Goal: Connect with others: Connect with others

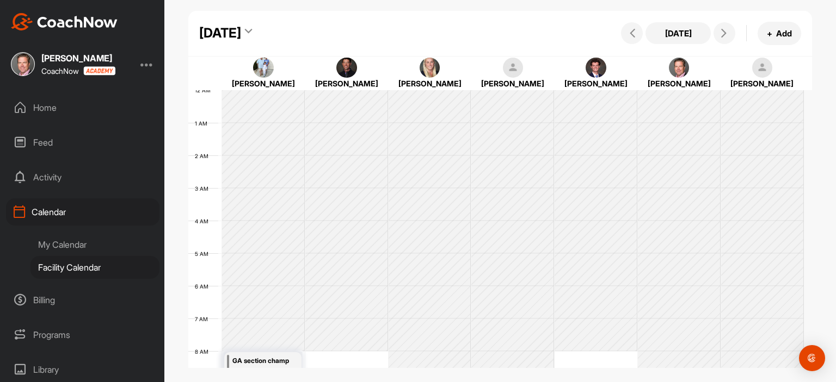
scroll to position [281, 0]
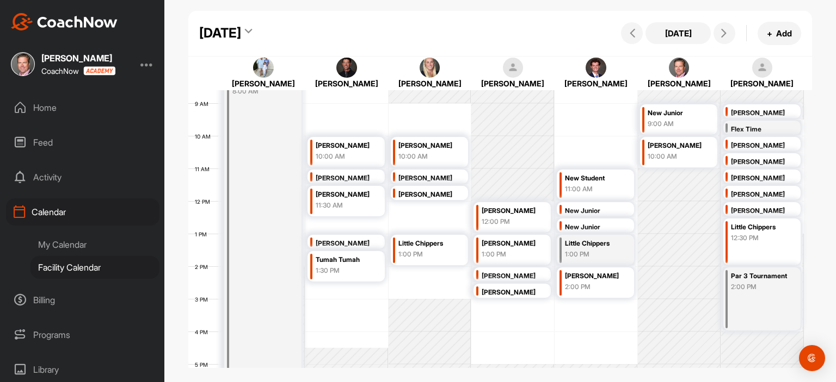
click at [41, 105] on div "Home" at bounding box center [82, 107] width 153 height 27
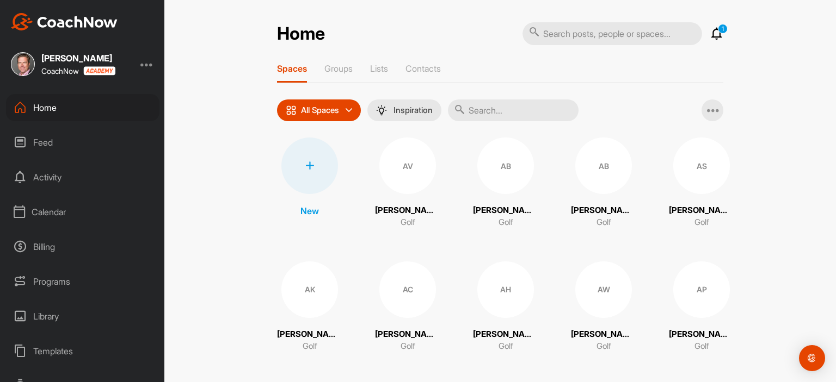
click at [533, 112] on input "text" at bounding box center [513, 111] width 131 height 22
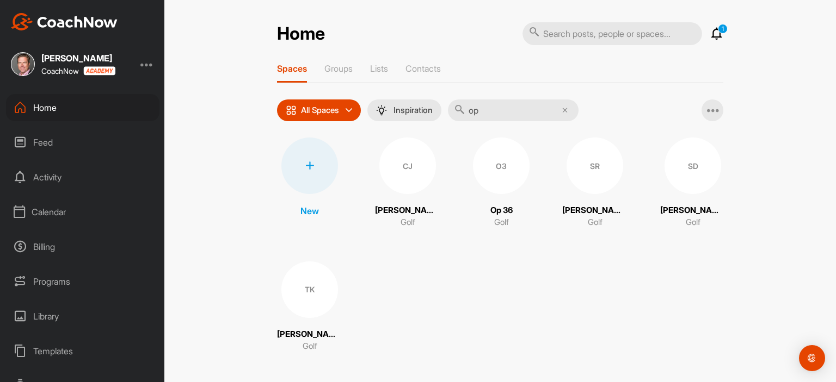
type input "op"
click at [502, 176] on div "O3" at bounding box center [501, 166] width 57 height 57
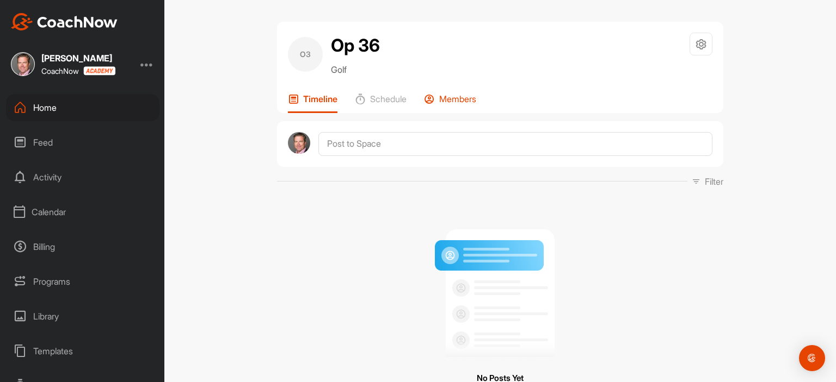
click at [452, 97] on p "Members" at bounding box center [457, 99] width 37 height 11
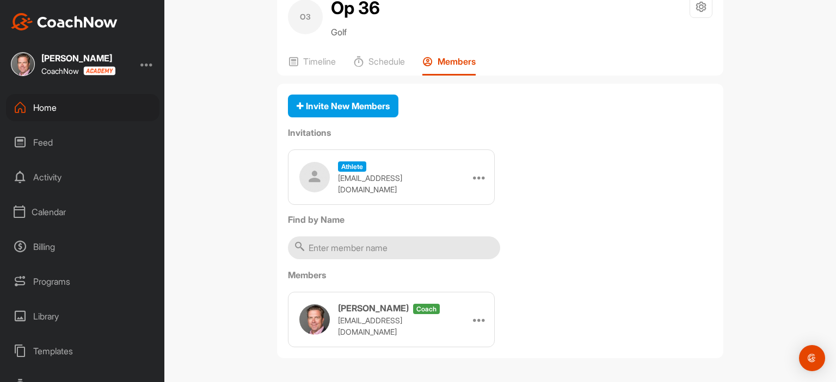
scroll to position [13, 0]
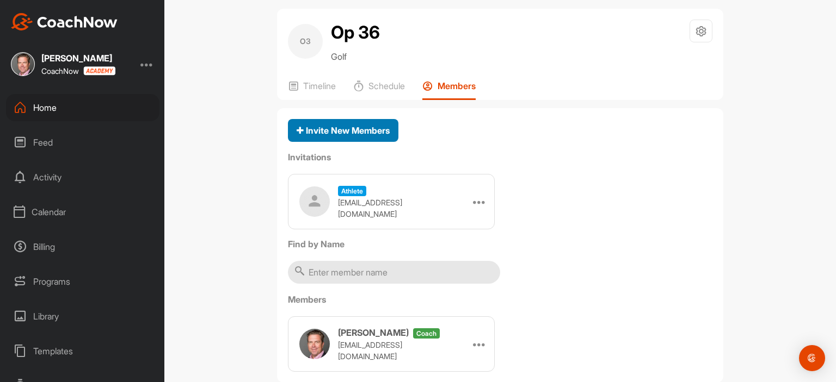
click at [305, 127] on span "Invite New Members" at bounding box center [342, 130] width 93 height 11
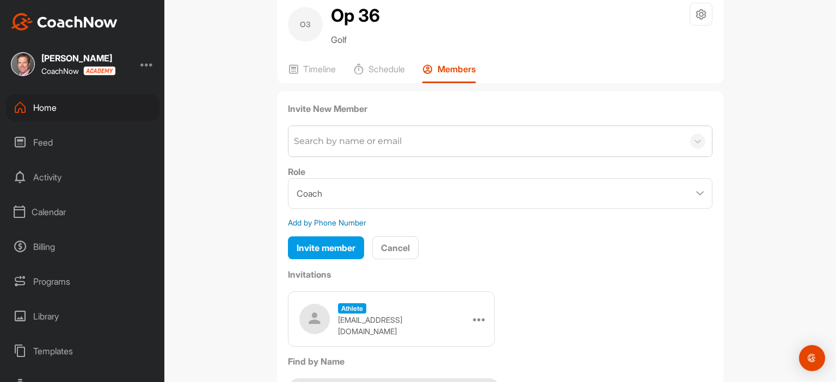
scroll to position [0, 0]
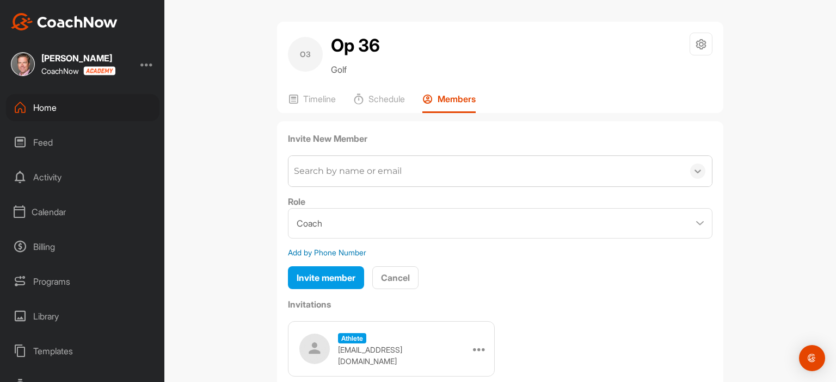
click at [695, 173] on icon at bounding box center [697, 171] width 11 height 11
click at [375, 97] on p "Schedule" at bounding box center [386, 99] width 36 height 11
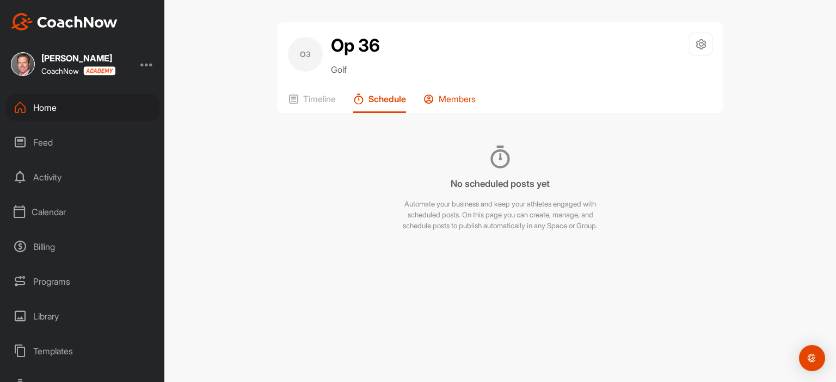
click at [446, 99] on p "Members" at bounding box center [456, 99] width 37 height 11
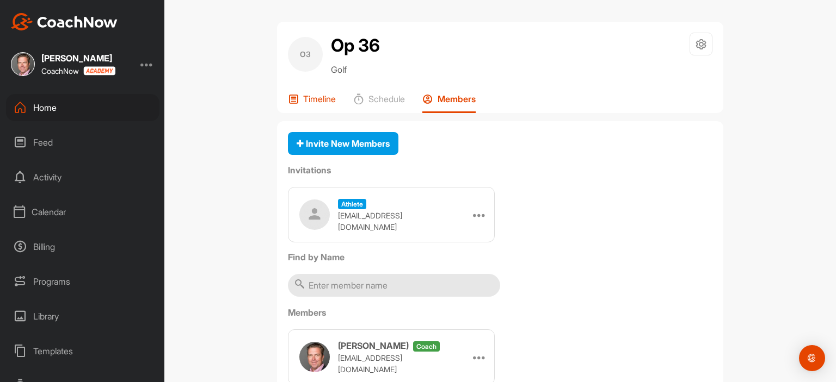
click at [319, 96] on p "Timeline" at bounding box center [319, 99] width 33 height 11
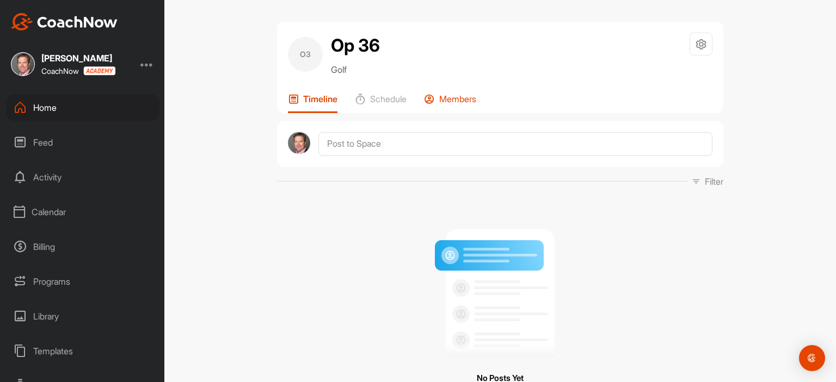
click at [452, 103] on p "Members" at bounding box center [457, 99] width 37 height 11
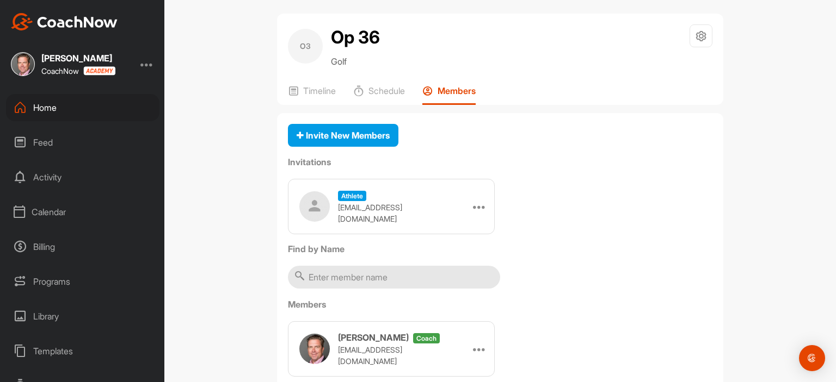
scroll to position [38, 0]
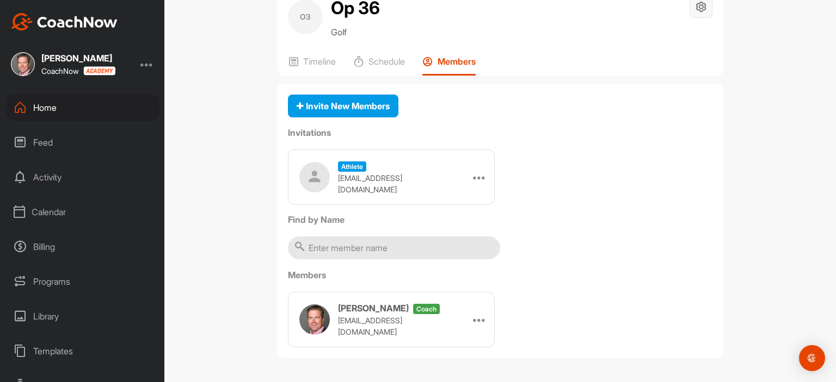
click at [695, 10] on icon at bounding box center [701, 7] width 13 height 13
click at [664, 35] on li "Space Settings" at bounding box center [668, 37] width 89 height 35
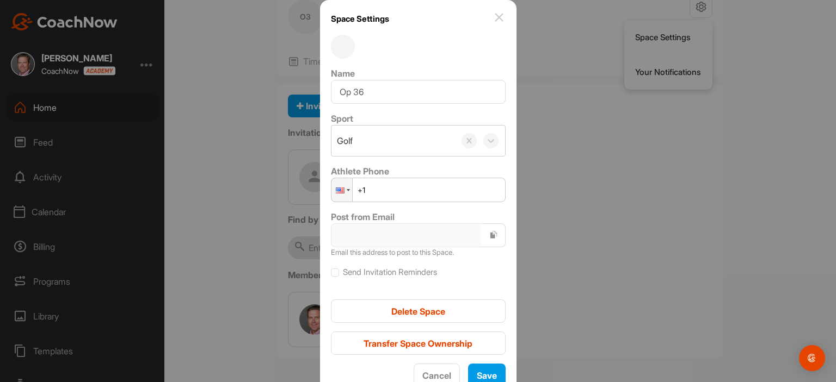
click at [492, 15] on img at bounding box center [498, 17] width 13 height 13
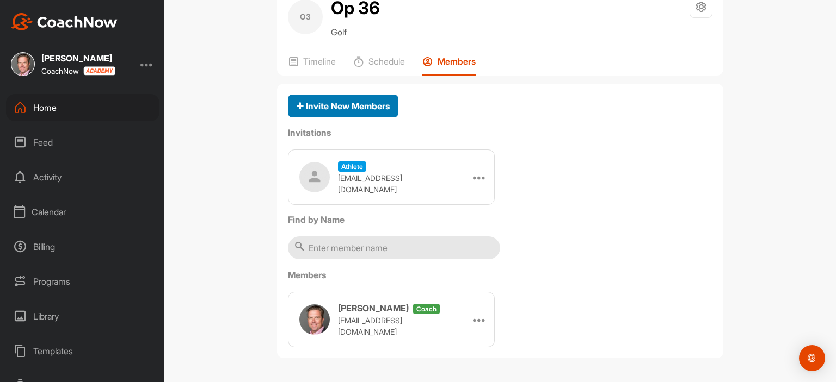
click at [348, 110] on span "Invite New Members" at bounding box center [342, 106] width 93 height 11
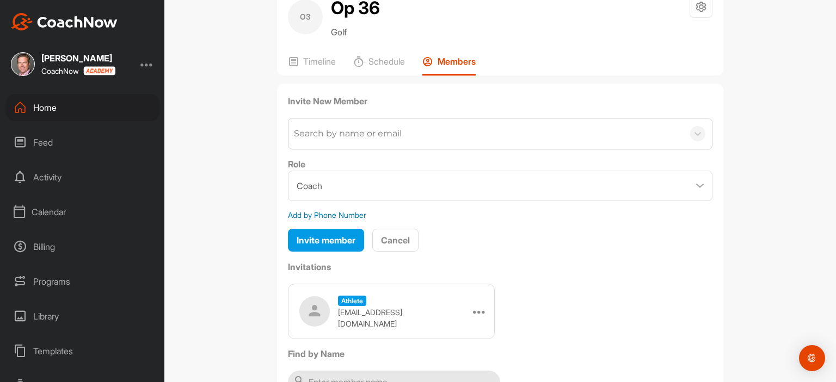
click at [334, 138] on div "Search by name or email" at bounding box center [348, 133] width 108 height 13
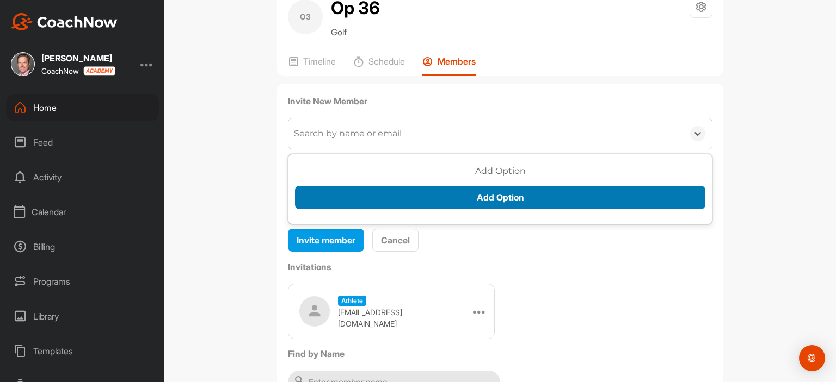
click at [505, 196] on button "Add Option" at bounding box center [500, 197] width 410 height 23
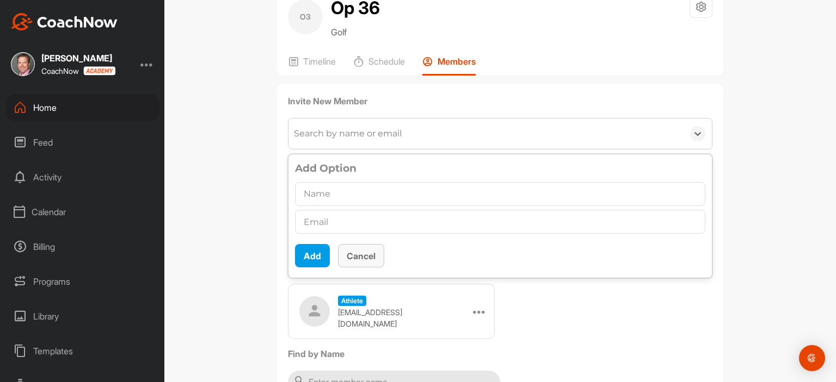
click at [350, 257] on button "Cancel" at bounding box center [361, 255] width 46 height 23
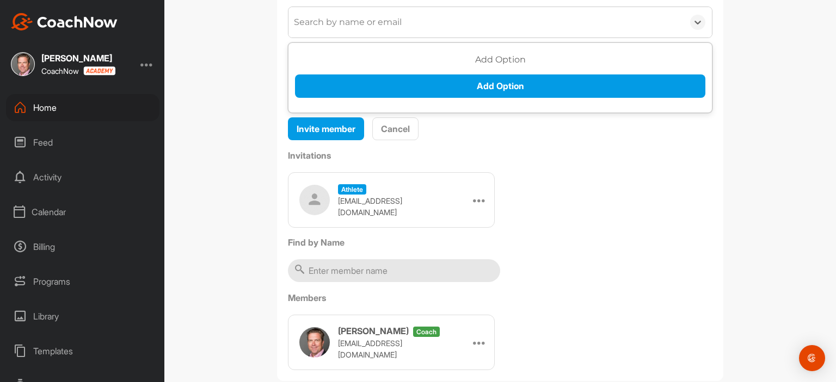
scroll to position [172, 0]
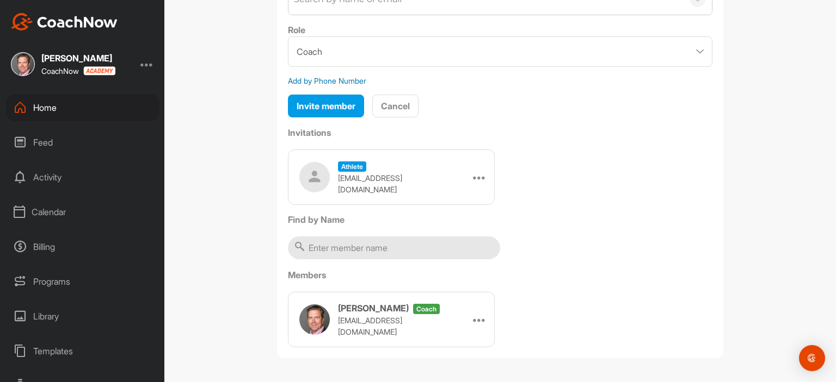
click at [58, 178] on div "Activity" at bounding box center [82, 177] width 153 height 27
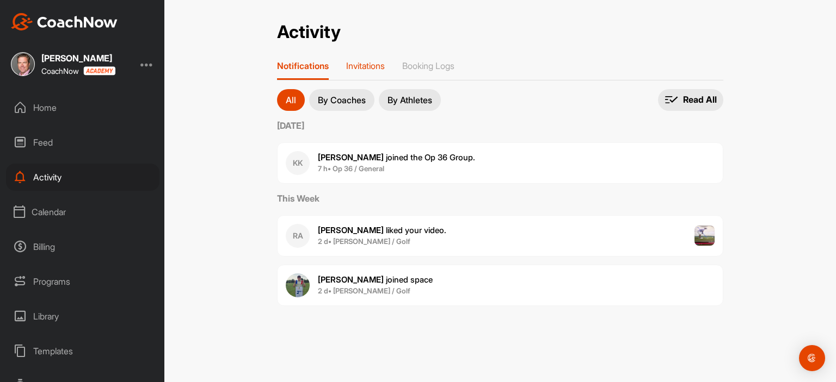
click at [368, 69] on p "Invitations" at bounding box center [365, 65] width 39 height 11
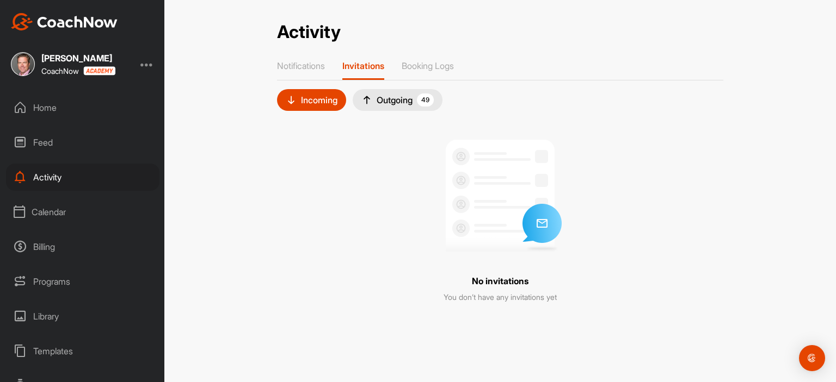
click at [394, 100] on div "Outgoing 49" at bounding box center [397, 100] width 72 height 13
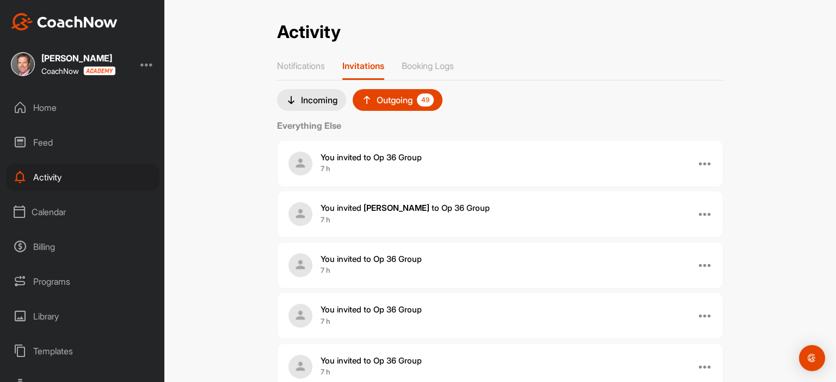
click at [317, 95] on div "Incoming" at bounding box center [312, 100] width 52 height 11
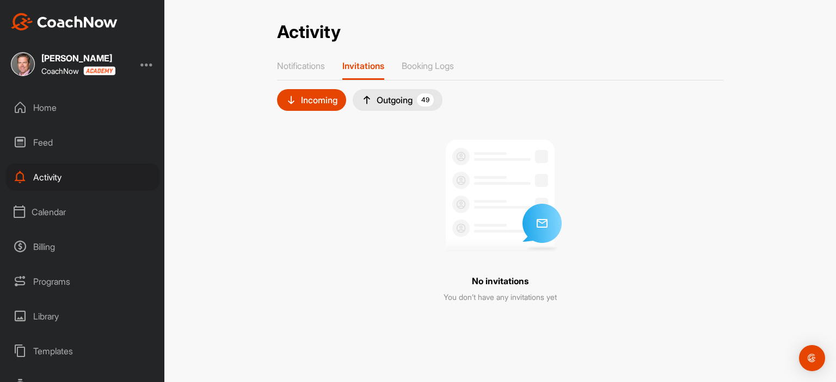
click at [68, 109] on div "Home" at bounding box center [82, 107] width 153 height 27
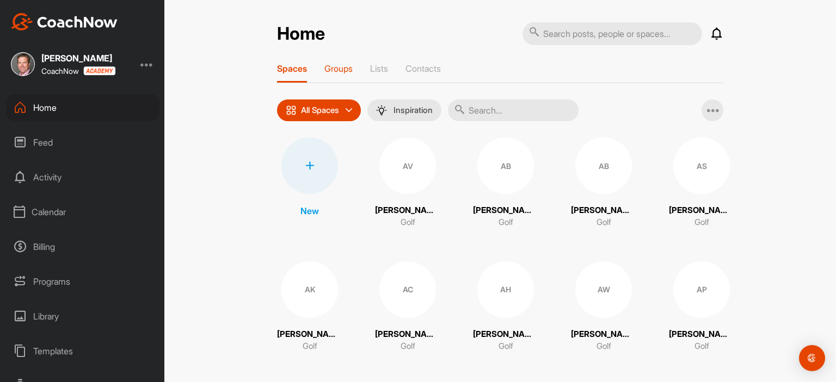
click at [335, 66] on p "Groups" at bounding box center [338, 68] width 28 height 11
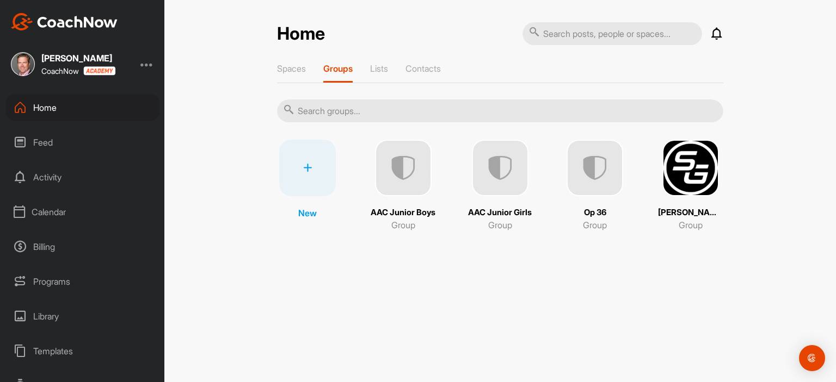
click at [597, 165] on img at bounding box center [594, 168] width 57 height 57
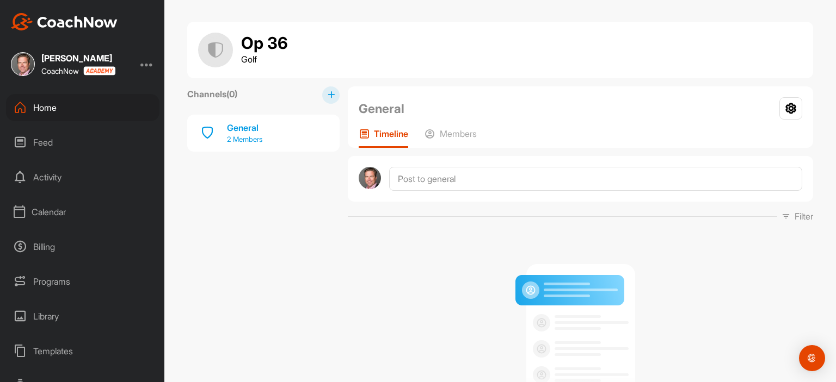
click at [274, 132] on div "General 2 Members" at bounding box center [263, 133] width 152 height 37
click at [449, 129] on p "Members" at bounding box center [458, 133] width 37 height 11
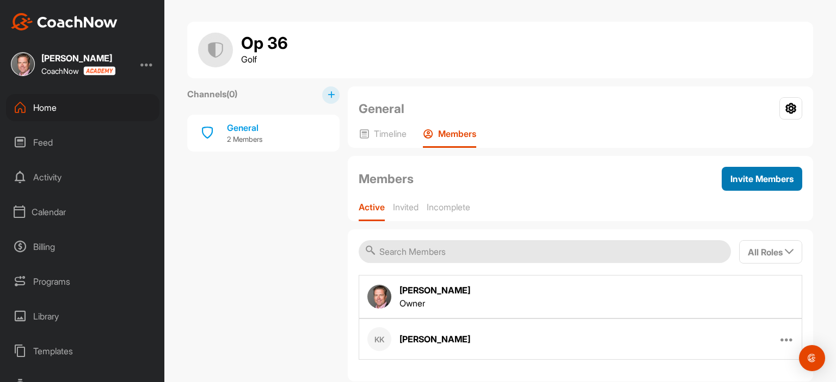
click at [780, 181] on span "Invite Members" at bounding box center [761, 179] width 63 height 11
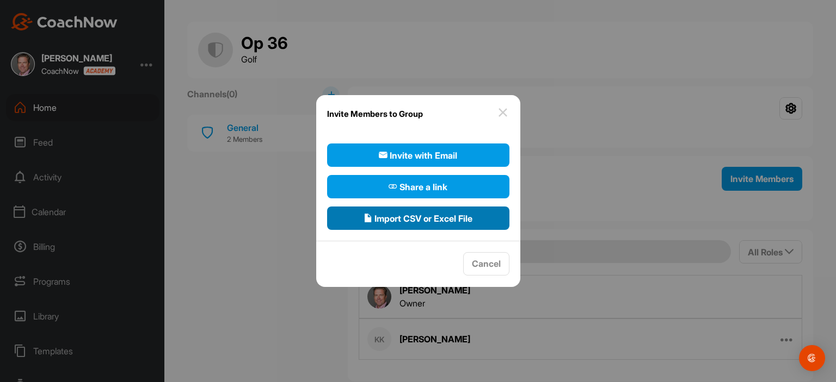
click at [467, 220] on span "Import CSV or Excel File" at bounding box center [417, 218] width 109 height 13
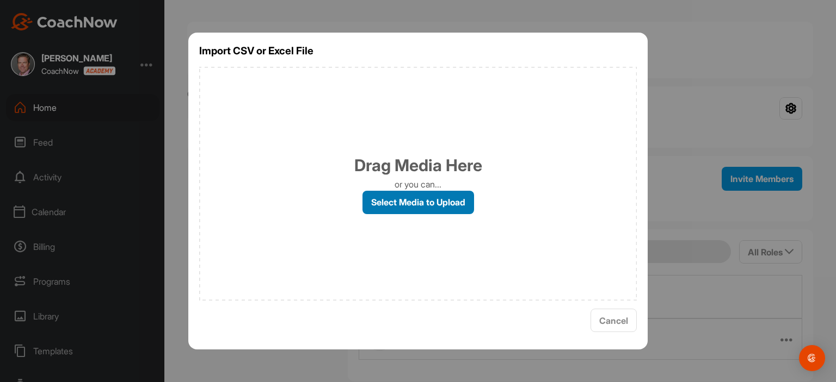
click at [454, 203] on label "Select Media to Upload" at bounding box center [418, 202] width 112 height 23
click at [0, 0] on input "Select Media to Upload" at bounding box center [0, 0] width 0 height 0
click at [435, 206] on label "Select Media to Upload" at bounding box center [418, 202] width 112 height 23
click at [0, 0] on input "Select Media to Upload" at bounding box center [0, 0] width 0 height 0
click at [393, 202] on label "Select Media to Upload" at bounding box center [418, 202] width 112 height 23
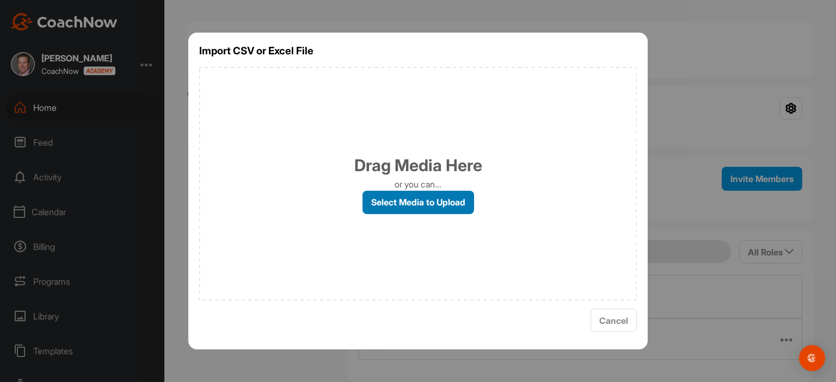
click at [0, 0] on input "Select Media to Upload" at bounding box center [0, 0] width 0 height 0
click at [374, 205] on label "Select Media to Upload" at bounding box center [418, 202] width 112 height 23
click at [0, 0] on input "Select Media to Upload" at bounding box center [0, 0] width 0 height 0
click at [619, 324] on span "Cancel" at bounding box center [613, 321] width 29 height 11
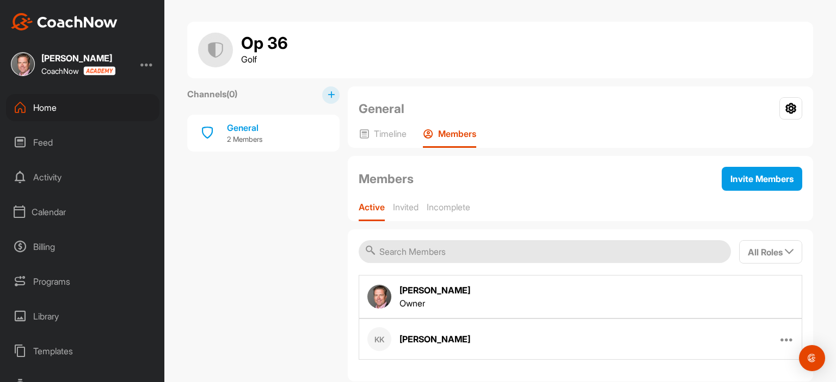
click at [619, 324] on div "KK [PERSON_NAME] Edit Member Remove From Group" at bounding box center [580, 339] width 443 height 41
click at [780, 252] on span "All Roles" at bounding box center [770, 252] width 46 height 11
click at [780, 253] on span "All Roles" at bounding box center [770, 252] width 46 height 11
click at [456, 202] on p "Incomplete" at bounding box center [449, 207] width 44 height 11
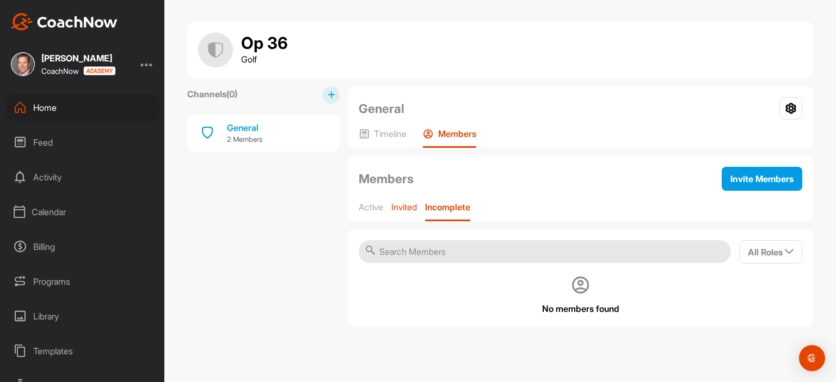
click at [408, 208] on p "Invited" at bounding box center [404, 207] width 26 height 11
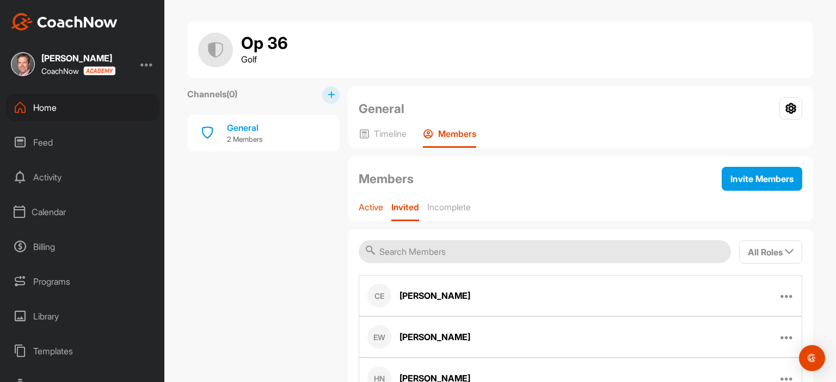
click at [372, 208] on p "Active" at bounding box center [371, 207] width 24 height 11
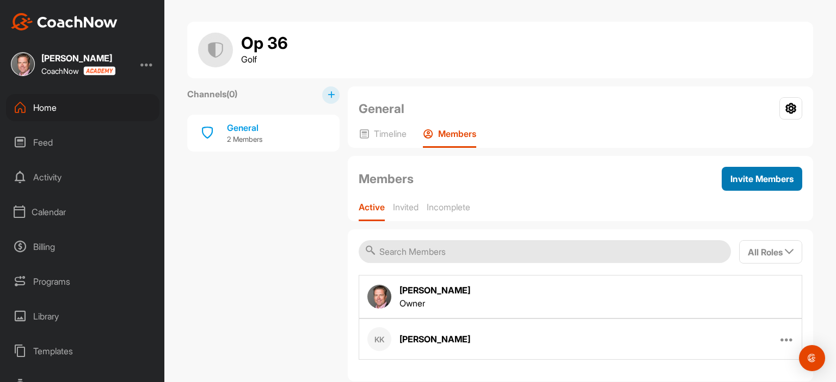
click at [745, 175] on span "Invite Members" at bounding box center [761, 179] width 63 height 11
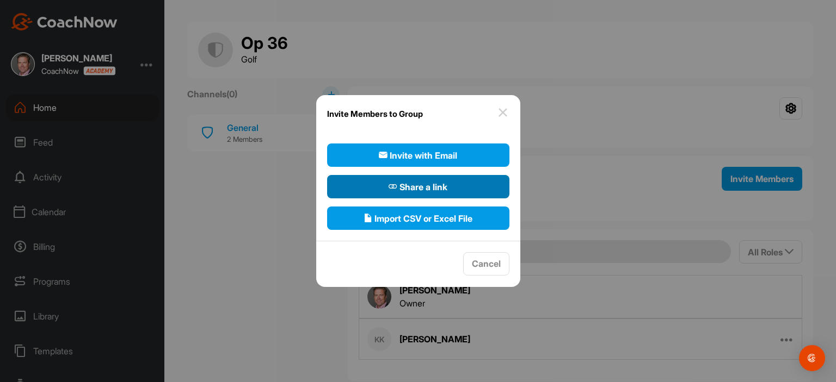
click at [466, 190] on button "Share a link" at bounding box center [418, 186] width 182 height 23
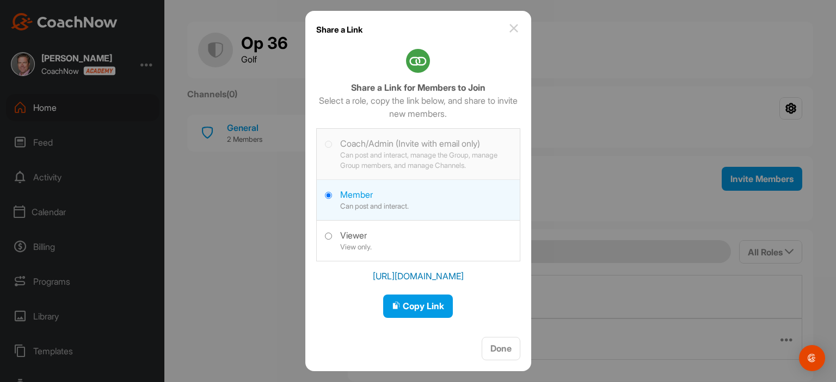
click at [512, 27] on img at bounding box center [513, 28] width 13 height 13
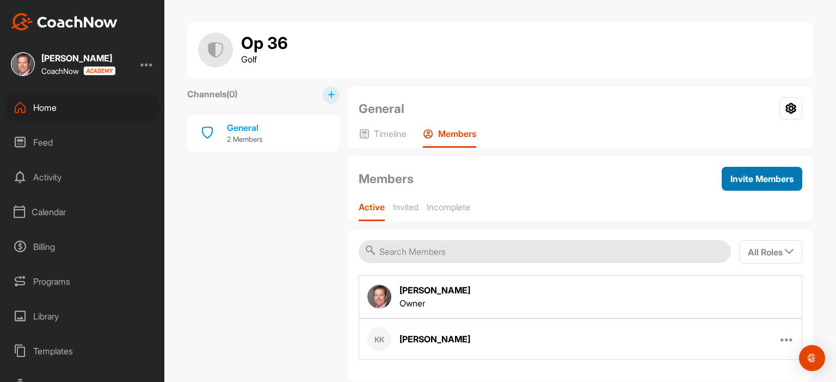
click at [739, 174] on span "Invite Members" at bounding box center [761, 179] width 63 height 11
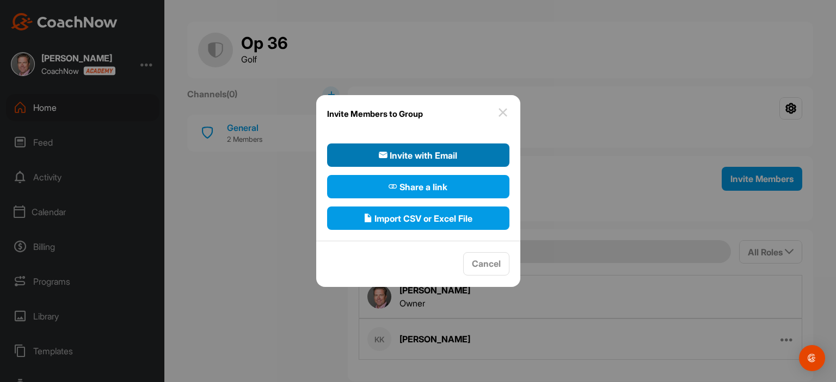
click at [451, 154] on span "Invite with Email" at bounding box center [418, 155] width 78 height 13
select select"] "player"
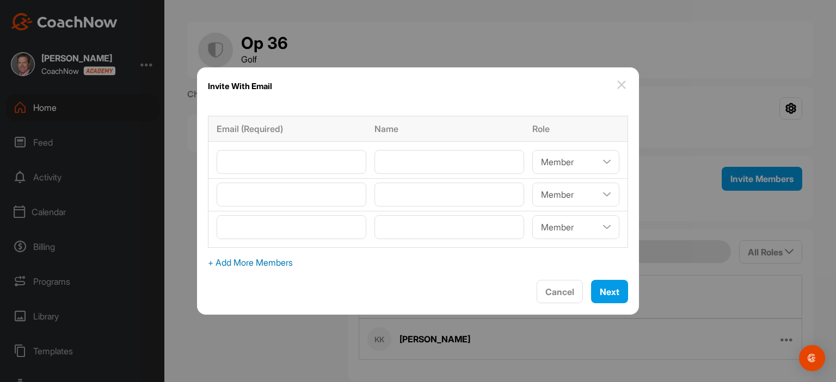
click at [282, 264] on span "+ Add More Members" at bounding box center [418, 262] width 420 height 13
select select"] "player"
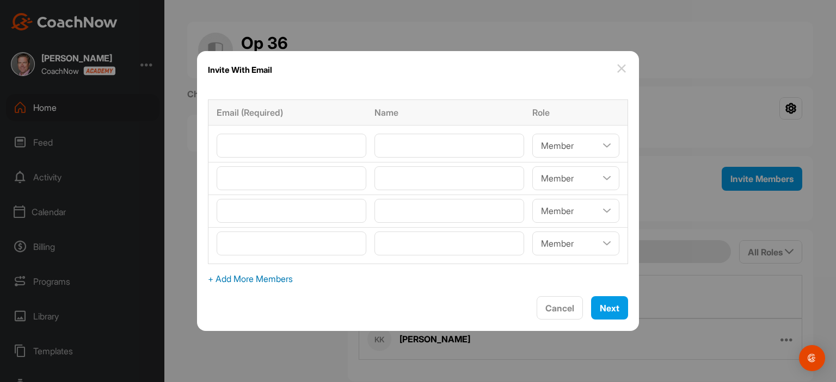
click at [280, 279] on span "+ Add More Members" at bounding box center [418, 279] width 420 height 13
select select"] "player"
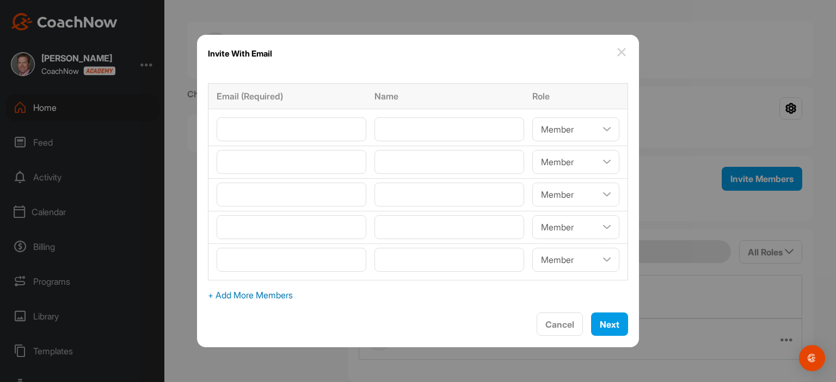
click at [277, 293] on span "+ Add More Members" at bounding box center [418, 295] width 420 height 13
select select"] "player"
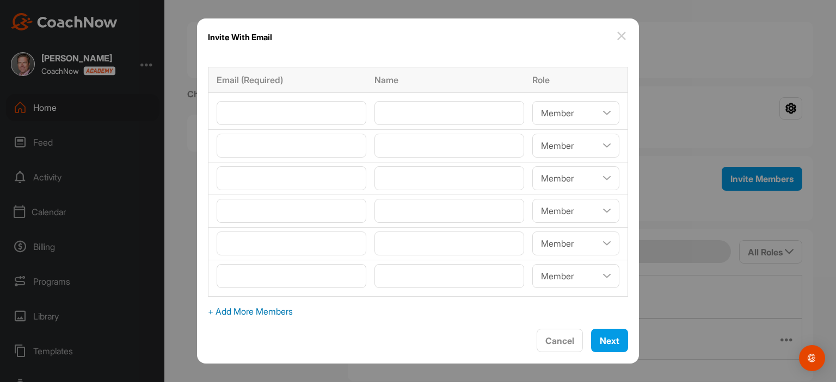
click at [279, 311] on span "+ Add More Members" at bounding box center [418, 311] width 420 height 13
select select"] "player"
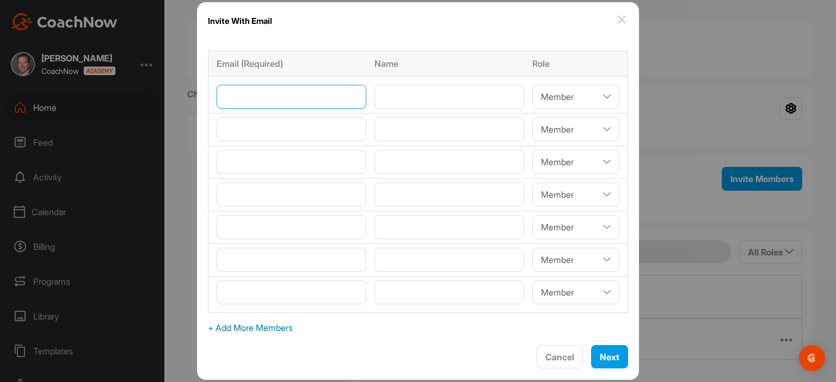
click at [278, 94] on input"] "email" at bounding box center [292, 97] width 150 height 24
paste input"] "[EMAIL_ADDRESS][DOMAIN_NAME]"
type input"] "[EMAIL_ADDRESS][DOMAIN_NAME]"
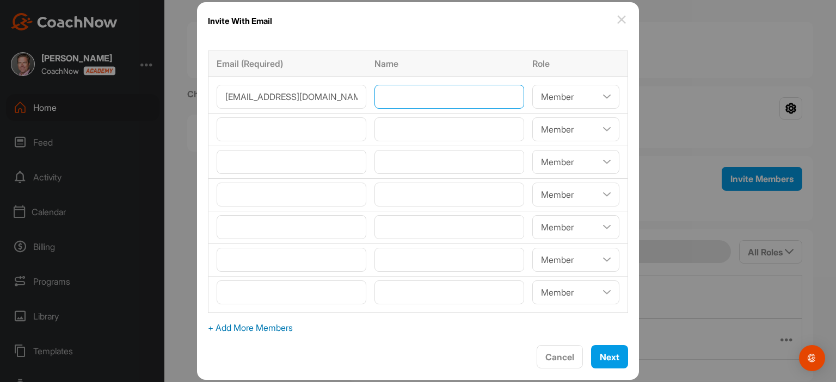
click at [388, 99] on input"] "text" at bounding box center [449, 97] width 150 height 24
paste input"] "[PERSON_NAME]"
type input"] "[PERSON_NAME]"
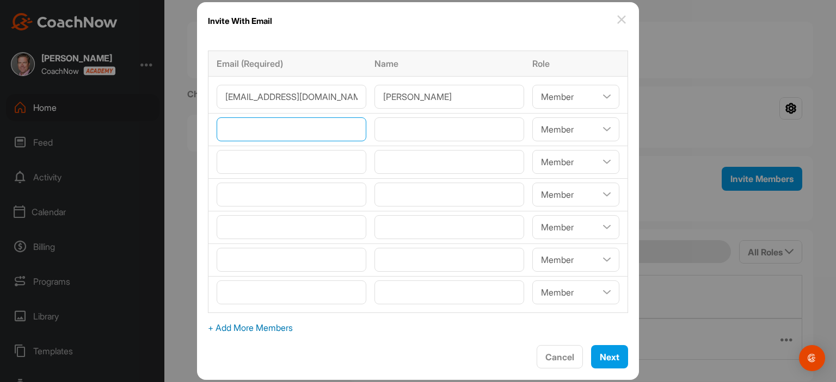
click at [262, 134] on input"] "email" at bounding box center [292, 130] width 150 height 24
type input"] "V"
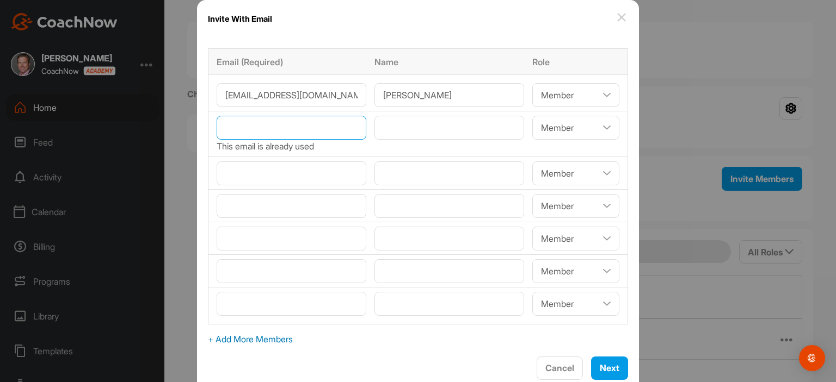
paste input"] "[EMAIL_ADDRESS][DOMAIN_NAME]"
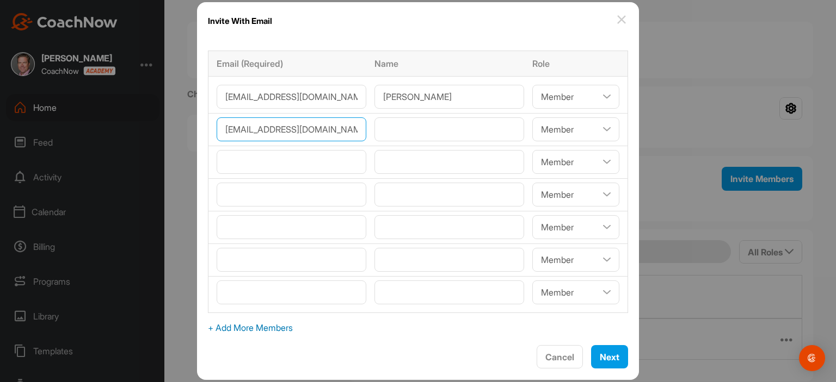
scroll to position [0, 7]
type input"] "[EMAIL_ADDRESS][DOMAIN_NAME]"
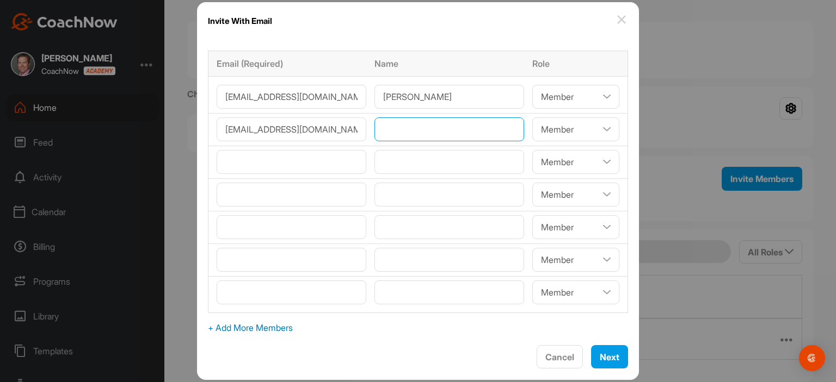
click at [403, 137] on input"] "text" at bounding box center [449, 130] width 150 height 24
paste input"] "[PERSON_NAME]"
type input"] "[PERSON_NAME]"
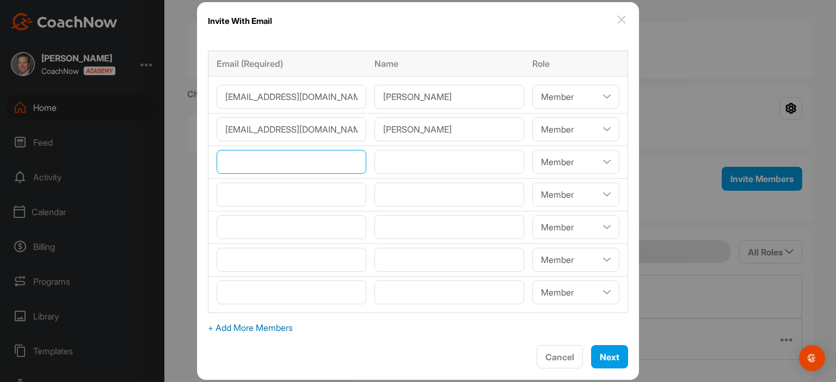
click at [246, 164] on input"] "email" at bounding box center [292, 162] width 150 height 24
paste input"] "[EMAIL_ADDRESS][DOMAIN_NAME]"
type input"] "[EMAIL_ADDRESS][DOMAIN_NAME]"
click at [397, 165] on input"] "text" at bounding box center [449, 162] width 150 height 24
paste input"] "[PERSON_NAME]"
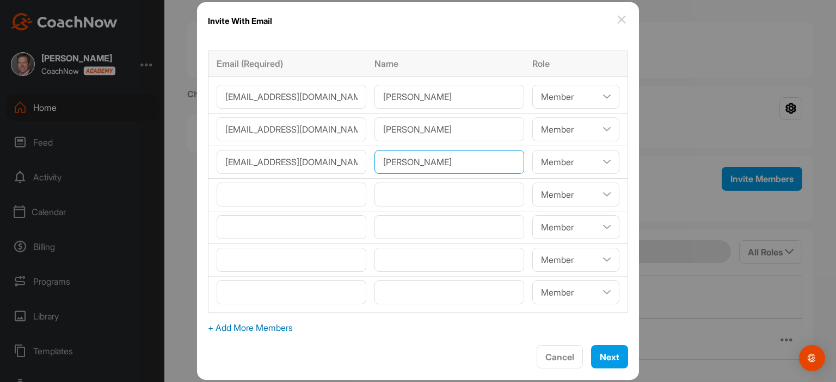
type input"] "[PERSON_NAME]"
click at [281, 189] on input"] "email" at bounding box center [292, 195] width 150 height 24
paste input"] "[EMAIL_ADDRESS][DOMAIN_NAME] [DOMAIN_NAME][EMAIL_ADDRESS][DOMAIN_NAME] [EMAIL_A…"
type input"] "k"
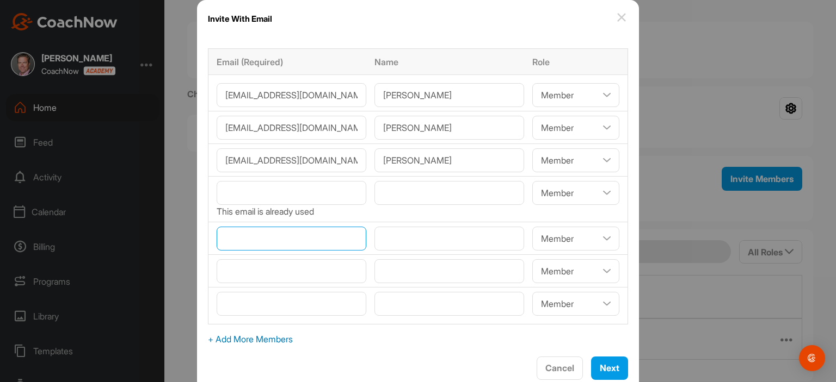
click at [262, 233] on input"] "email" at bounding box center [292, 239] width 150 height 24
click at [256, 197] on input"] "email" at bounding box center [292, 193] width 150 height 24
paste input"] "[EMAIL_ADDRESS][DOMAIN_NAME]"
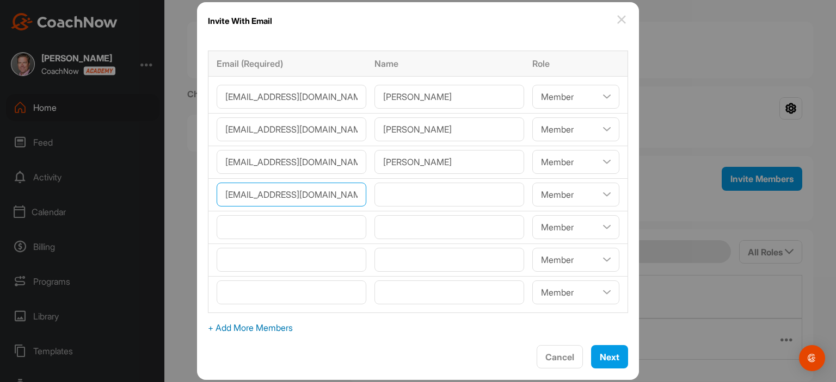
type input"] "[EMAIL_ADDRESS][DOMAIN_NAME]"
click at [385, 202] on input"] "text" at bounding box center [449, 195] width 150 height 24
paste input"] "[PERSON_NAME]"
type input"] "[PERSON_NAME]"
click at [316, 225] on input"] "email" at bounding box center [292, 227] width 150 height 24
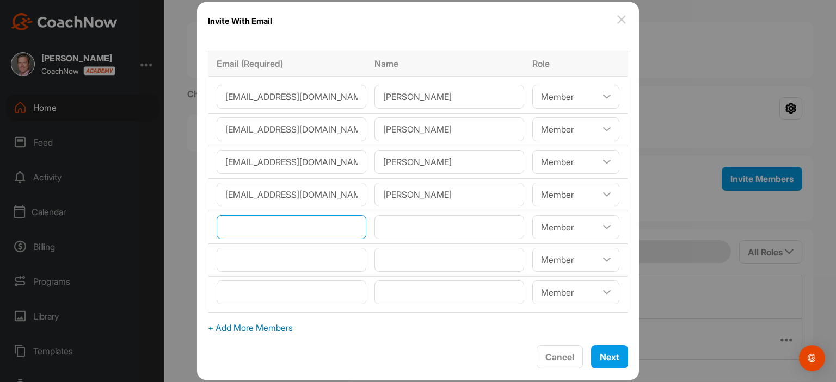
paste input"] "[EMAIL_ADDRESS][DOMAIN_NAME]"
type input"] "[EMAIL_ADDRESS][DOMAIN_NAME]"
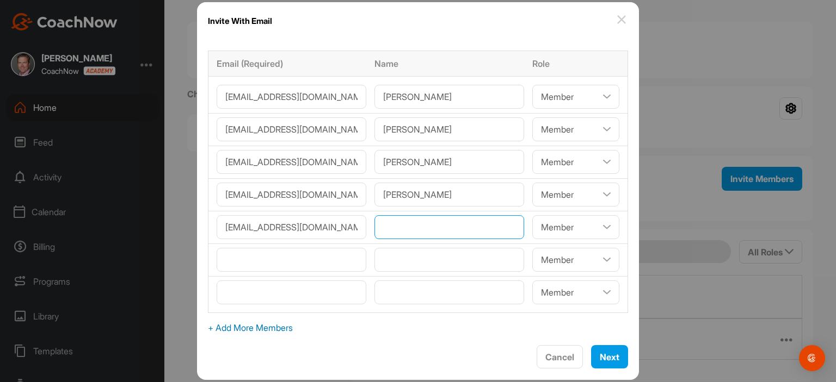
click at [391, 229] on input"] "text" at bounding box center [449, 227] width 150 height 24
paste input"] "[PERSON_NAME]"
type input"] "[PERSON_NAME]"
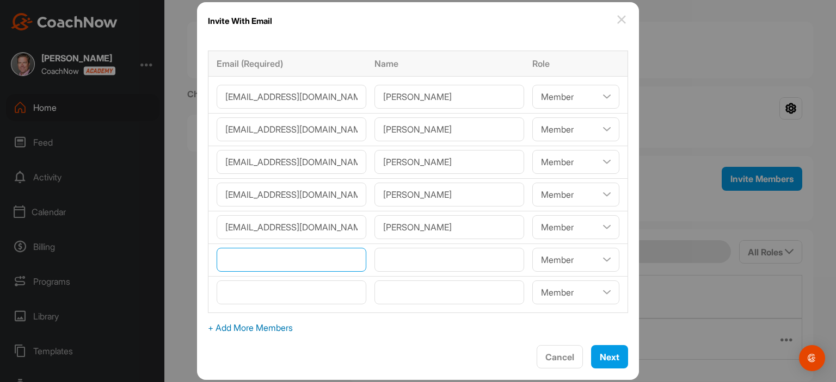
click at [241, 259] on input"] "email" at bounding box center [292, 260] width 150 height 24
paste input"] "[EMAIL_ADDRESS][DOMAIN_NAME]"
type input"] "[EMAIL_ADDRESS][DOMAIN_NAME]"
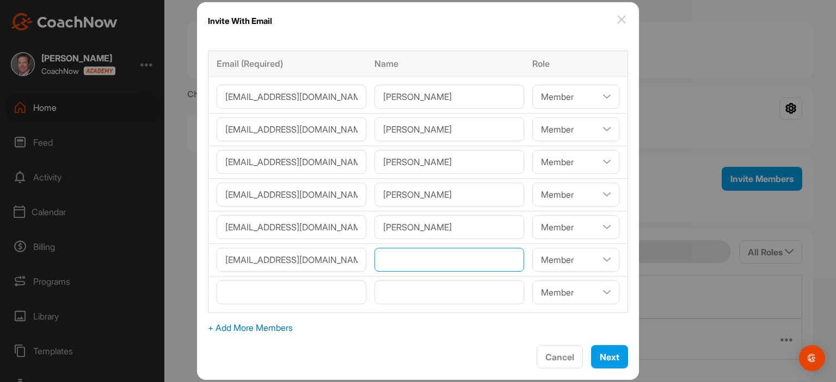
click at [403, 254] on input"] "text" at bounding box center [449, 260] width 150 height 24
paste input"] "[PERSON_NAME]"
type input"] "[PERSON_NAME]"
click at [262, 327] on span "+ Add More Members" at bounding box center [418, 328] width 420 height 13
select select"] "player"
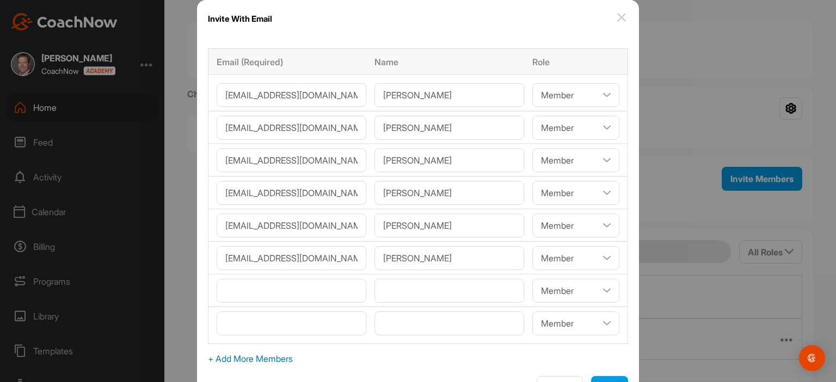
click at [263, 359] on span "+ Add More Members" at bounding box center [418, 359] width 420 height 13
select select"] "player"
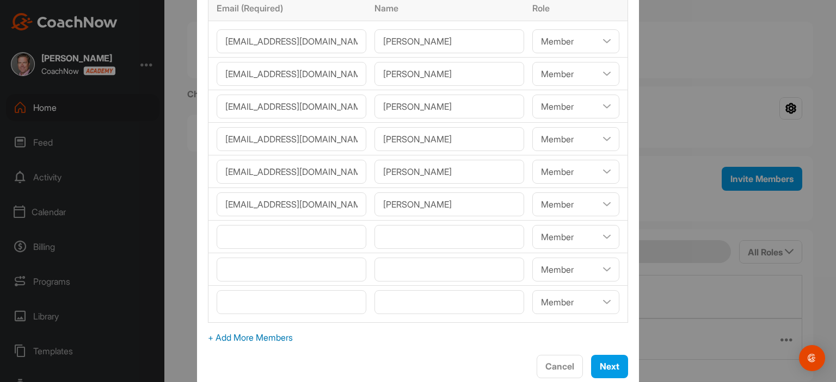
scroll to position [60, 0]
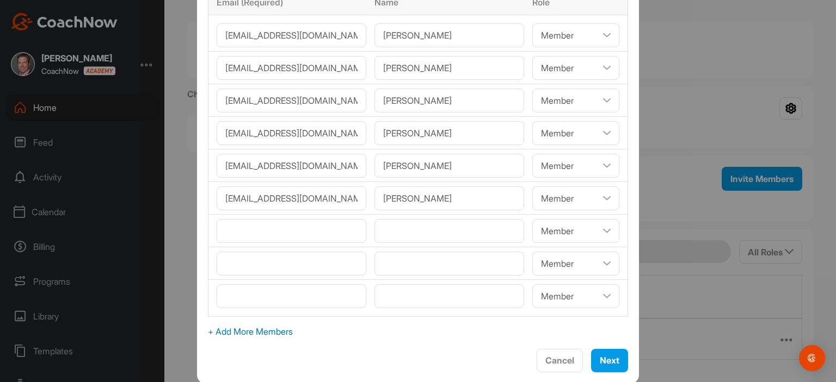
click at [288, 332] on span "+ Add More Members" at bounding box center [418, 331] width 420 height 13
select select"] "player"
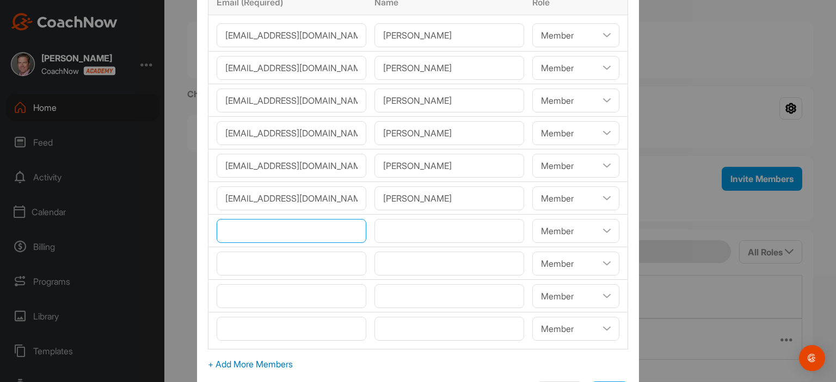
click at [257, 231] on input"] "email" at bounding box center [292, 231] width 150 height 24
paste input"] "[EMAIL_ADDRESS][DOMAIN_NAME]"
type input"] "[EMAIL_ADDRESS][DOMAIN_NAME]"
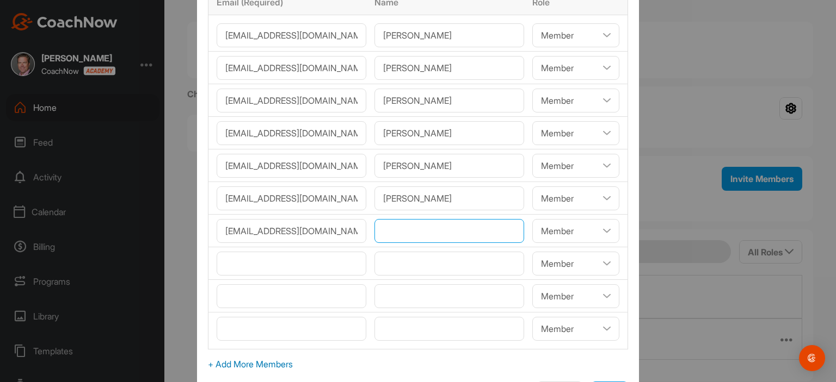
click at [409, 230] on input"] "text" at bounding box center [449, 231] width 150 height 24
paste input"] "[PERSON_NAME]"
type input"] "[PERSON_NAME]"
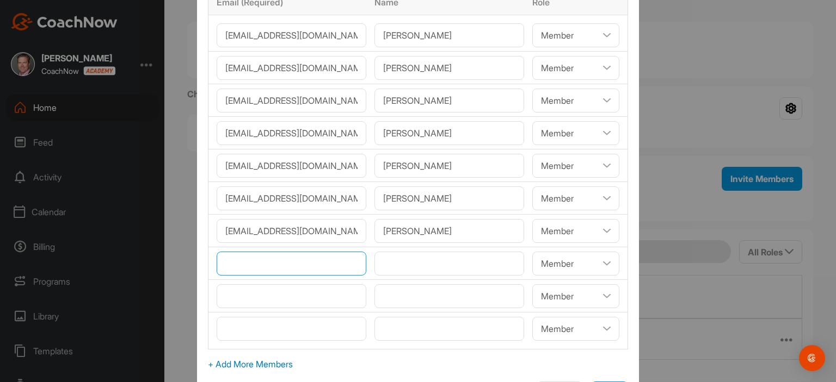
click at [282, 268] on input"] "email" at bounding box center [292, 264] width 150 height 24
paste input"] "[EMAIL_ADDRESS][DOMAIN_NAME]"
type input"] "[EMAIL_ADDRESS][DOMAIN_NAME]"
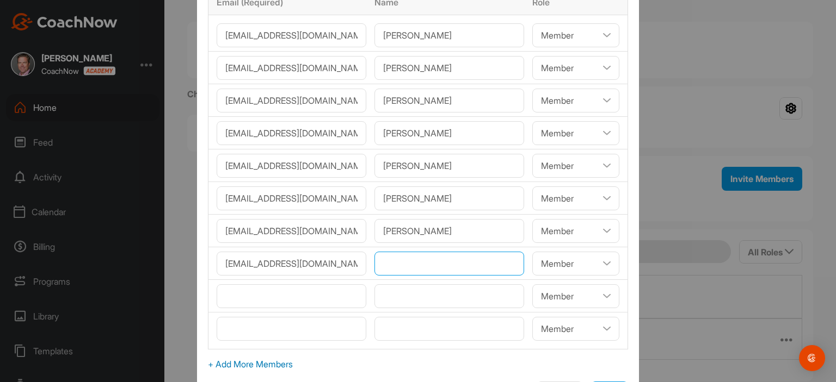
click at [428, 269] on input"] "text" at bounding box center [449, 264] width 150 height 24
paste input"] "[PERSON_NAME]"
type input"] "[PERSON_NAME]"
click at [246, 363] on span "+ Add More Members" at bounding box center [418, 364] width 420 height 13
select select"] "player"
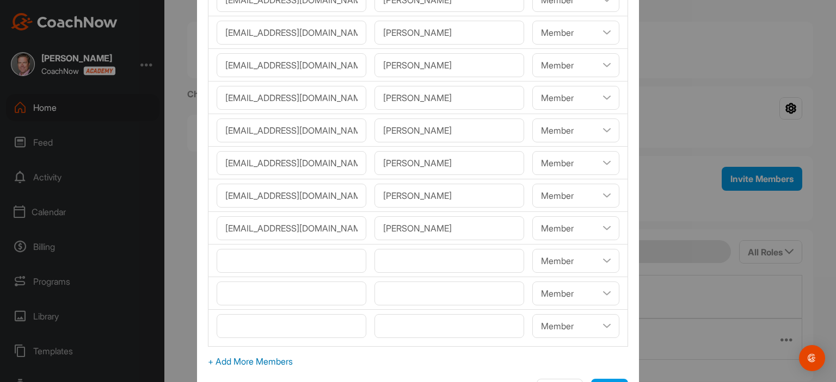
scroll to position [125, 0]
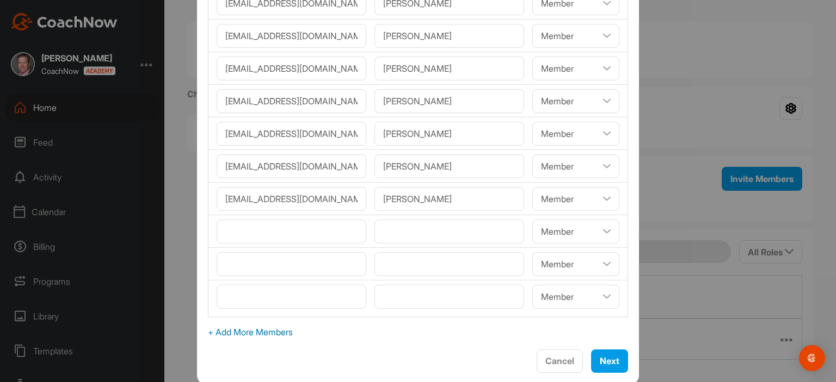
click at [297, 329] on span "+ Add More Members" at bounding box center [418, 332] width 420 height 13
select select"] "player"
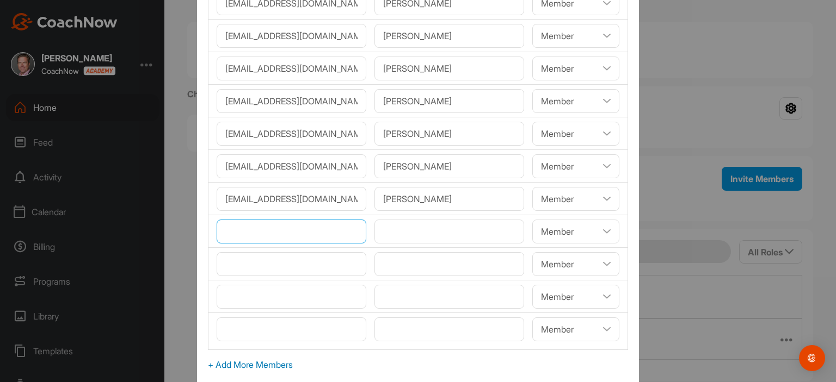
click at [273, 228] on input"] "email" at bounding box center [292, 232] width 150 height 24
paste input"] "[EMAIL_ADDRESS][DOMAIN_NAME]"
type input"] "[EMAIL_ADDRESS][DOMAIN_NAME]"
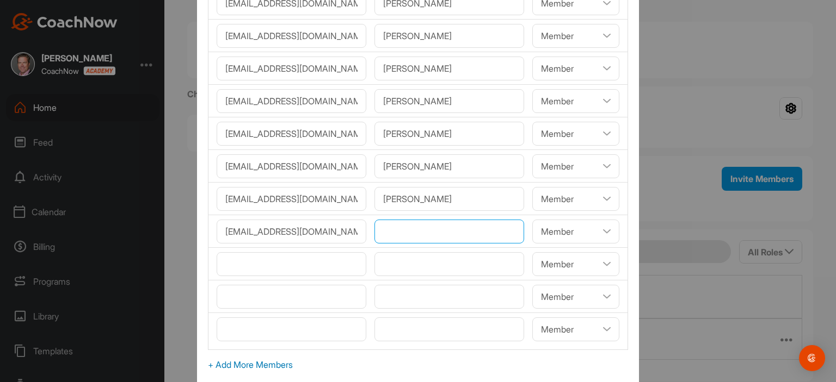
click at [391, 226] on input"] "text" at bounding box center [449, 232] width 150 height 24
paste input"] "[PERSON_NAME]"
type input"] "[PERSON_NAME]"
click at [289, 257] on input"] "email" at bounding box center [292, 264] width 150 height 24
paste input"] "[EMAIL_ADDRESS][DOMAIN_NAME]"
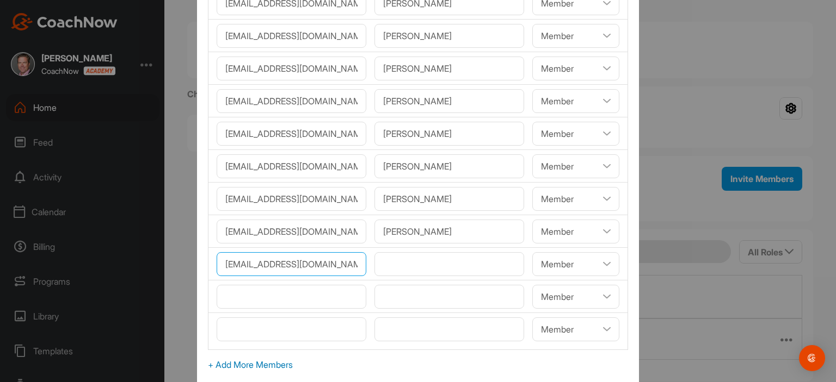
type input"] "[EMAIL_ADDRESS][DOMAIN_NAME]"
click at [399, 262] on input"] "text" at bounding box center [449, 264] width 150 height 24
paste input"] "[PERSON_NAME]"
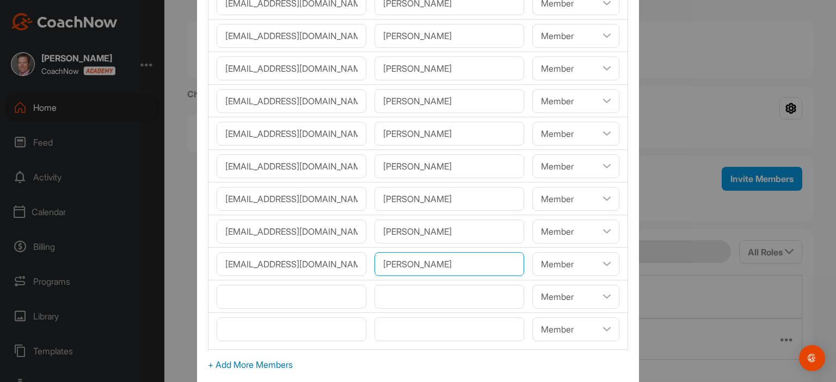
type input"] "[PERSON_NAME]"
click at [258, 365] on span "+ Add More Members" at bounding box center [418, 365] width 420 height 13
select select"] "player"
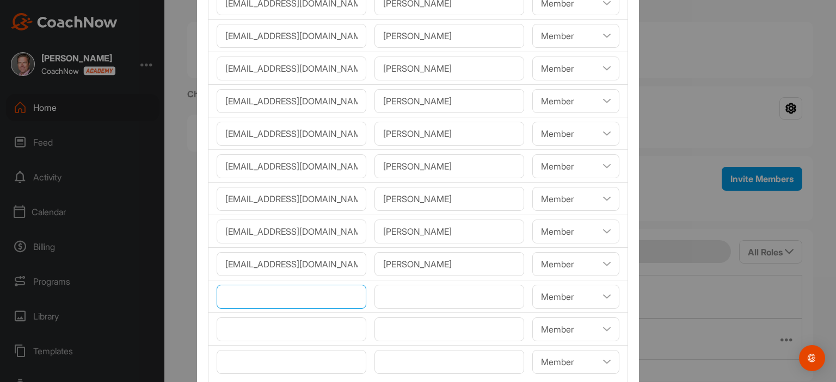
click at [254, 295] on input"] "email" at bounding box center [292, 297] width 150 height 24
paste input"] "[EMAIL_ADDRESS][PERSON_NAME][DOMAIN_NAME]"
type input"] "[EMAIL_ADDRESS][PERSON_NAME][DOMAIN_NAME]"
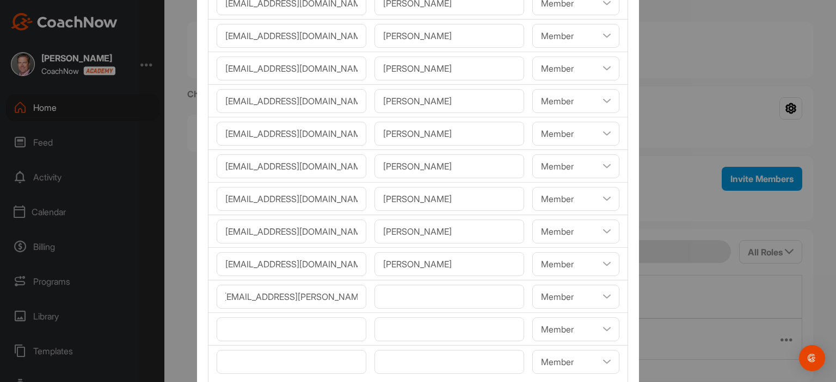
scroll to position [0, 0]
click at [382, 292] on input"] "text" at bounding box center [449, 297] width 150 height 24
paste input"] "[PERSON_NAME]"
type input"] "[PERSON_NAME]"
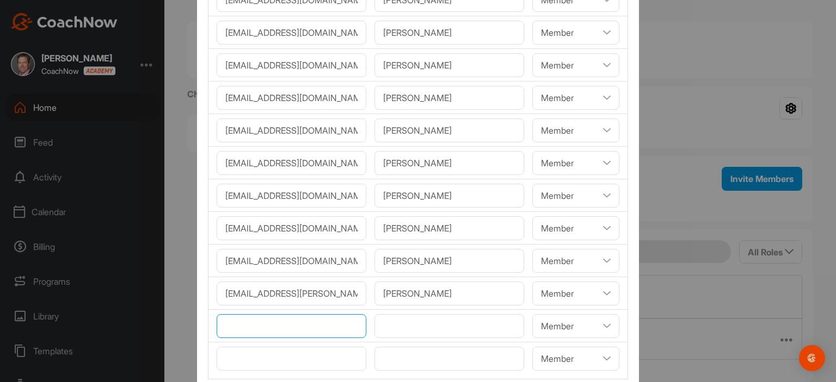
click at [307, 329] on input"] "email" at bounding box center [292, 326] width 150 height 24
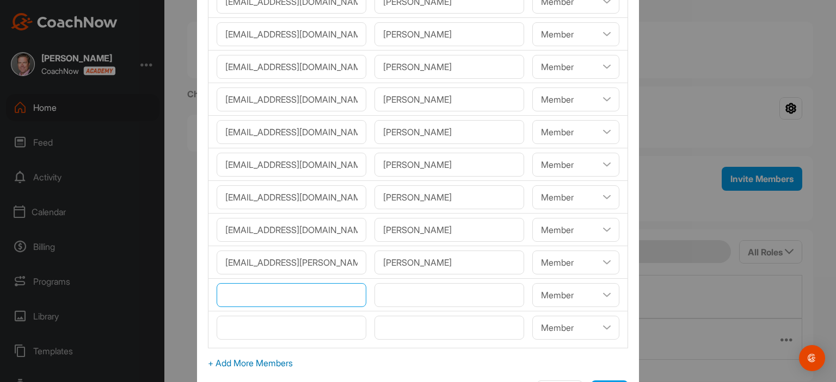
scroll to position [190, 0]
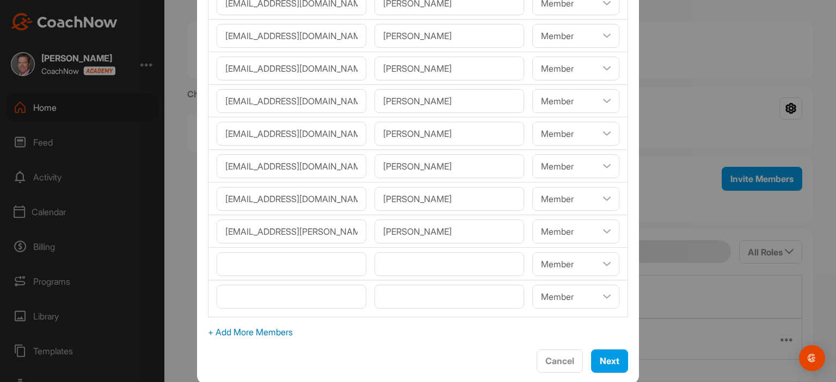
click at [257, 326] on span "+ Add More Members" at bounding box center [418, 332] width 420 height 13
select select"] "player"
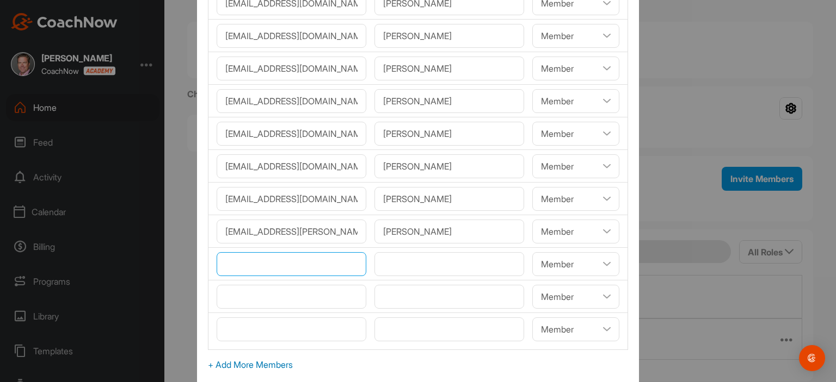
click at [257, 267] on input"] "email" at bounding box center [292, 264] width 150 height 24
paste input"] "[EMAIL_ADDRESS][PERSON_NAME][DOMAIN_NAME]"
type input"] "[EMAIL_ADDRESS][PERSON_NAME][DOMAIN_NAME]"
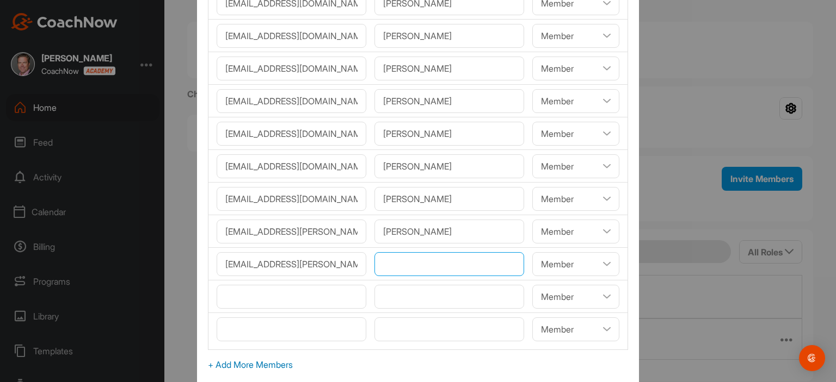
click at [390, 262] on input"] "text" at bounding box center [449, 264] width 150 height 24
paste input"] "[PERSON_NAME]"
type input"] "[PERSON_NAME]"
click at [280, 295] on input"] "email" at bounding box center [292, 297] width 150 height 24
paste input"] "[EMAIL_ADDRESS][PERSON_NAME][DOMAIN_NAME]"
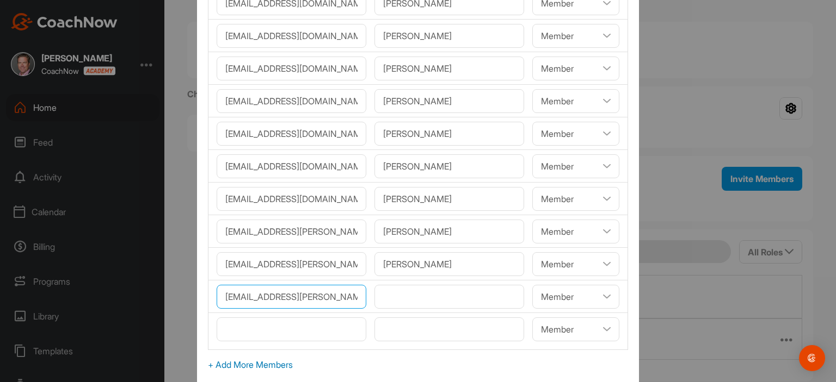
type input"] "[EMAIL_ADDRESS][PERSON_NAME][DOMAIN_NAME]"
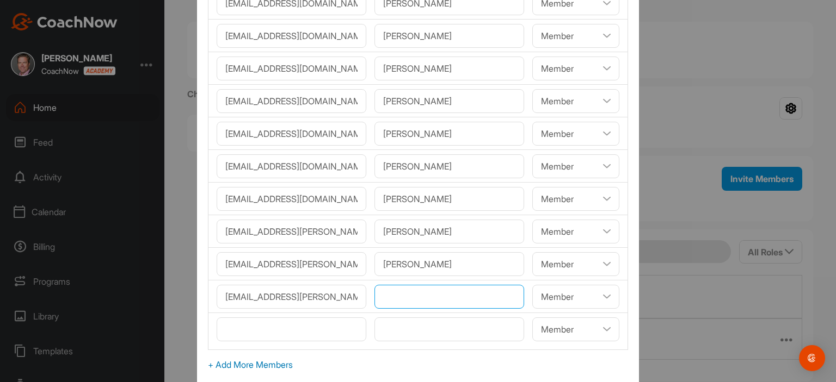
click at [423, 299] on input"] "text" at bounding box center [449, 297] width 150 height 24
paste input"] "[PERSON_NAME]"
type input"] "[PERSON_NAME]"
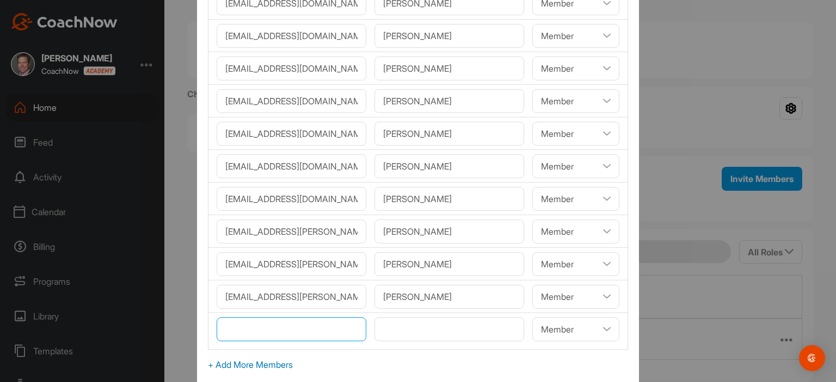
click at [304, 331] on input"] "email" at bounding box center [292, 330] width 150 height 24
paste input"] "[EMAIL_ADDRESS][PERSON_NAME][DOMAIN_NAME]"
type input"] "[EMAIL_ADDRESS][PERSON_NAME][DOMAIN_NAME]"
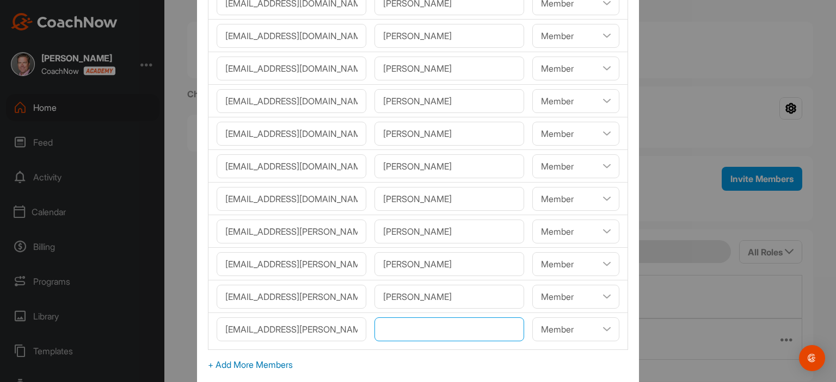
click at [397, 330] on input"] "text" at bounding box center [449, 330] width 150 height 24
paste input"] "[PERSON_NAME]"
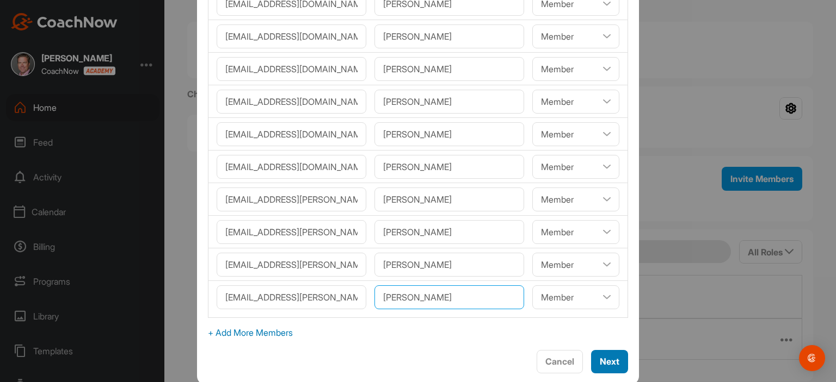
type input"] "[PERSON_NAME]"
click at [599, 364] on span "Next" at bounding box center [609, 361] width 20 height 11
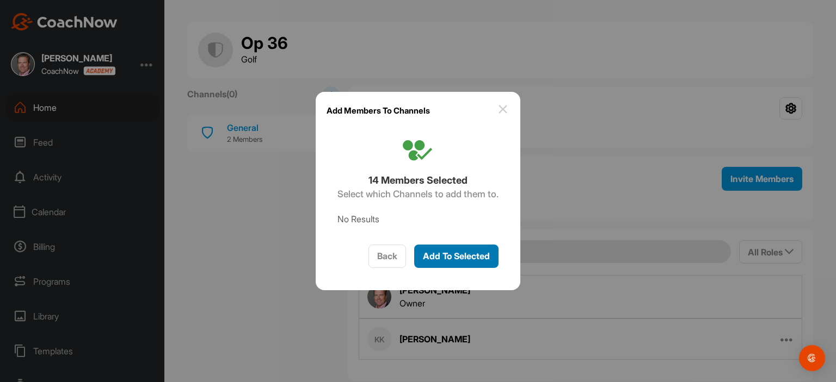
click at [463, 256] on span "Add To Selected" at bounding box center [456, 256] width 67 height 11
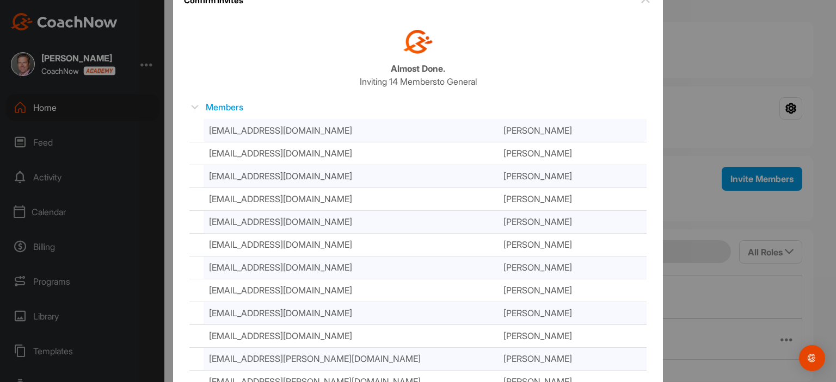
scroll to position [118, 0]
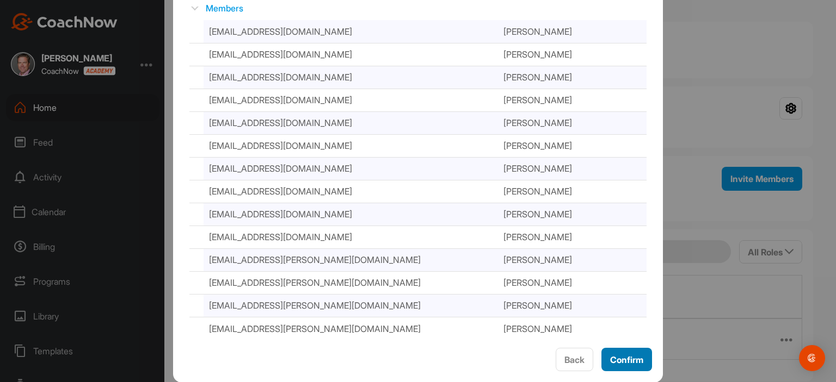
click at [632, 361] on span "Confirm" at bounding box center [626, 360] width 33 height 11
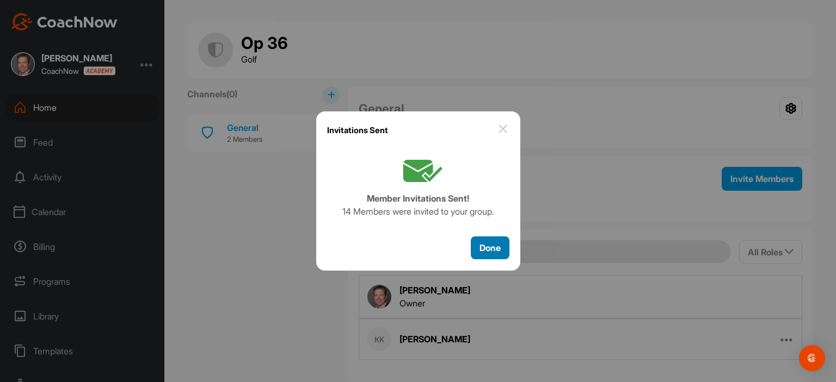
click at [496, 250] on span "Done" at bounding box center [489, 248] width 21 height 11
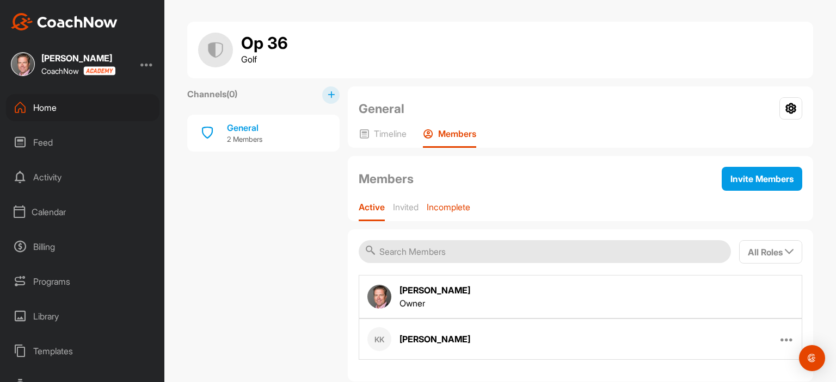
click at [458, 204] on p "Incomplete" at bounding box center [449, 207] width 44 height 11
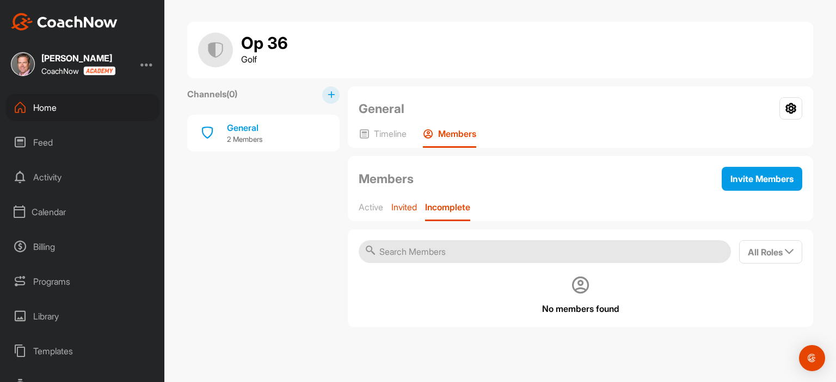
click at [410, 203] on p "Invited" at bounding box center [404, 207] width 26 height 11
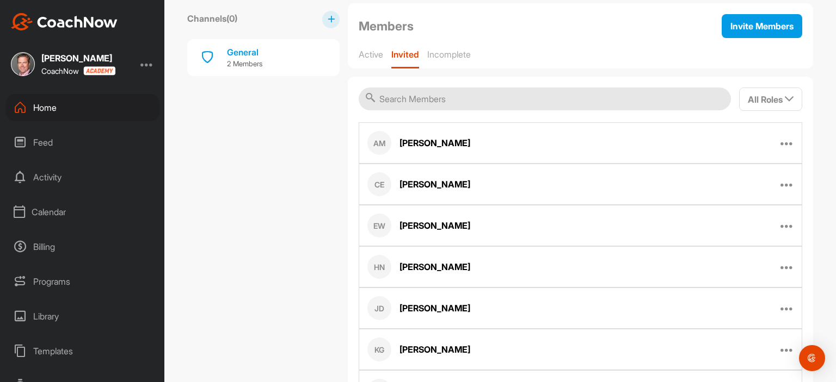
scroll to position [0, 0]
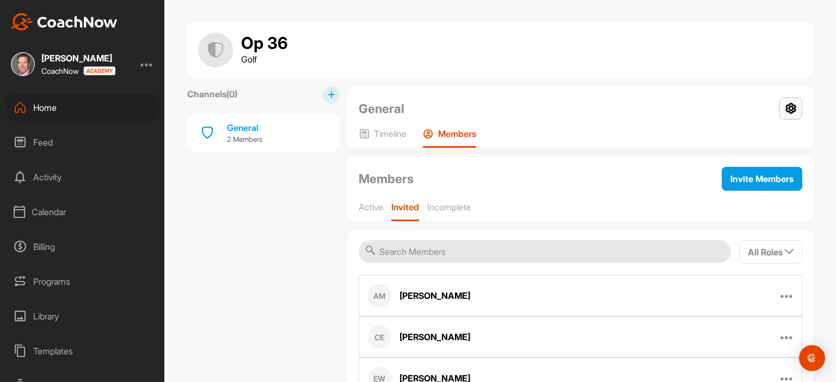
click at [788, 108] on icon at bounding box center [790, 108] width 23 height 22
click at [759, 182] on span "Invite Members" at bounding box center [761, 179] width 63 height 11
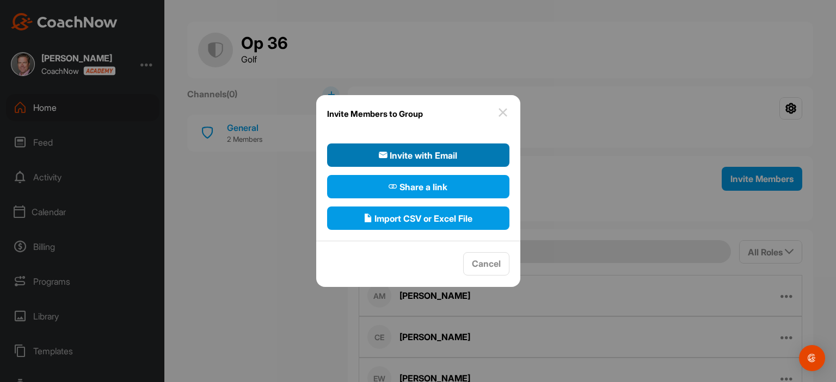
click at [468, 153] on button "Invite with Email" at bounding box center [418, 155] width 182 height 23
select select"] "player"
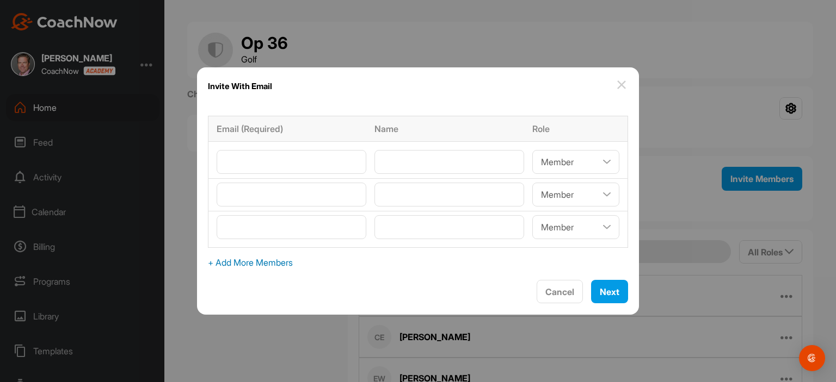
click at [281, 261] on span "+ Add More Members" at bounding box center [418, 262] width 420 height 13
select select"] "player"
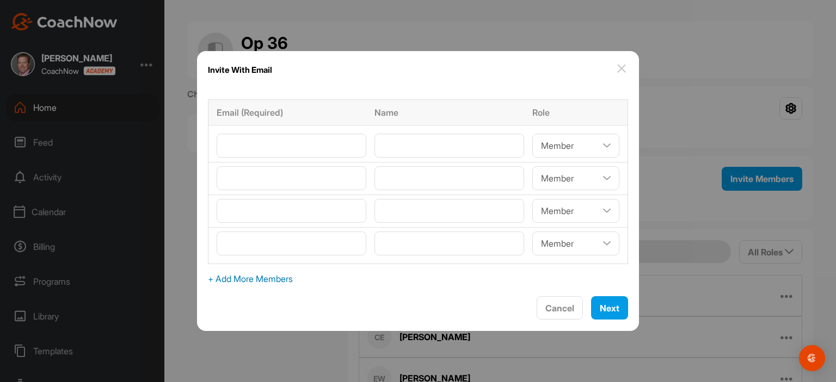
click at [281, 277] on span "+ Add More Members" at bounding box center [418, 279] width 420 height 13
select select"] "player"
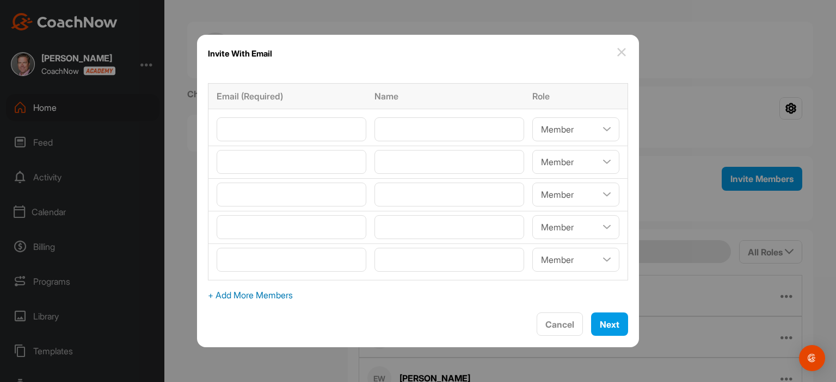
click at [282, 297] on span "+ Add More Members" at bounding box center [418, 295] width 420 height 13
select select"] "player"
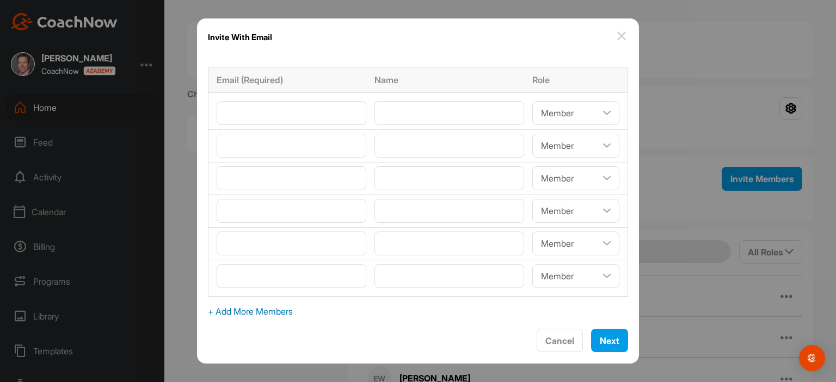
click at [282, 314] on span "+ Add More Members" at bounding box center [418, 311] width 420 height 13
select select"] "player"
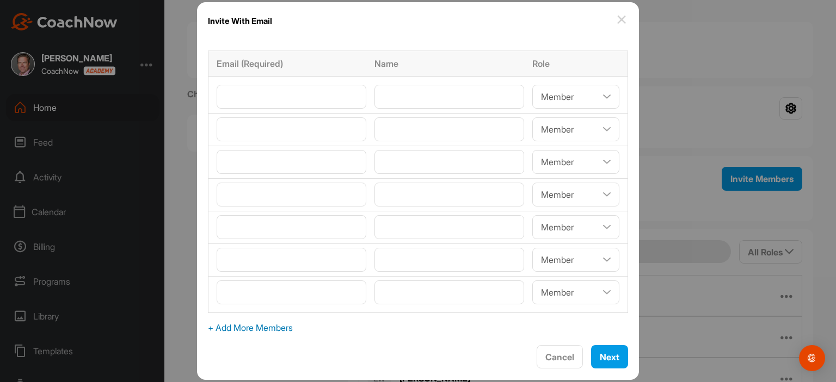
click at [282, 327] on span "+ Add More Members" at bounding box center [418, 328] width 420 height 13
select select"] "player"
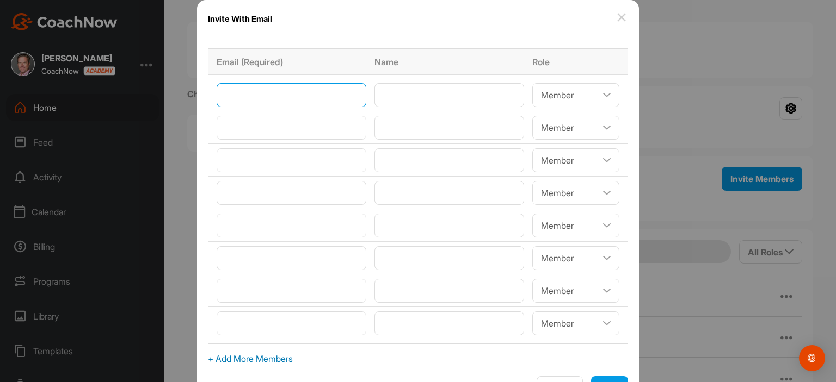
click at [260, 95] on input"] "email" at bounding box center [292, 95] width 150 height 24
paste input"] "[EMAIL_ADDRESS][DOMAIN_NAME]"
type input"] "[EMAIL_ADDRESS][DOMAIN_NAME]"
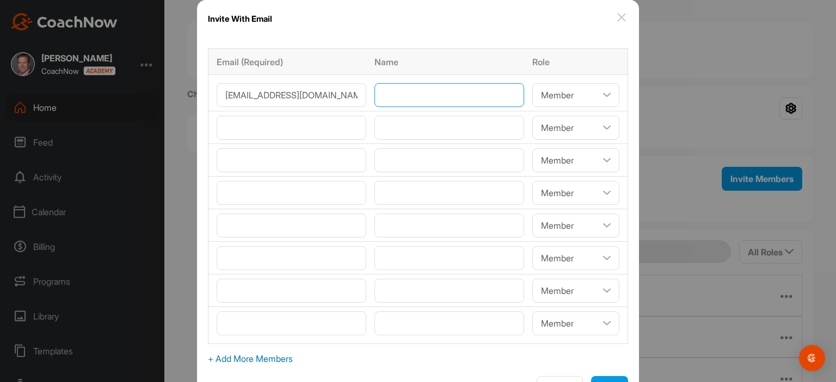
click at [409, 92] on input"] "text" at bounding box center [449, 95] width 150 height 24
paste input"] "[PERSON_NAME]"
type input"] "[PERSON_NAME]"
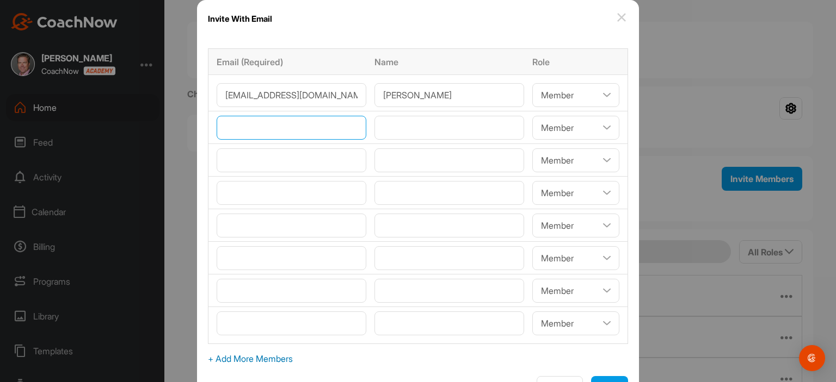
click at [281, 132] on input"] "email" at bounding box center [292, 128] width 150 height 24
paste input"] "[PERSON_NAME][DOMAIN_NAME][EMAIL_ADDRESS][PERSON_NAME][DOMAIN_NAME]"
type input"] "[PERSON_NAME][DOMAIN_NAME][EMAIL_ADDRESS][PERSON_NAME][DOMAIN_NAME]"
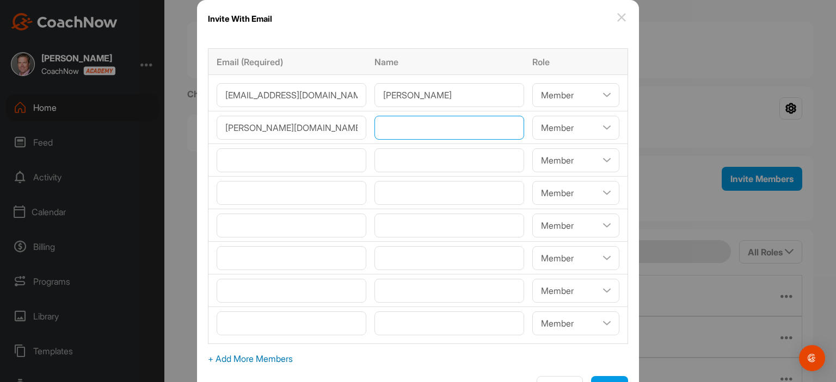
click at [390, 119] on input"] "text" at bounding box center [449, 128] width 150 height 24
paste input"] "[PERSON_NAME]"
type input"] "[PERSON_NAME]"
click at [296, 158] on input"] "email" at bounding box center [292, 161] width 150 height 24
paste input"] "[EMAIL_ADDRESS][DOMAIN_NAME]"
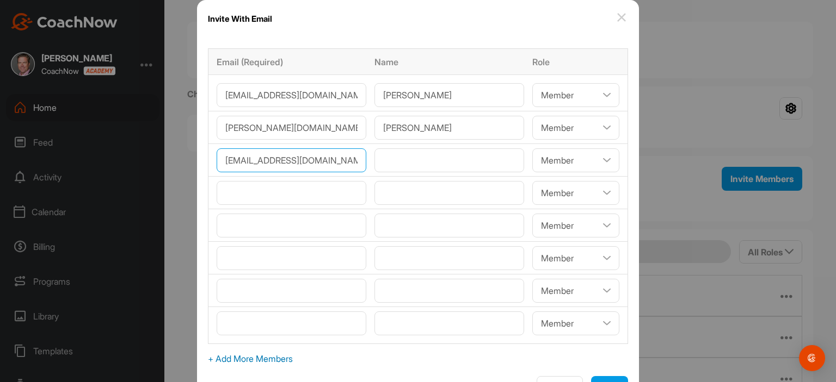
type input"] "[EMAIL_ADDRESS][DOMAIN_NAME]"
click at [390, 153] on input"] "text" at bounding box center [449, 161] width 150 height 24
paste input"] "[PERSON_NAME]"
type input"] "[PERSON_NAME]"
click at [294, 191] on input"] "email" at bounding box center [292, 193] width 150 height 24
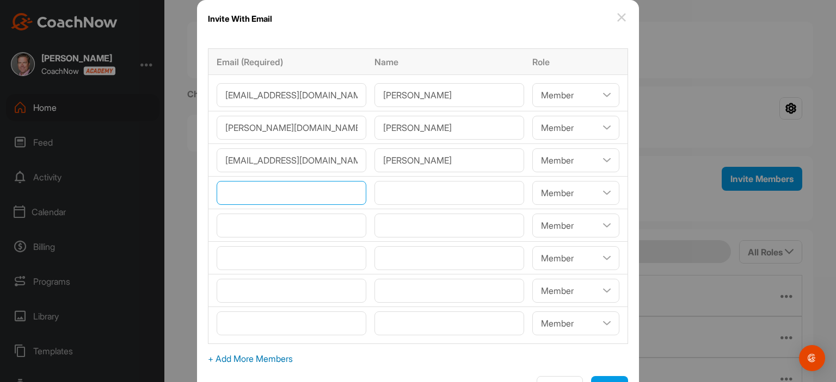
paste input"] "[EMAIL_ADDRESS][DOMAIN_NAME]"
type input"] "[EMAIL_ADDRESS][DOMAIN_NAME]"
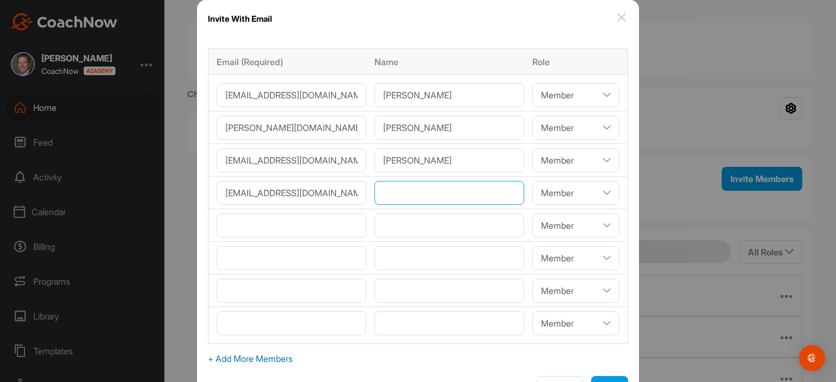
click at [400, 189] on input"] "text" at bounding box center [449, 193] width 150 height 24
paste input"] "[PERSON_NAME]"
type input"] "[PERSON_NAME]"
click at [255, 359] on span "+ Add More Members" at bounding box center [418, 359] width 420 height 13
select select"] "player"
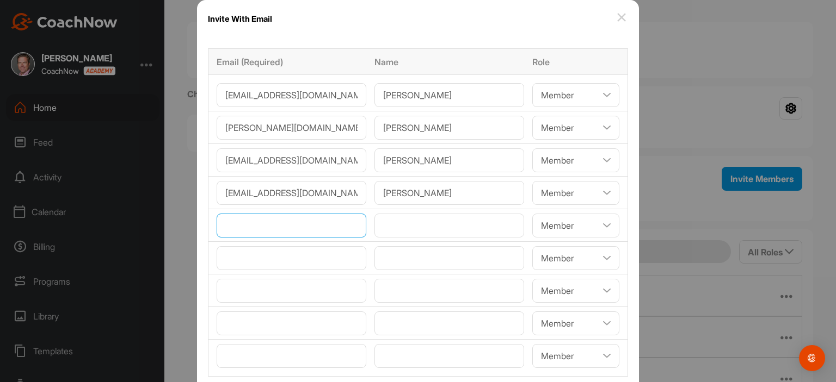
click at [244, 226] on input"] "email" at bounding box center [292, 226] width 150 height 24
paste input"] "[EMAIL_ADDRESS][PERSON_NAME][DOMAIN_NAME]"
type input"] "[EMAIL_ADDRESS][PERSON_NAME][DOMAIN_NAME]"
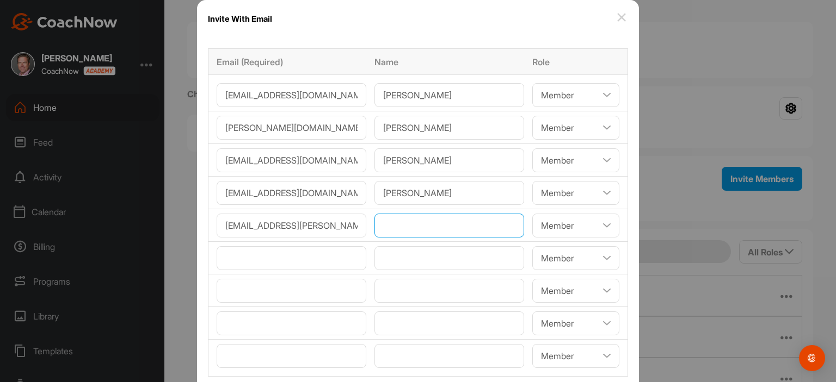
click at [381, 230] on input"] "text" at bounding box center [449, 226] width 150 height 24
paste input"] "[PERSON_NAME]"
type input"] "[PERSON_NAME]"
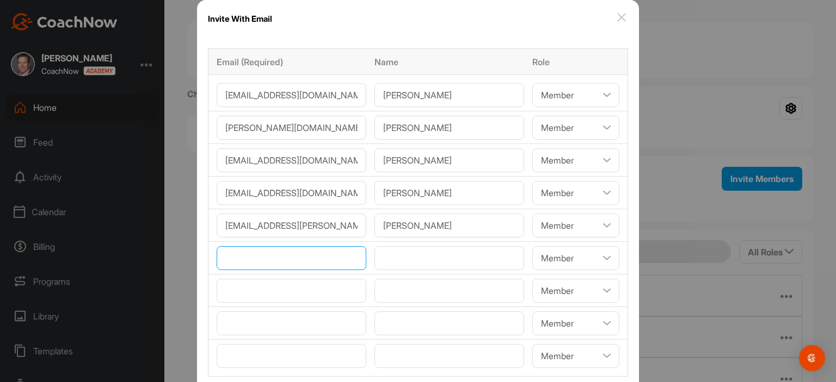
click at [287, 254] on input"] "email" at bounding box center [292, 258] width 150 height 24
paste input"] "[EMAIL_ADDRESS][DOMAIN_NAME]"
type input"] "[EMAIL_ADDRESS][DOMAIN_NAME]"
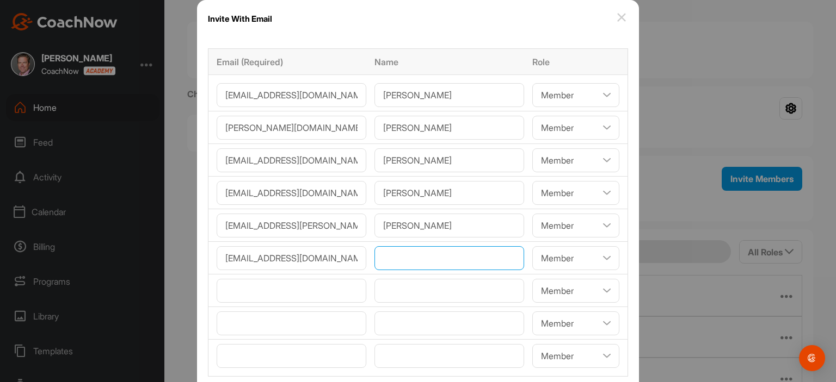
click at [398, 256] on input"] "text" at bounding box center [449, 258] width 150 height 24
paste input"] "[PERSON_NAME]"
type input"] "[PERSON_NAME]"
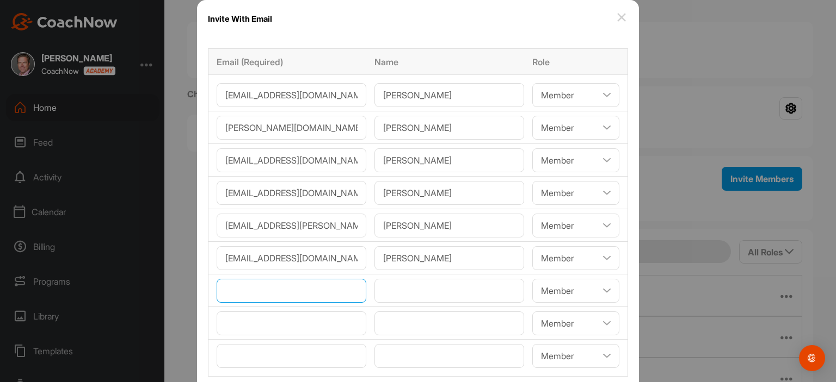
click at [301, 292] on input"] "email" at bounding box center [292, 291] width 150 height 24
paste input"] "[PERSON_NAME][EMAIL_ADDRESS][PERSON_NAME][DOMAIN_NAME]"
type input"] "[PERSON_NAME][EMAIL_ADDRESS][PERSON_NAME][DOMAIN_NAME]"
click at [400, 289] on input"] "text" at bounding box center [449, 291] width 150 height 24
paste input"] "[PERSON_NAME]"
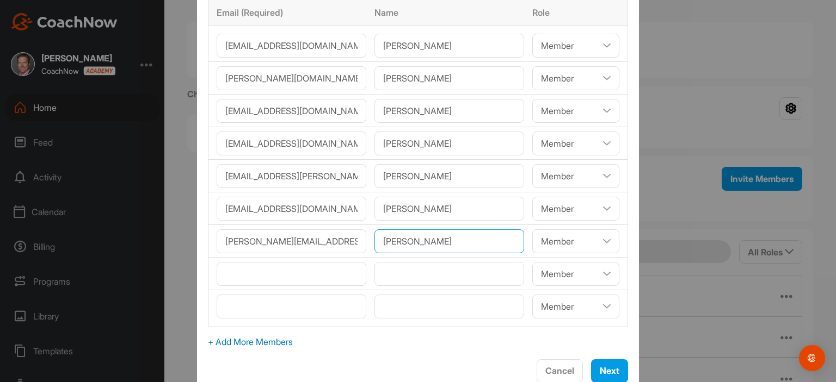
scroll to position [60, 0]
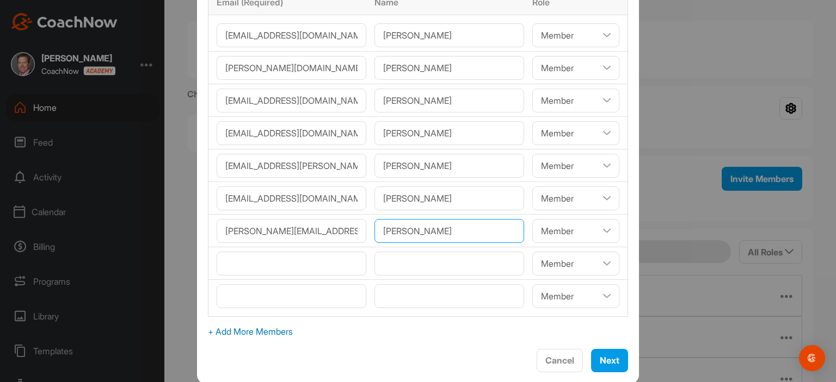
type input"] "[PERSON_NAME]"
click at [291, 331] on span "+ Add More Members" at bounding box center [418, 331] width 420 height 13
select select"] "player"
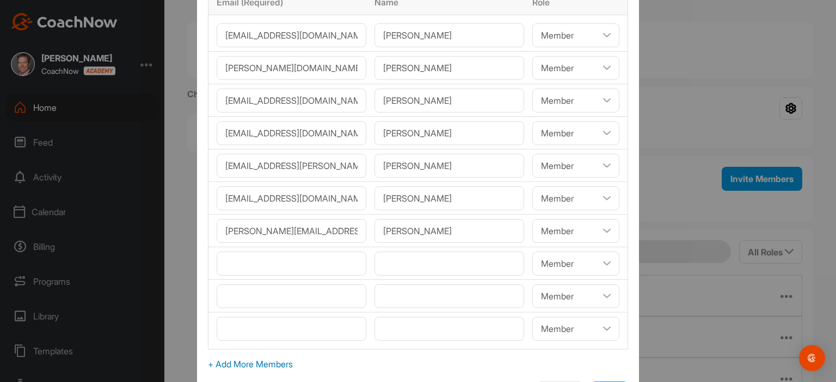
click at [283, 363] on span "+ Add More Members" at bounding box center [418, 364] width 420 height 13
select select"] "player"
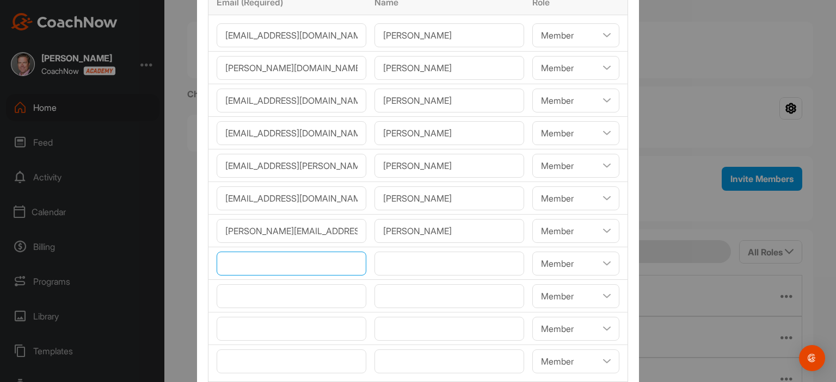
click at [273, 262] on input"] "email" at bounding box center [292, 264] width 150 height 24
paste input"] "[EMAIL_ADDRESS][DOMAIN_NAME]"
type input"] "[EMAIL_ADDRESS][DOMAIN_NAME]"
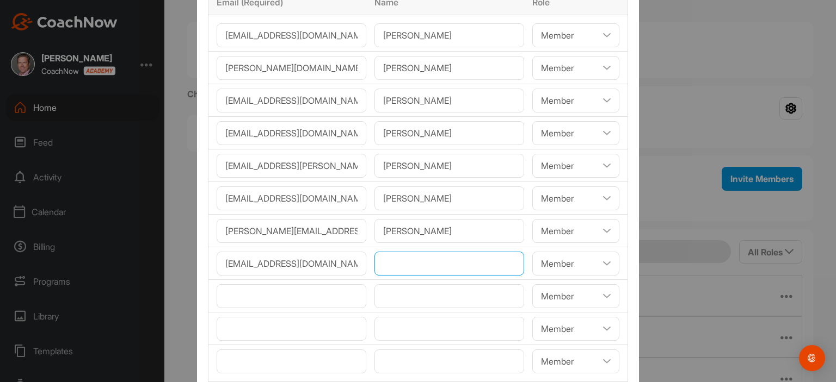
click at [383, 262] on input"] "text" at bounding box center [449, 264] width 150 height 24
paste input"] "[PERSON_NAME]"
type input"] "[PERSON_NAME]"
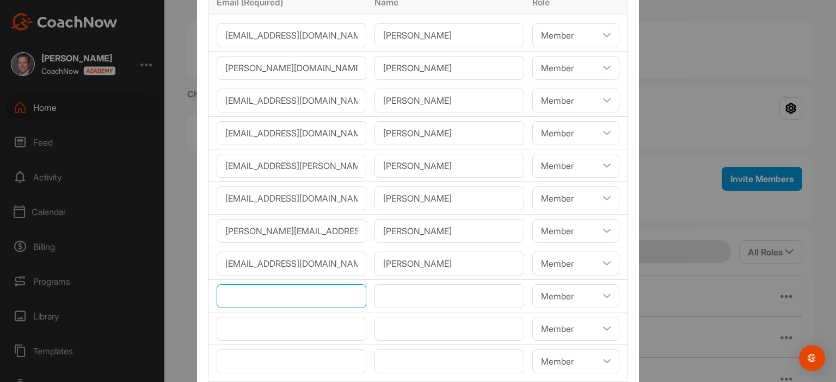
click at [301, 289] on input"] "email" at bounding box center [292, 297] width 150 height 24
paste input"] "[EMAIL_ADDRESS][DOMAIN_NAME]"
type input"] "[EMAIL_ADDRESS][DOMAIN_NAME]"
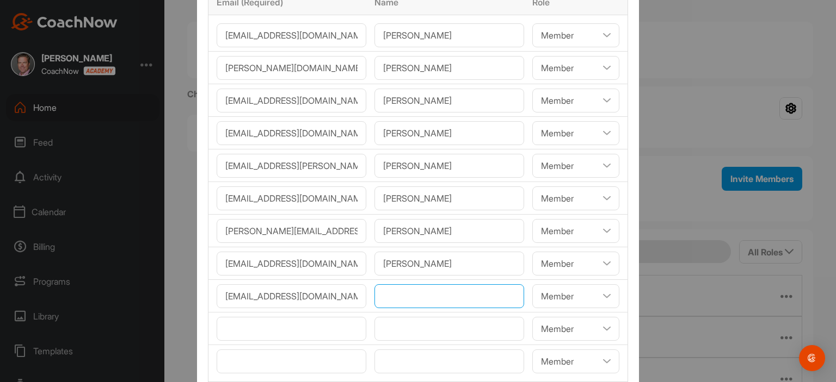
click at [385, 295] on input"] "text" at bounding box center [449, 297] width 150 height 24
paste input"] "[PERSON_NAME]"
type input"] "[PERSON_NAME]"
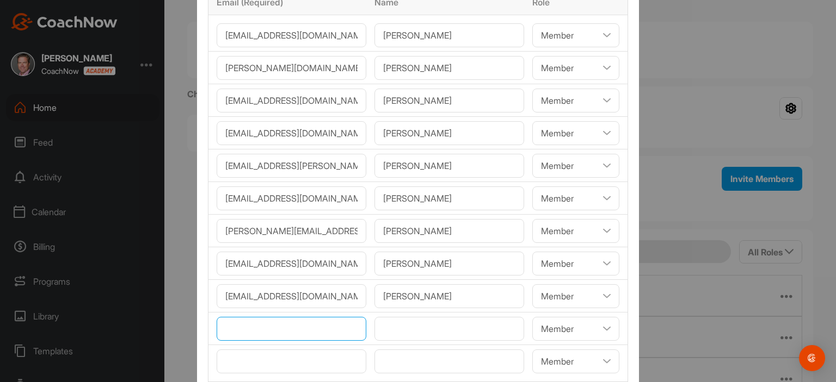
click at [322, 319] on input"] "email" at bounding box center [292, 329] width 150 height 24
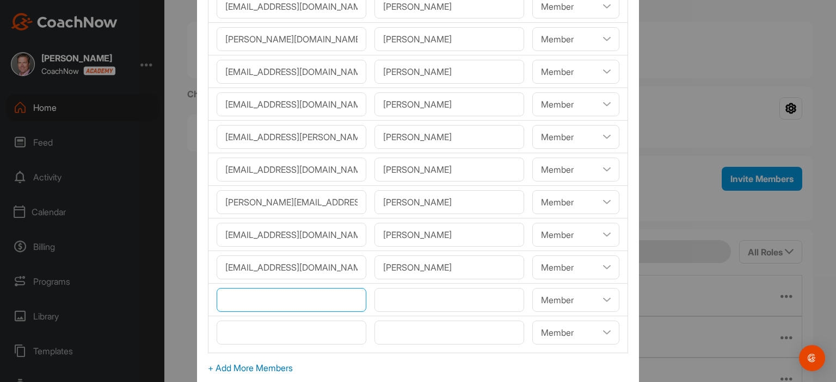
scroll to position [125, 0]
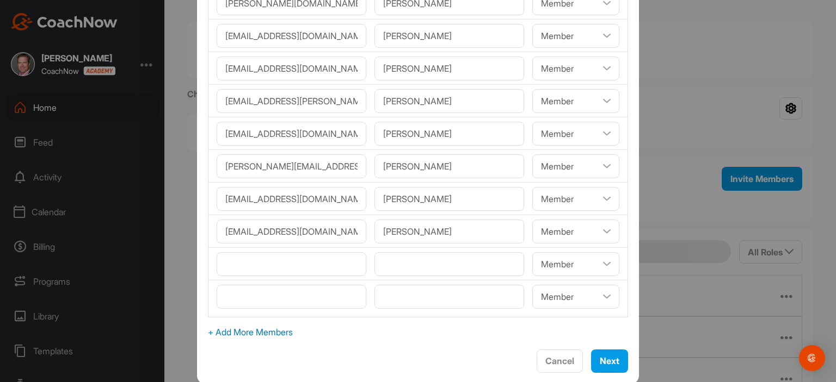
click at [262, 330] on span "+ Add More Members" at bounding box center [418, 332] width 420 height 13
select select"] "player"
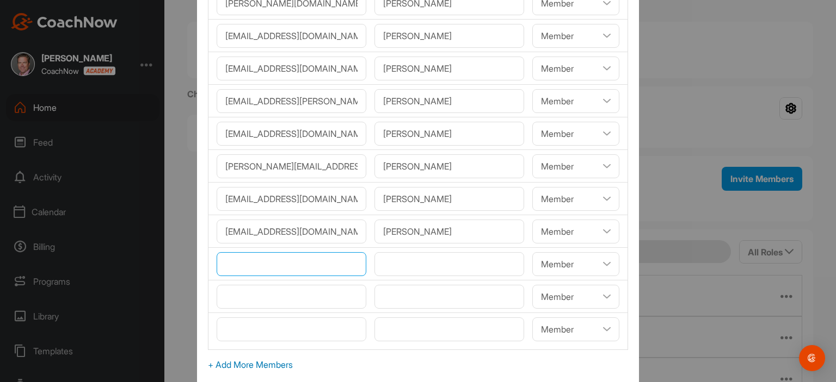
click at [262, 262] on input"] "email" at bounding box center [292, 264] width 150 height 24
paste input"] "[EMAIL_ADDRESS][DOMAIN_NAME]"
type input"] "[EMAIL_ADDRESS][DOMAIN_NAME]"
click at [389, 261] on input"] "text" at bounding box center [449, 264] width 150 height 24
paste input"] "[PERSON_NAME]"
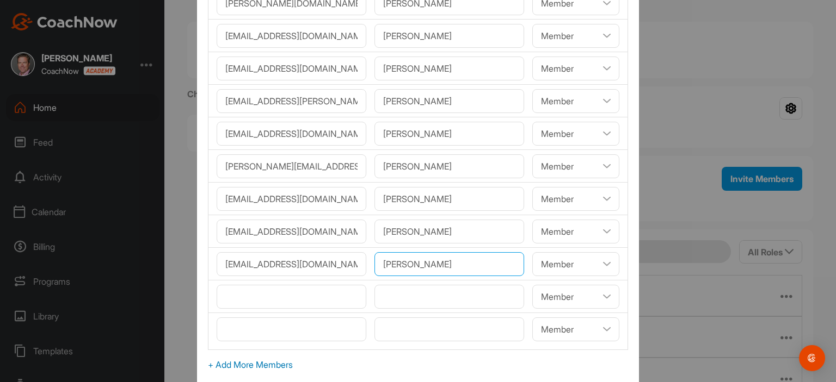
type input"] "[PERSON_NAME]"
click at [243, 293] on input"] "email" at bounding box center [292, 297] width 150 height 24
paste input"] "[EMAIL_ADDRESS][DOMAIN_NAME]"
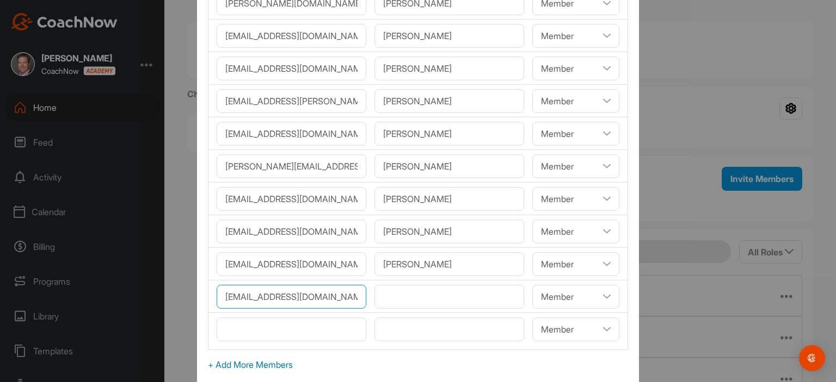
type input"] "[EMAIL_ADDRESS][DOMAIN_NAME]"
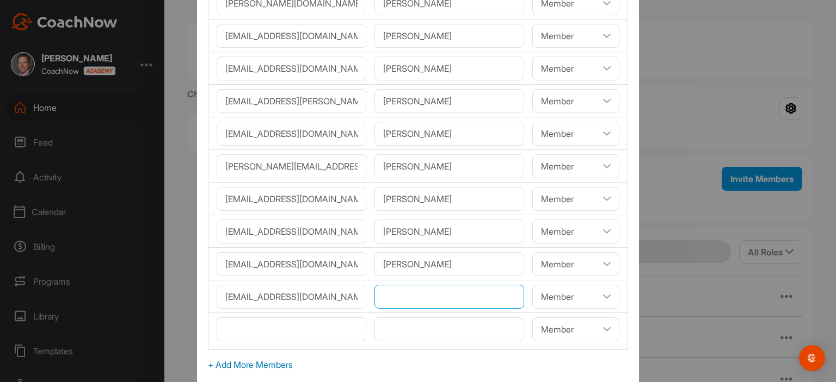
click at [404, 287] on input"] "text" at bounding box center [449, 297] width 150 height 24
paste input"] "[PERSON_NAME]"
type input"] "[PERSON_NAME]"
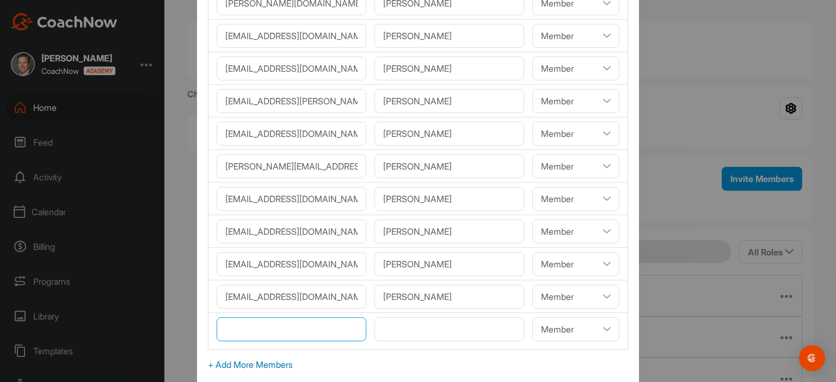
click at [318, 329] on input"] "email" at bounding box center [292, 330] width 150 height 24
paste input"] "[EMAIL_ADDRESS][DOMAIN_NAME]"
type input"] "[EMAIL_ADDRESS][DOMAIN_NAME]"
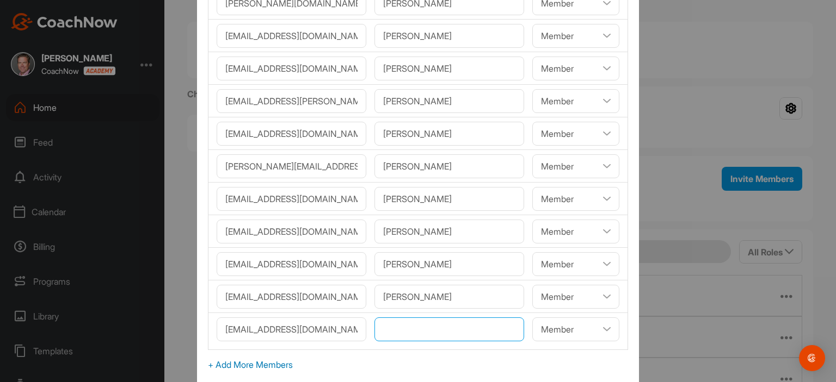
click at [382, 325] on input"] "text" at bounding box center [449, 330] width 150 height 24
paste input"] "[PERSON_NAME]"
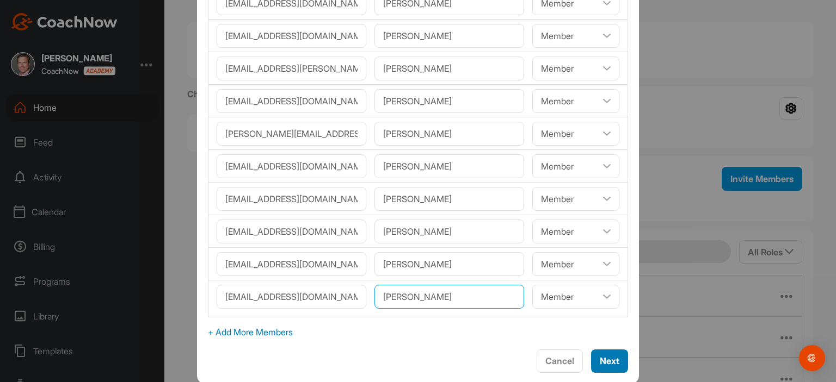
type input"] "[PERSON_NAME]"
click at [605, 354] on button "Next" at bounding box center [609, 361] width 37 height 23
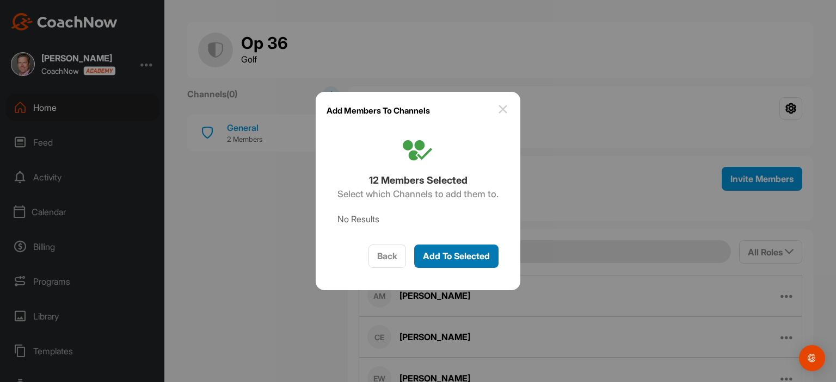
click at [477, 250] on div "Add To Selected" at bounding box center [456, 256] width 67 height 13
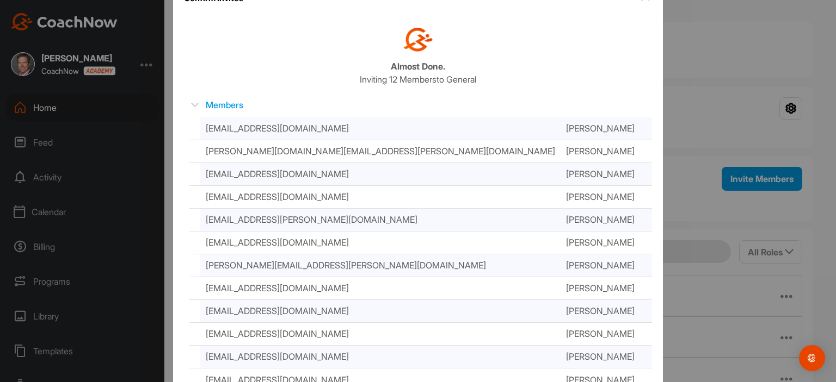
scroll to position [72, 0]
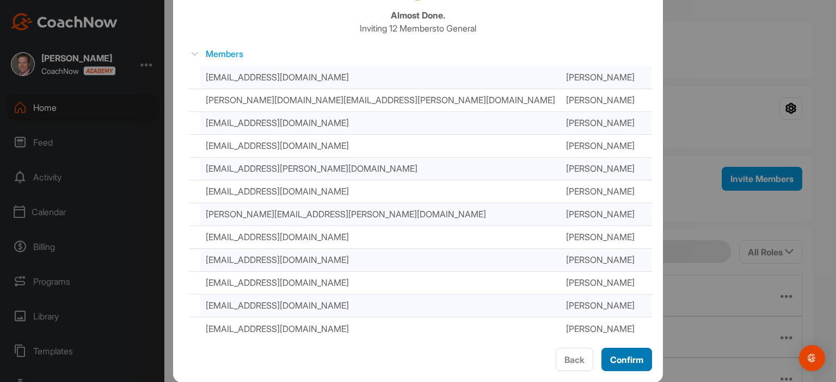
click at [641, 359] on button "Confirm" at bounding box center [626, 359] width 51 height 23
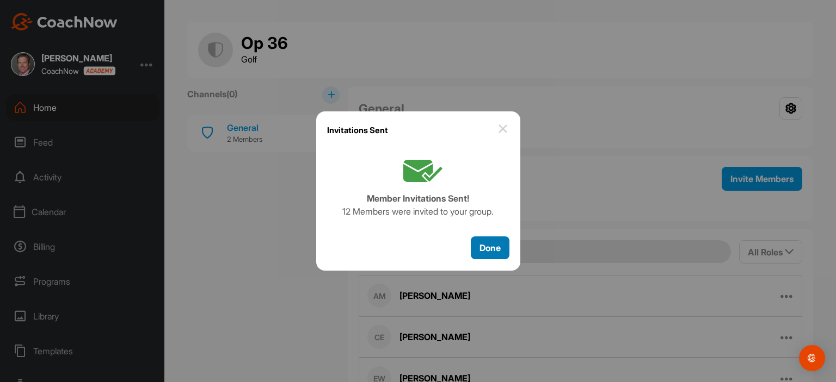
click at [492, 249] on span "Done" at bounding box center [489, 248] width 21 height 11
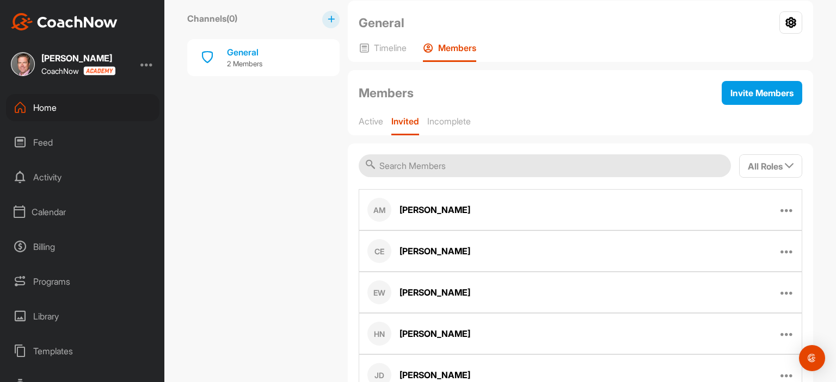
scroll to position [88, 0]
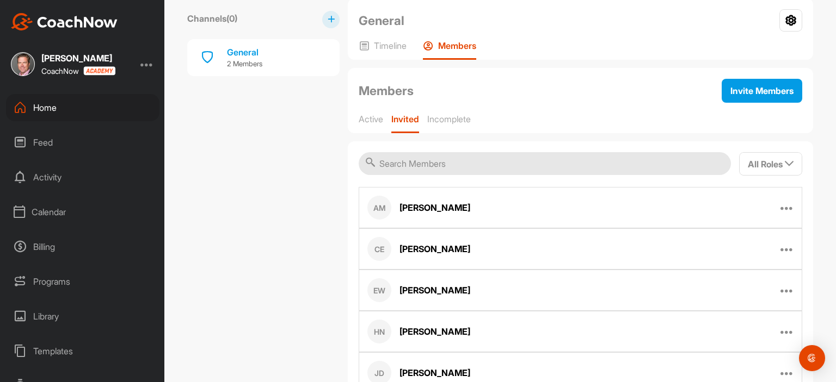
click at [481, 165] on input "text" at bounding box center [545, 163] width 372 height 23
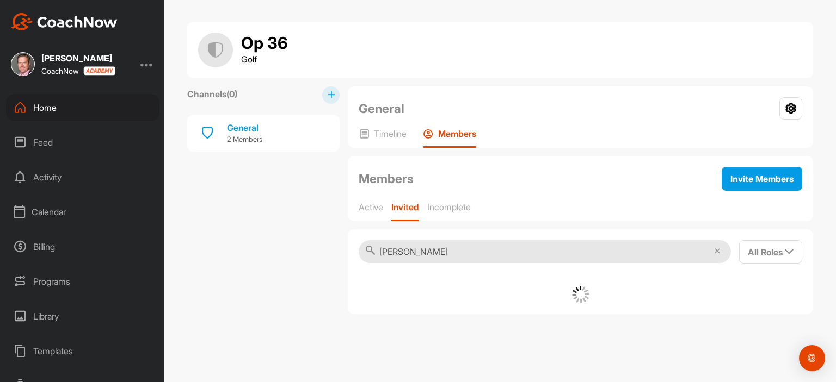
scroll to position [0, 0]
type input "k"
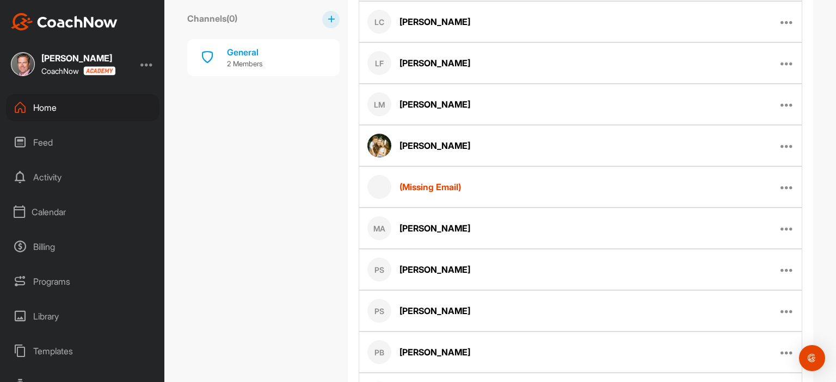
scroll to position [779, 0]
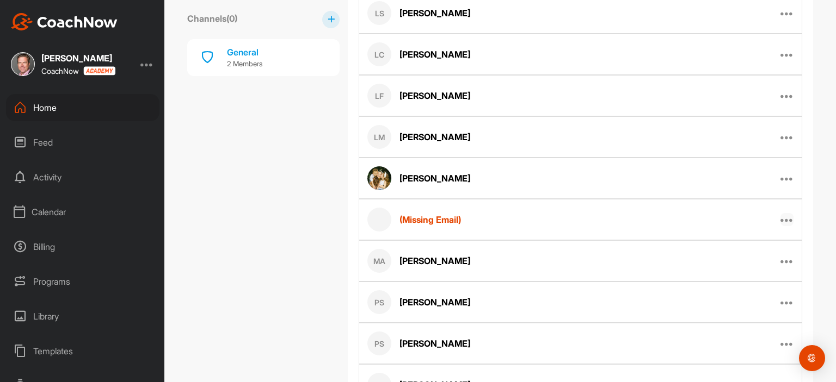
click at [782, 213] on icon at bounding box center [786, 219] width 13 height 13
click at [748, 318] on p "Remove From Group" at bounding box center [743, 323] width 77 height 11
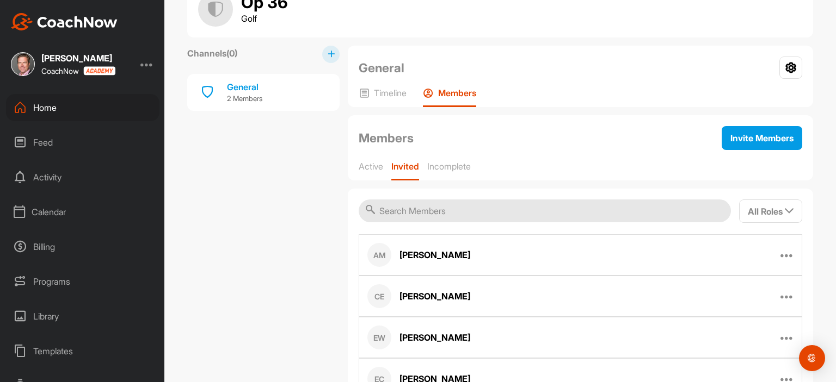
scroll to position [0, 0]
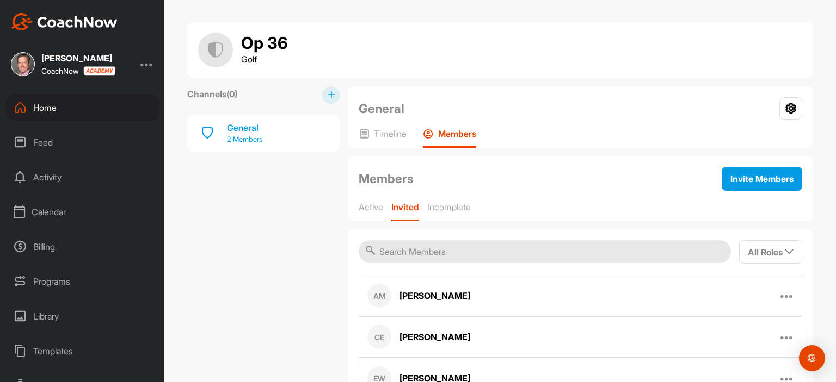
click at [305, 135] on div "General 2 Members" at bounding box center [263, 133] width 152 height 37
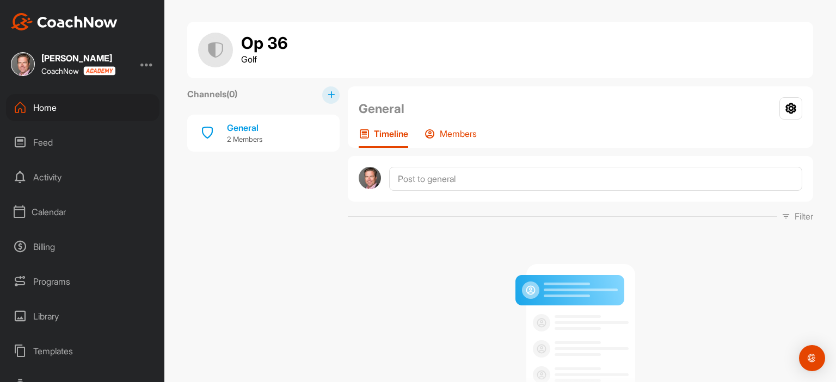
click at [464, 139] on div "Members" at bounding box center [450, 138] width 52 height 20
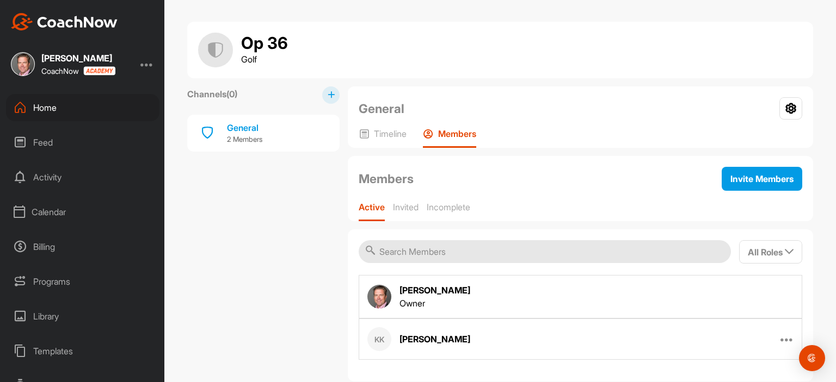
scroll to position [23, 0]
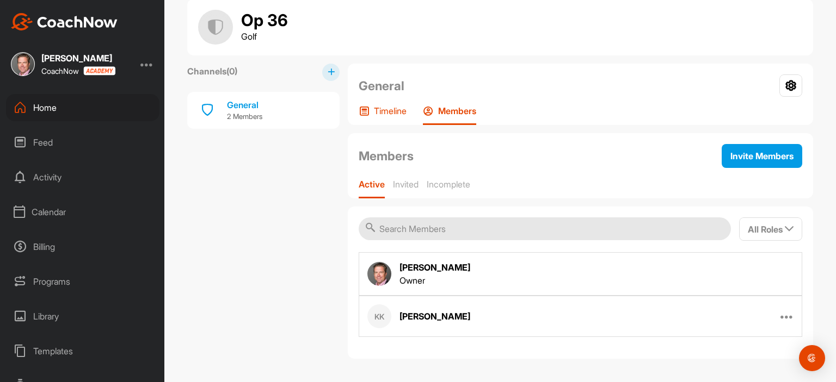
click at [366, 117] on div "Timeline" at bounding box center [383, 116] width 48 height 20
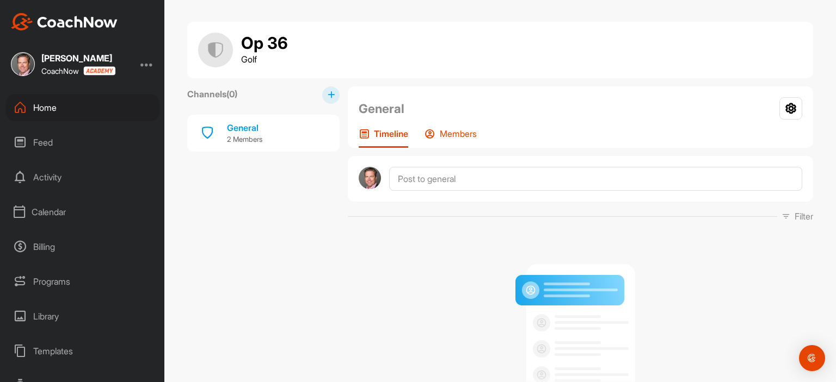
click at [451, 133] on p "Members" at bounding box center [458, 133] width 37 height 11
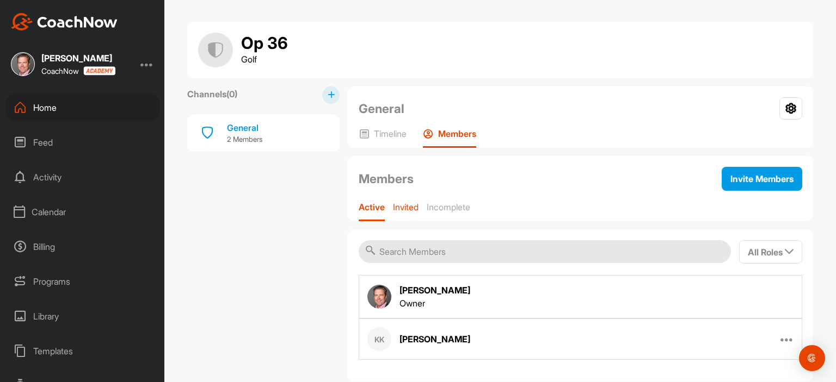
click at [412, 208] on p "Invited" at bounding box center [406, 207] width 26 height 11
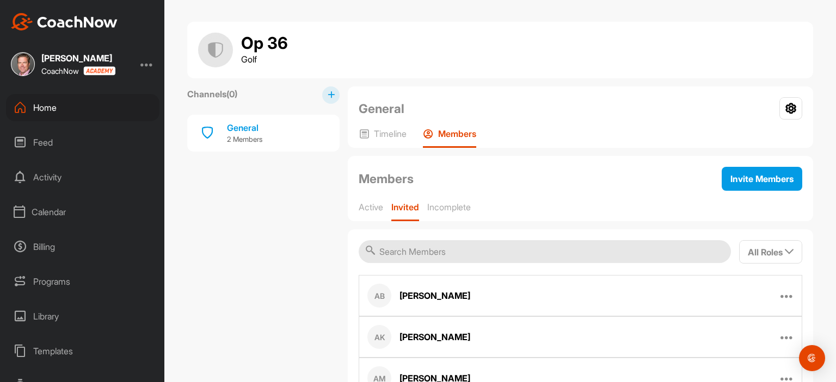
click at [391, 254] on input "text" at bounding box center [545, 251] width 372 height 23
type input "k"
type input "c"
click at [748, 175] on span "Invite Members" at bounding box center [761, 179] width 63 height 11
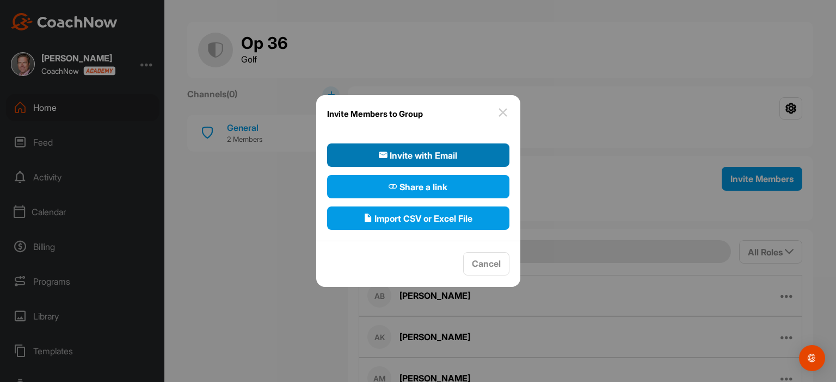
click at [452, 158] on span "Invite with Email" at bounding box center [418, 155] width 78 height 13
select select"] "player"
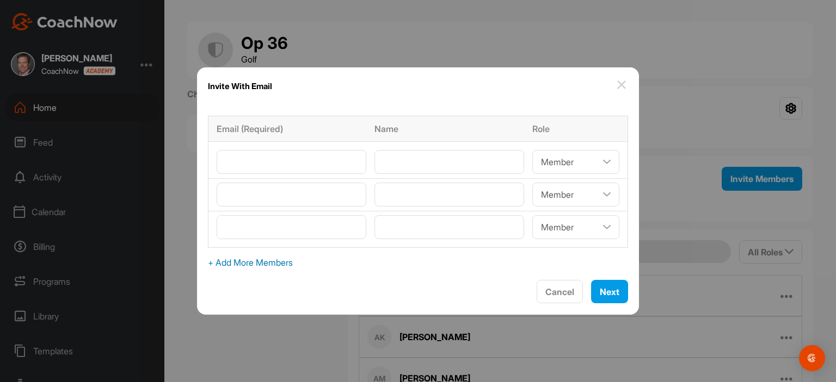
click at [244, 262] on span "+ Add More Members" at bounding box center [418, 262] width 420 height 13
select select"] "player"
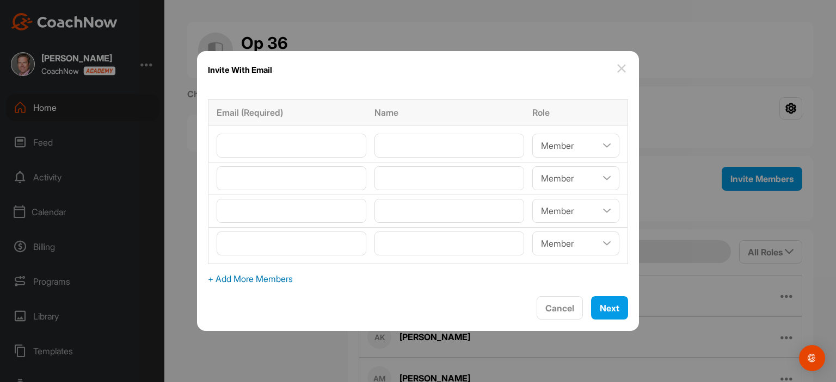
click at [246, 276] on span "+ Add More Members" at bounding box center [418, 279] width 420 height 13
select select"] "player"
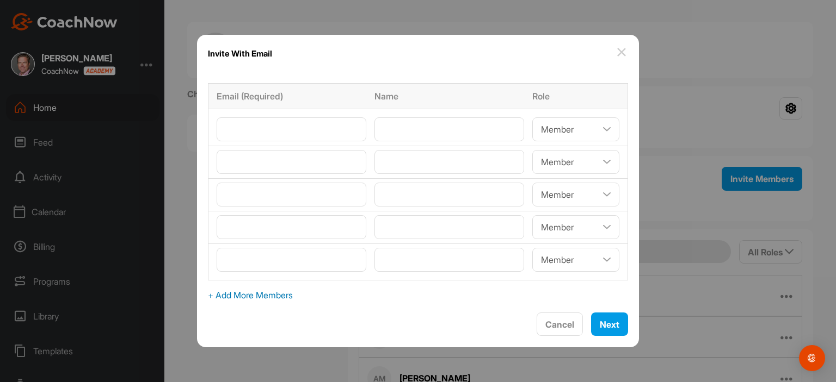
click at [249, 299] on span "+ Add More Members" at bounding box center [418, 295] width 420 height 13
select select"] "player"
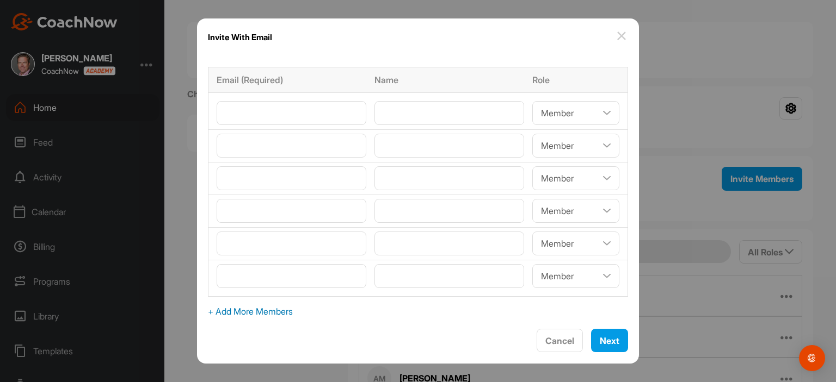
click at [255, 317] on span "+ Add More Members" at bounding box center [418, 311] width 420 height 13
select select"] "player"
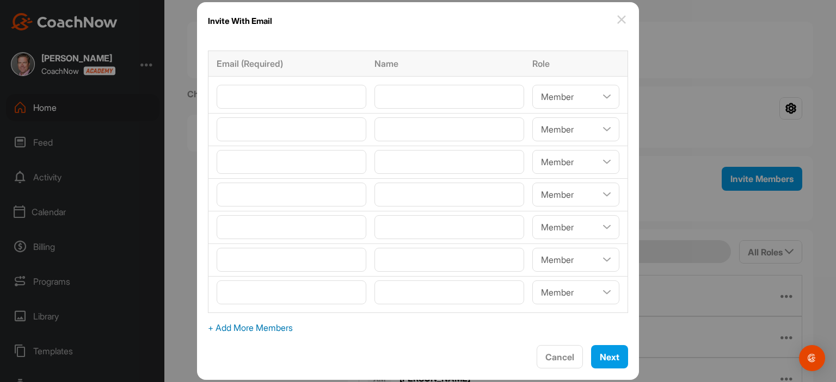
drag, startPoint x: 248, startPoint y: 83, endPoint x: 247, endPoint y: 91, distance: 7.6
click at [248, 86] on td at bounding box center [289, 95] width 162 height 37
click at [243, 98] on input"] "email" at bounding box center [292, 97] width 150 height 24
paste input"] "[EMAIL_ADDRESS][DOMAIN_NAME]"
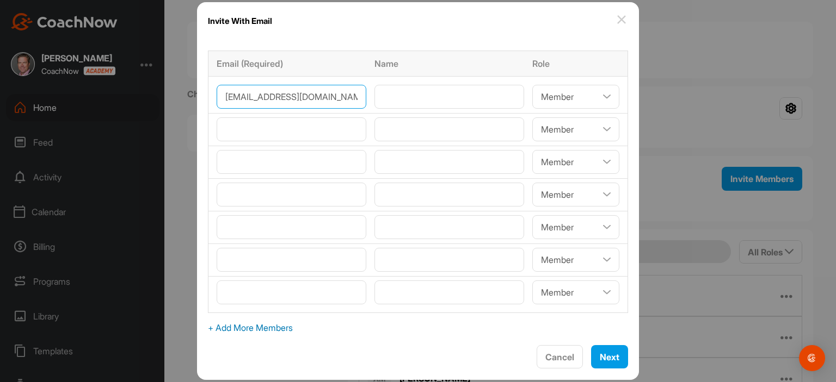
type input"] "[EMAIL_ADDRESS][DOMAIN_NAME]"
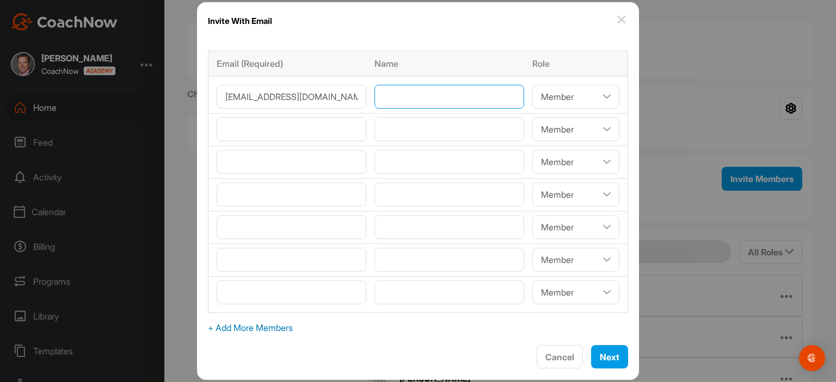
click at [415, 99] on input"] "text" at bounding box center [449, 97] width 150 height 24
paste input"] "[PERSON_NAME]"
type input"] "[PERSON_NAME]"
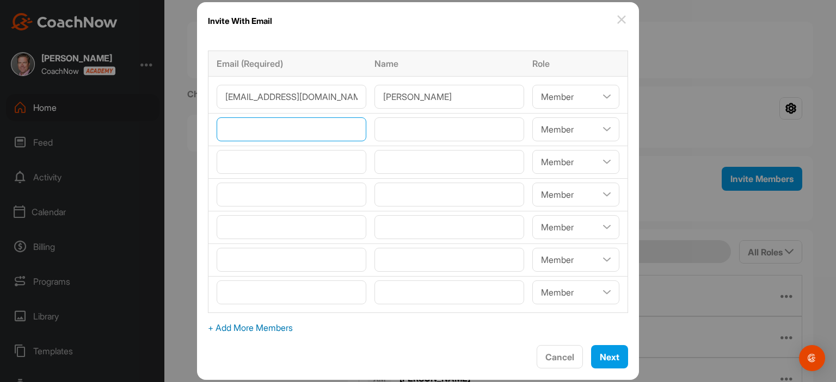
click at [259, 126] on input"] "email" at bounding box center [292, 130] width 150 height 24
paste input"] "[PERSON_NAME][EMAIL_ADDRESS][PERSON_NAME][DOMAIN_NAME]"
type input"] "[PERSON_NAME][EMAIL_ADDRESS][PERSON_NAME][DOMAIN_NAME]"
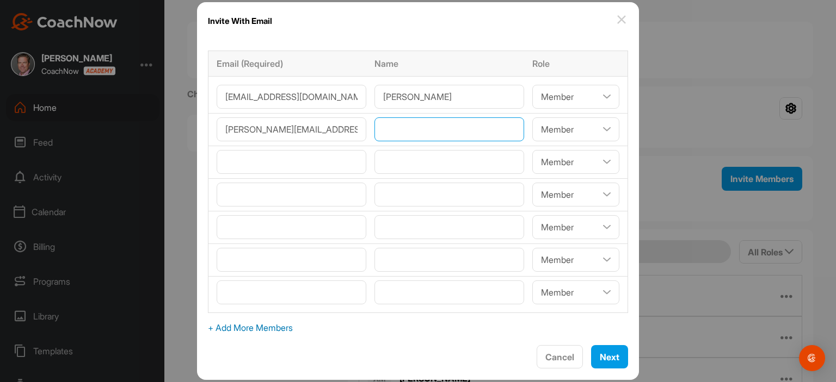
click at [415, 131] on input"] "text" at bounding box center [449, 130] width 150 height 24
paste input"] "[PERSON_NAME]"
type input"] "[PERSON_NAME]"
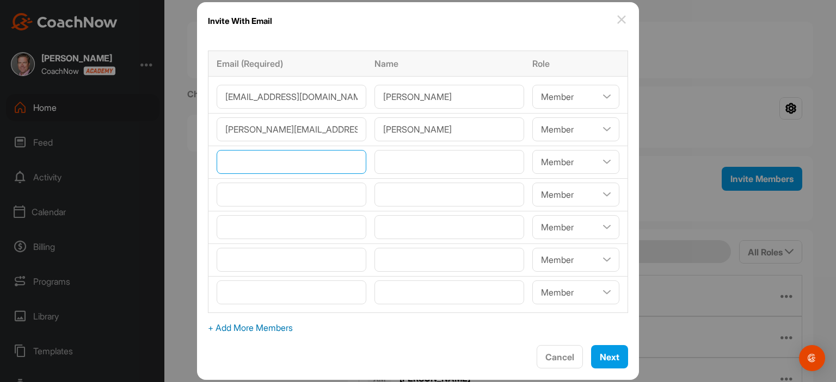
click at [258, 157] on input"] "email" at bounding box center [292, 162] width 150 height 24
paste input"] "[PERSON_NAME][EMAIL_ADDRESS][DOMAIN_NAME]"
type input"] "[PERSON_NAME][EMAIL_ADDRESS][DOMAIN_NAME]"
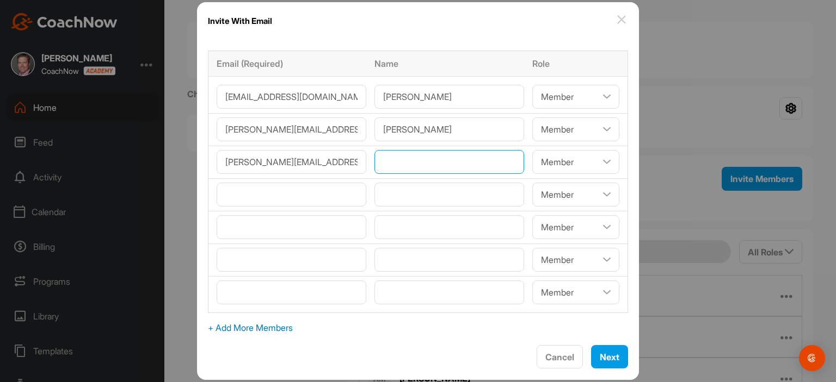
click at [410, 168] on input"] "text" at bounding box center [449, 162] width 150 height 24
paste input"] "[PERSON_NAME]"
type input"] "[PERSON_NAME]"
click at [247, 197] on input"] "email" at bounding box center [292, 195] width 150 height 24
paste input"] "[EMAIL_ADDRESS][DOMAIN_NAME]"
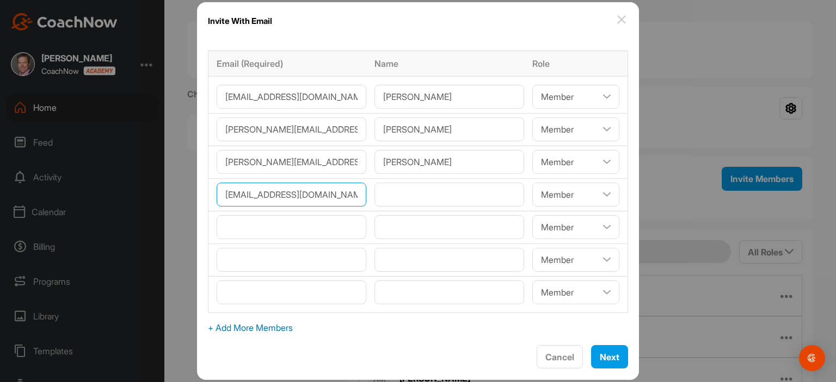
type input"] "[EMAIL_ADDRESS][DOMAIN_NAME]"
click at [424, 199] on input"] "text" at bounding box center [449, 195] width 150 height 24
paste input"] "[PERSON_NAME]"
type input"] "[PERSON_NAME]"
click at [280, 228] on input"] "email" at bounding box center [292, 227] width 150 height 24
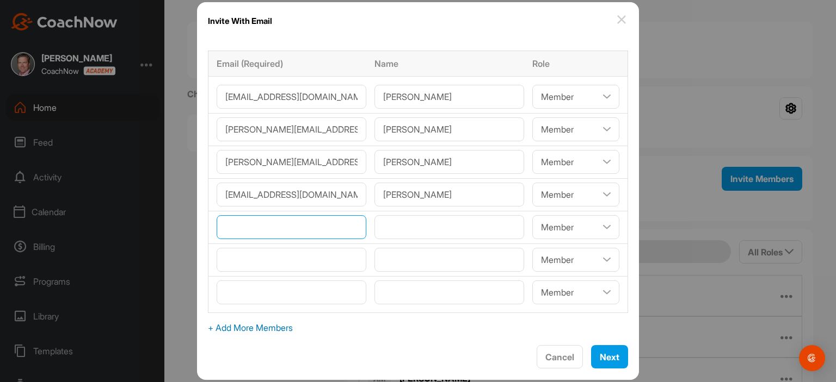
paste input"] "[EMAIL_ADDRESS][DOMAIN_NAME]"
type input"] "[EMAIL_ADDRESS][DOMAIN_NAME]"
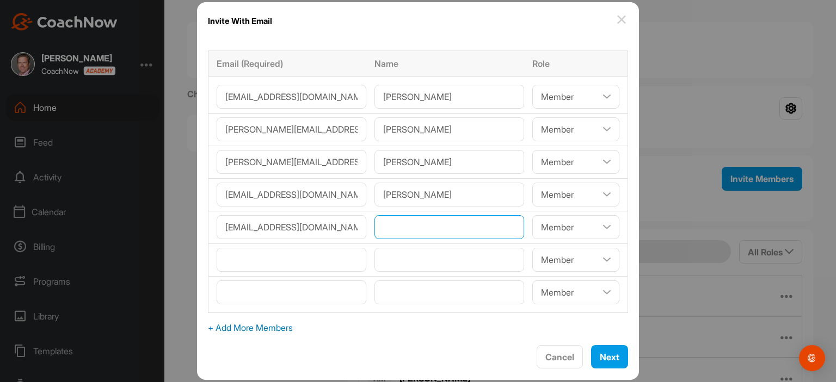
click at [415, 226] on input"] "text" at bounding box center [449, 227] width 150 height 24
paste input"] "[PERSON_NAME]"
type input"] "[PERSON_NAME]"
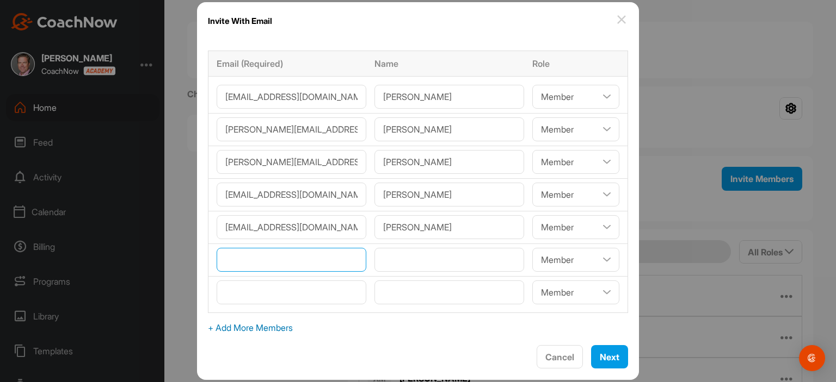
click at [258, 259] on input"] "email" at bounding box center [292, 260] width 150 height 24
paste input"] "[EMAIL_ADDRESS][DOMAIN_NAME]"
type input"] "[EMAIL_ADDRESS][DOMAIN_NAME]"
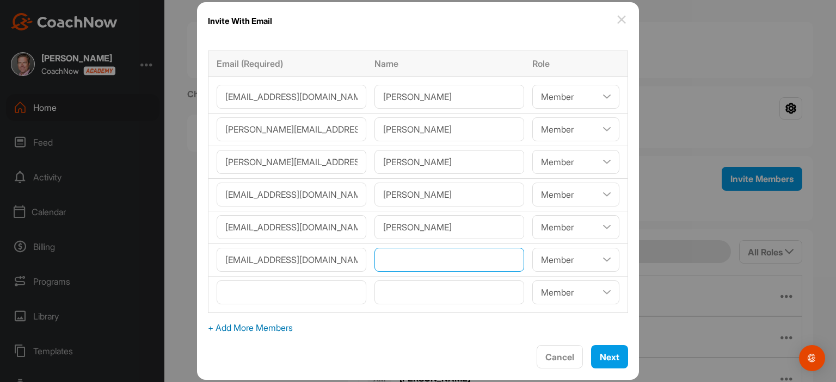
click at [391, 257] on input"] "text" at bounding box center [449, 260] width 150 height 24
paste input"] "[PERSON_NAME]"
type input"] "[PERSON_NAME]"
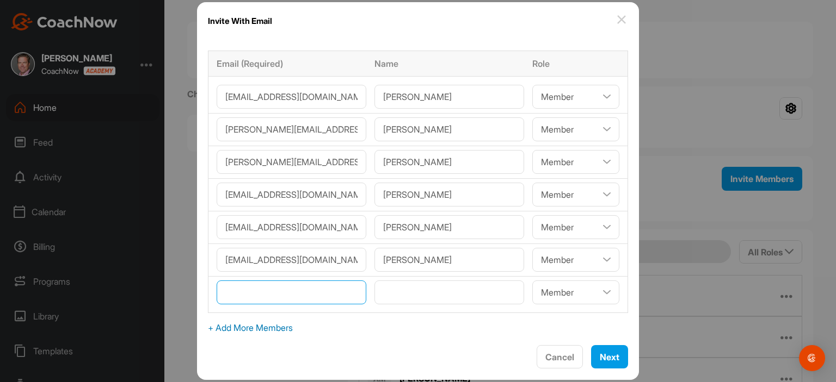
click at [297, 294] on input"] "email" at bounding box center [292, 293] width 150 height 24
paste input"] "[EMAIL_ADDRESS][PERSON_NAME][DOMAIN_NAME]"
type input"] "[EMAIL_ADDRESS][PERSON_NAME][DOMAIN_NAME]"
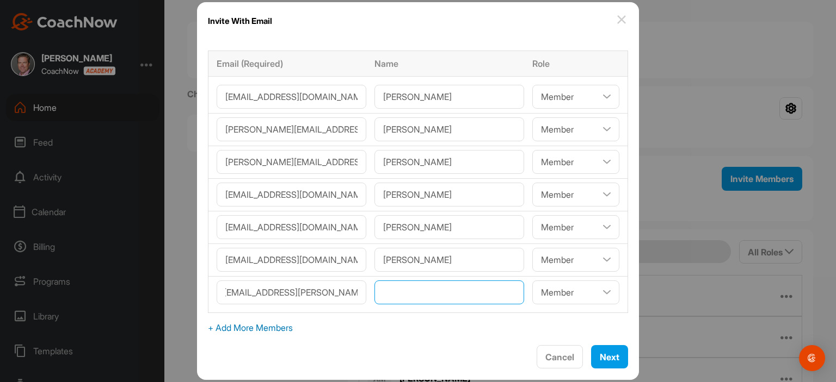
click at [411, 293] on input"] "text" at bounding box center [449, 293] width 150 height 24
paste input"] "[PERSON_NAME]"
type input"] "[PERSON_NAME]"
click at [249, 328] on span "+ Add More Members" at bounding box center [418, 328] width 420 height 13
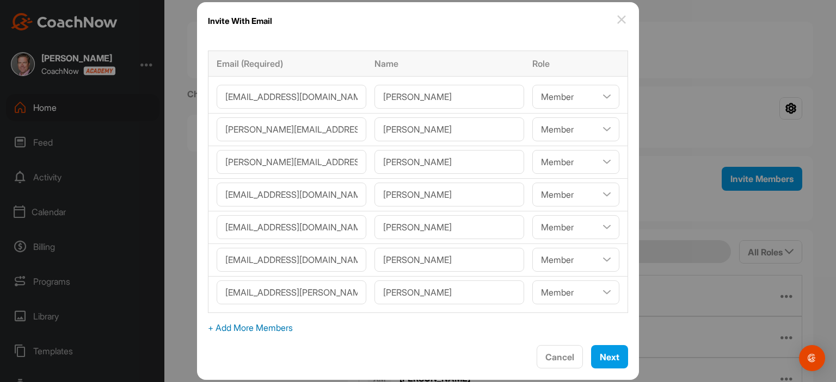
select select"] "player"
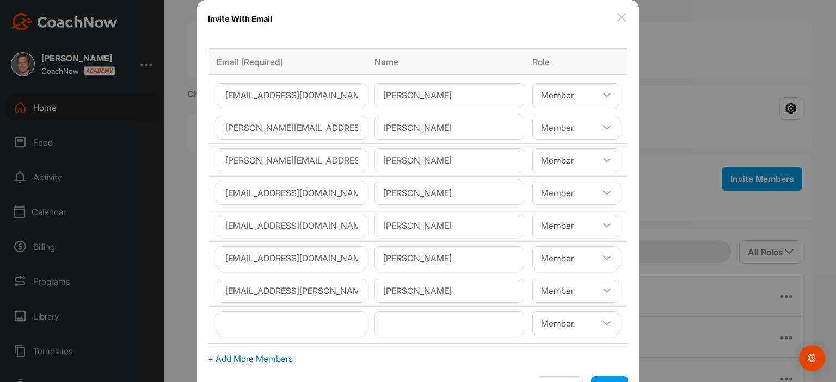
click at [254, 357] on span "+ Add More Members" at bounding box center [418, 359] width 420 height 13
select select"] "player"
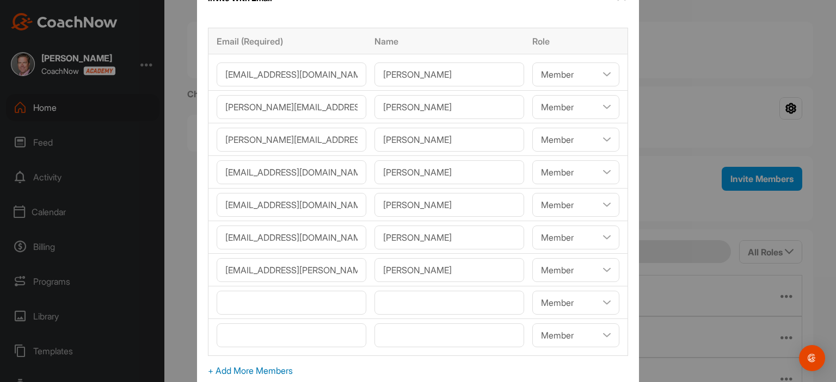
scroll to position [60, 0]
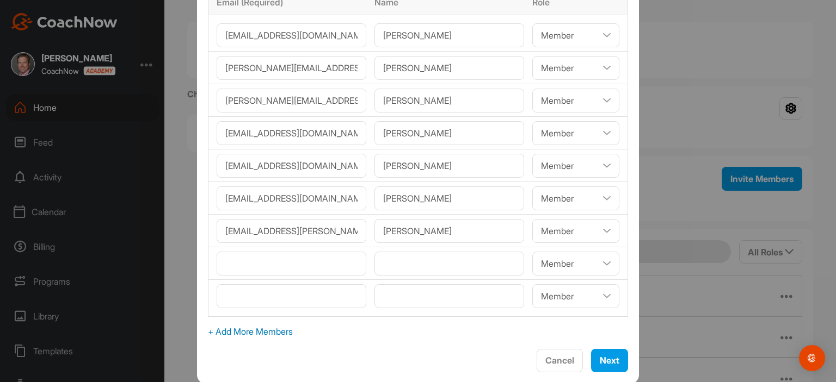
click at [297, 330] on span "+ Add More Members" at bounding box center [418, 331] width 420 height 13
select select"] "player"
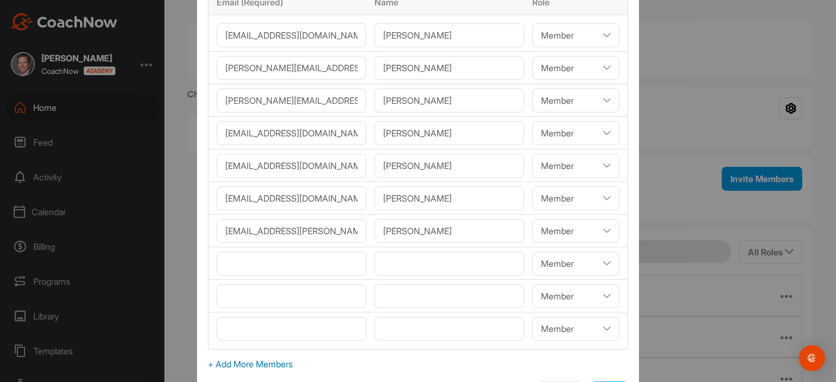
click at [280, 361] on span "+ Add More Members" at bounding box center [418, 364] width 420 height 13
select select"] "player"
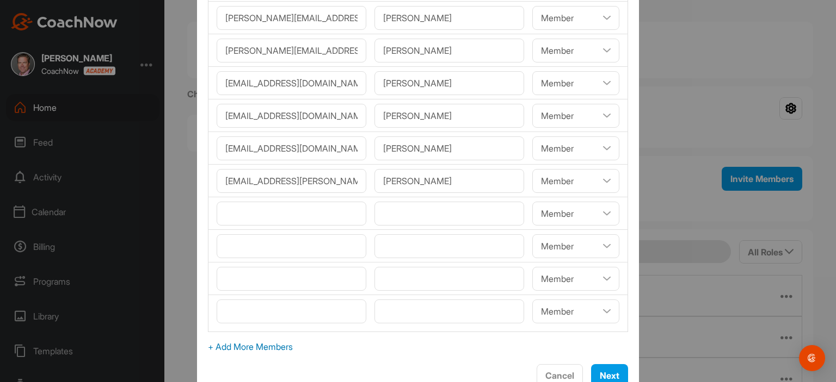
scroll to position [125, 0]
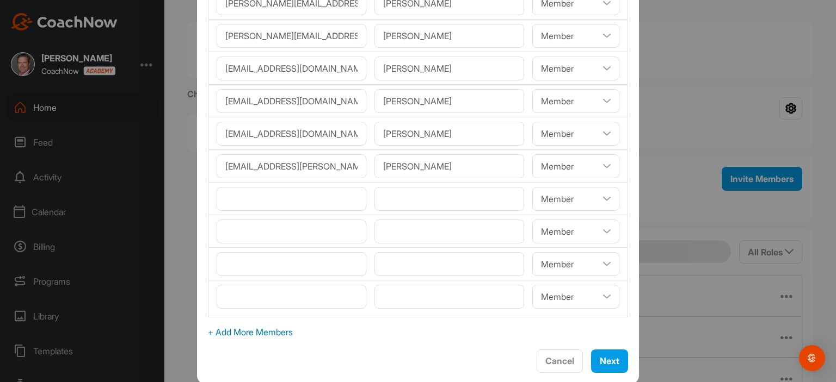
click at [274, 334] on span "+ Add More Members" at bounding box center [418, 332] width 420 height 13
select select"] "player"
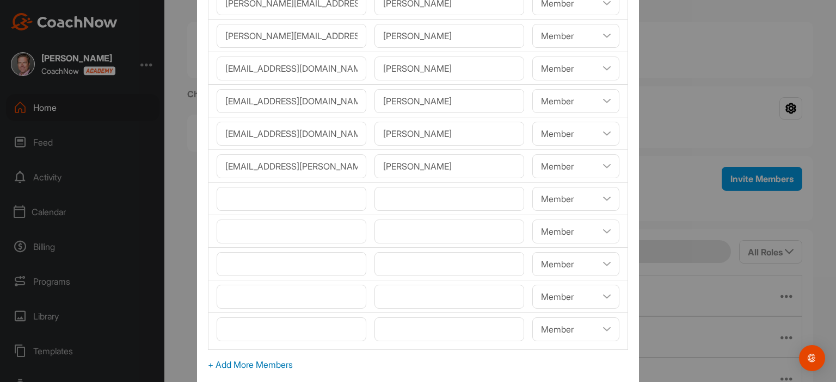
scroll to position [157, 0]
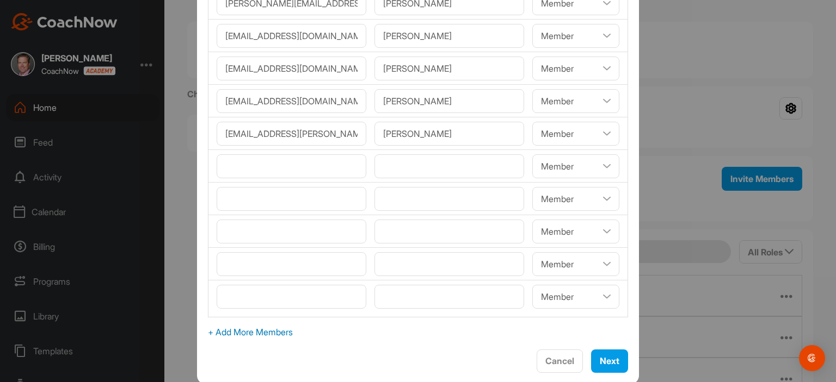
click at [263, 327] on span "+ Add More Members" at bounding box center [418, 332] width 420 height 13
select select"] "player"
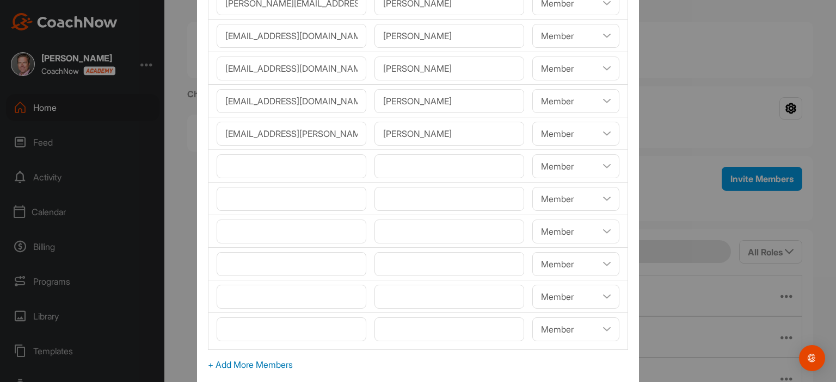
scroll to position [190, 0]
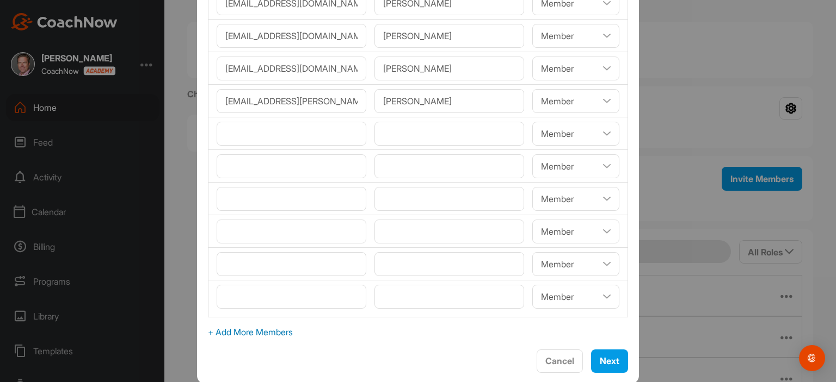
click at [242, 331] on span "+ Add More Members" at bounding box center [418, 332] width 420 height 13
select select"] "player"
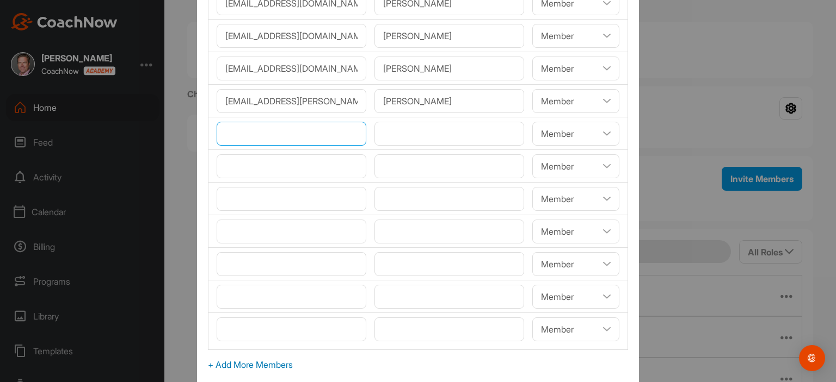
click at [263, 129] on input"] "email" at bounding box center [292, 134] width 150 height 24
paste input"] "[EMAIL_ADDRESS][DOMAIN_NAME]"
type input"] "[EMAIL_ADDRESS][DOMAIN_NAME]"
click at [398, 136] on input"] "text" at bounding box center [449, 134] width 150 height 24
paste input"] "[PERSON_NAME]"
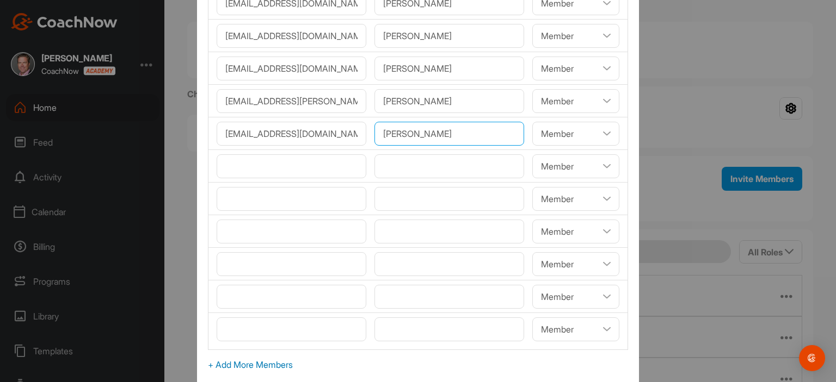
type input"] "[PERSON_NAME]"
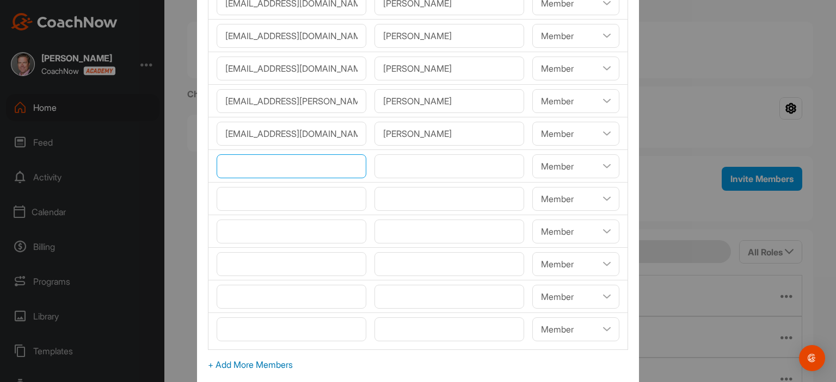
click at [329, 165] on input"] "email" at bounding box center [292, 166] width 150 height 24
paste input"] "[EMAIL_ADDRESS][DOMAIN_NAME]"
type input"] "[EMAIL_ADDRESS][DOMAIN_NAME]"
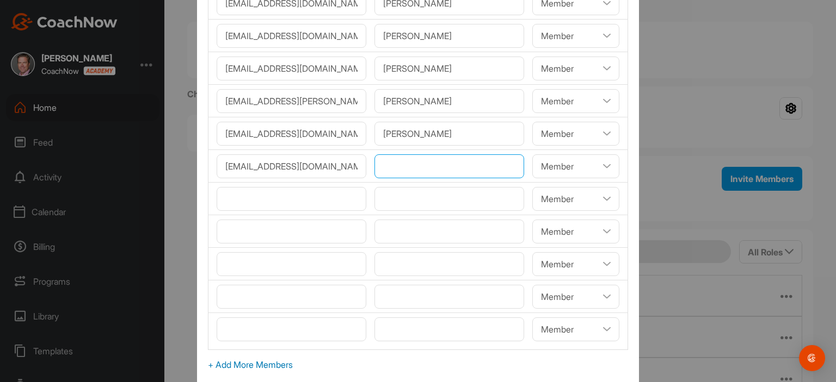
click at [404, 162] on input"] "text" at bounding box center [449, 166] width 150 height 24
paste input"] "[PERSON_NAME]"
type input"] "[PERSON_NAME]"
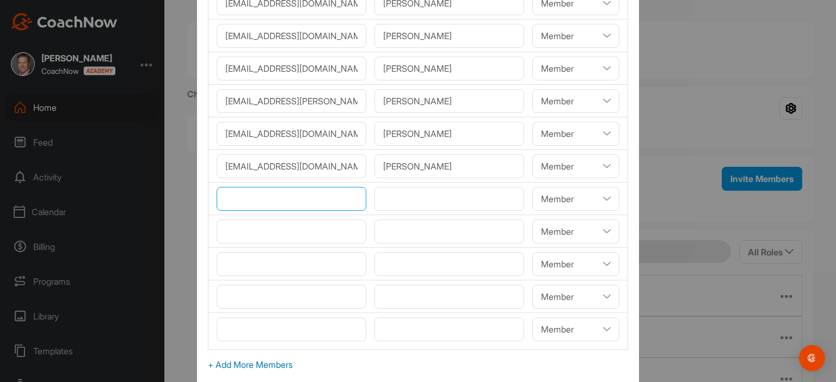
click at [254, 203] on input"] "email" at bounding box center [292, 199] width 150 height 24
paste input"] "[EMAIL_ADDRESS][DOMAIN_NAME]"
type input"] "[EMAIL_ADDRESS][DOMAIN_NAME]"
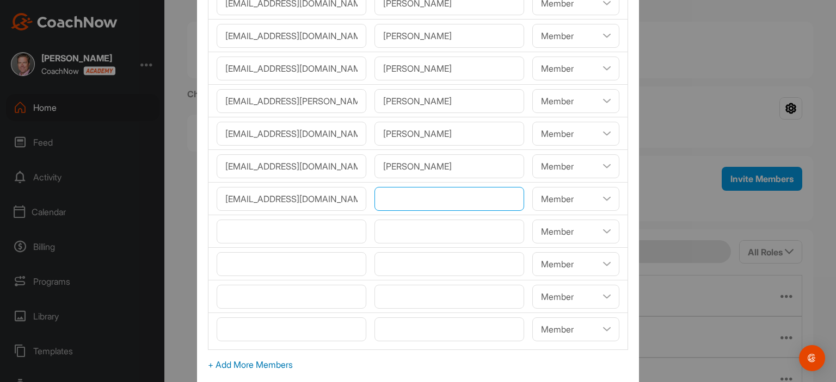
click at [390, 198] on input"] "text" at bounding box center [449, 199] width 150 height 24
paste input"] "[PERSON_NAME]"
type input"] "[PERSON_NAME]"
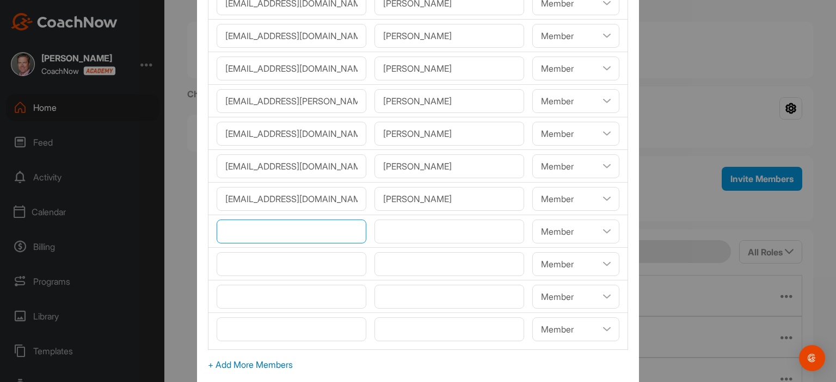
click at [307, 225] on input"] "email" at bounding box center [292, 232] width 150 height 24
paste input"] "[EMAIL_ADDRESS][DOMAIN_NAME]"
type input"] "[EMAIL_ADDRESS][DOMAIN_NAME]"
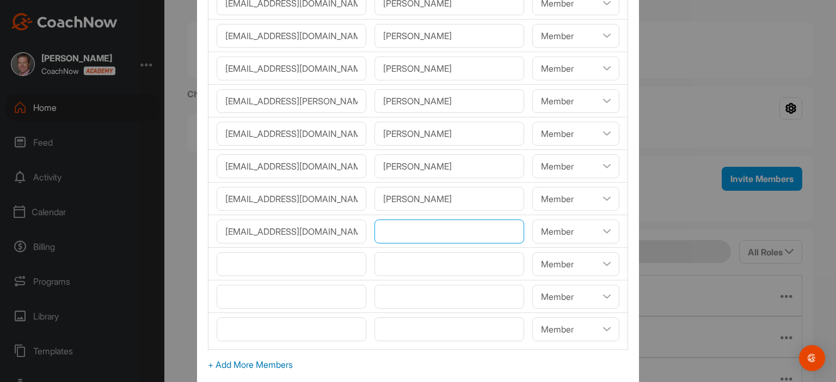
click at [421, 234] on input"] "text" at bounding box center [449, 232] width 150 height 24
paste input"] "[PERSON_NAME]"
type input"] "[PERSON_NAME]"
click at [311, 260] on input"] "email" at bounding box center [292, 264] width 150 height 24
click at [250, 365] on span "+ Add More Members" at bounding box center [418, 365] width 420 height 13
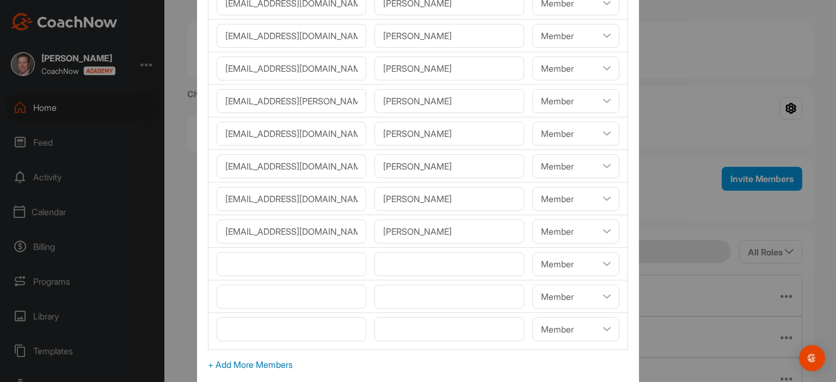
select select"] "player"
click at [232, 267] on input"] "email" at bounding box center [292, 264] width 150 height 24
paste input"] "[EMAIL_ADDRESS][DOMAIN_NAME]"
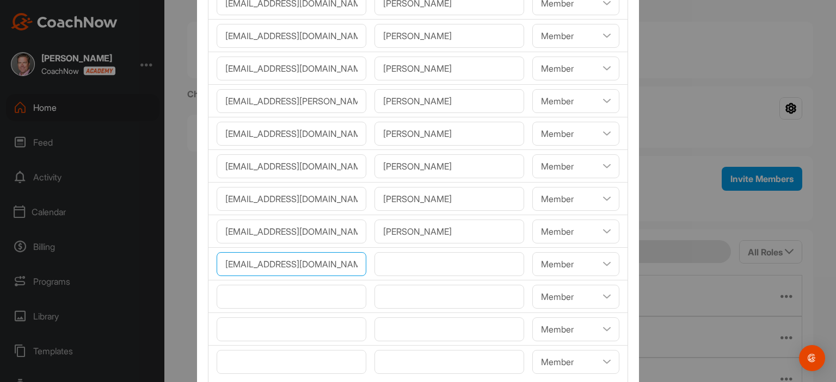
type input"] "[EMAIL_ADDRESS][DOMAIN_NAME]"
click at [431, 266] on input"] "text" at bounding box center [449, 264] width 150 height 24
paste input"] "[PERSON_NAME]"
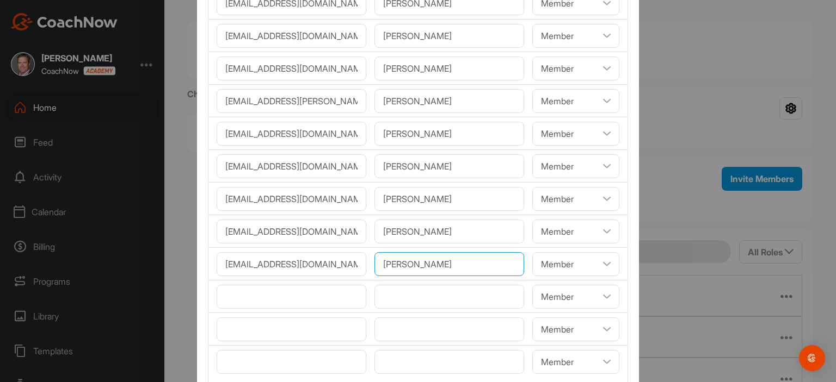
type input"] "[PERSON_NAME]"
click at [316, 286] on input"] "email" at bounding box center [292, 297] width 150 height 24
paste input"] "[PERSON_NAME][EMAIL_ADDRESS][DOMAIN_NAME]"
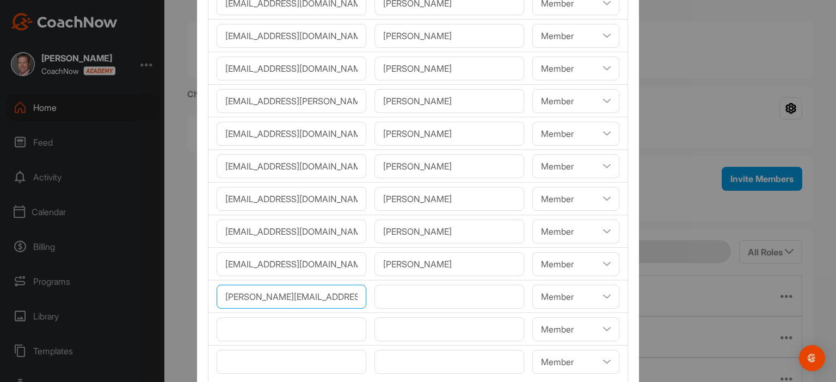
type input"] "[PERSON_NAME][EMAIL_ADDRESS][DOMAIN_NAME]"
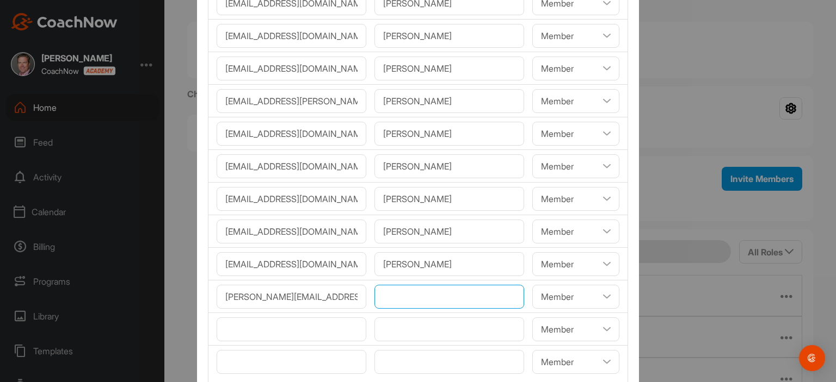
click at [381, 293] on input"] "text" at bounding box center [449, 297] width 150 height 24
paste input"] "[PERSON_NAME]"
type input"] "[PERSON_NAME]"
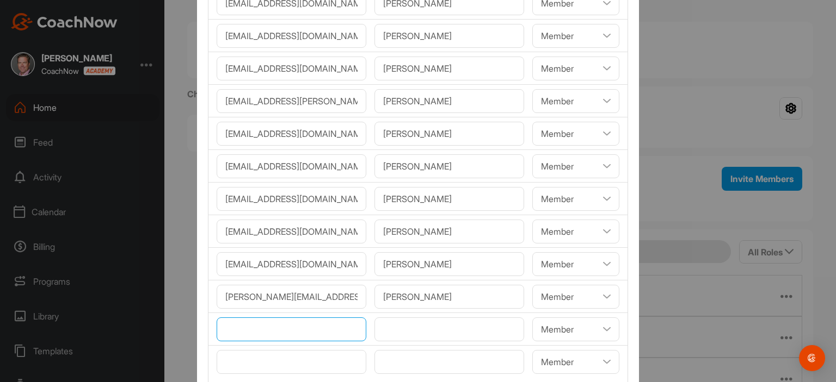
click at [242, 327] on input"] "email" at bounding box center [292, 330] width 150 height 24
paste input"] "[EMAIL_ADDRESS][DOMAIN_NAME]"
type input"] "[EMAIL_ADDRESS][DOMAIN_NAME]"
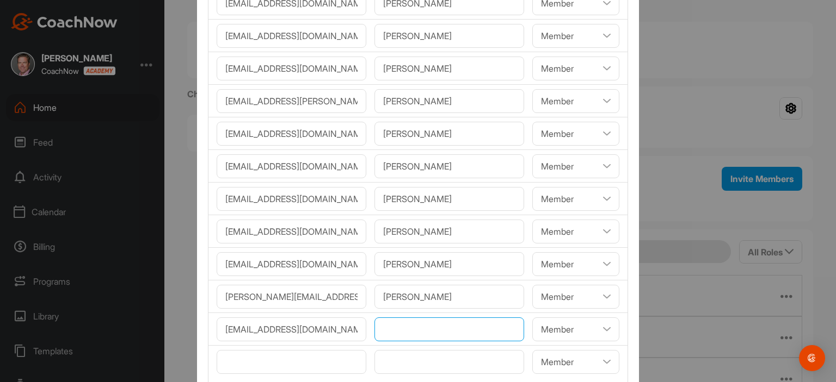
click at [393, 322] on input"] "text" at bounding box center [449, 330] width 150 height 24
paste input"] "[PERSON_NAME]"
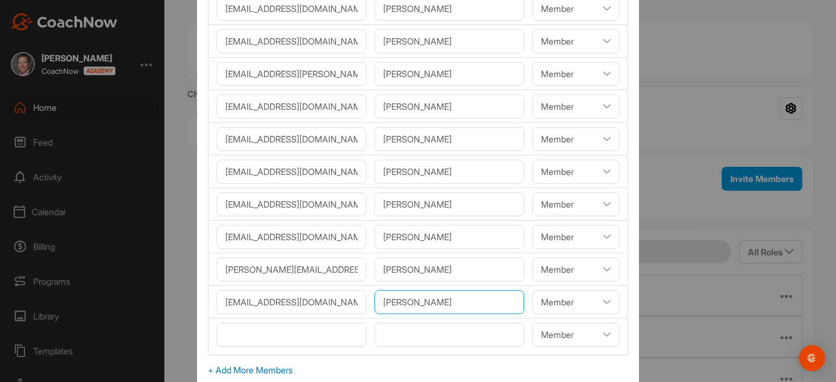
scroll to position [255, 0]
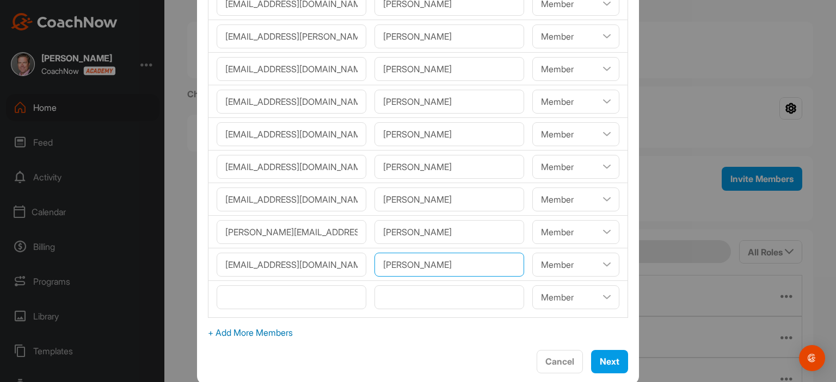
type input"] "[PERSON_NAME]"
click at [237, 330] on span "+ Add More Members" at bounding box center [418, 332] width 420 height 13
select select"] "player"
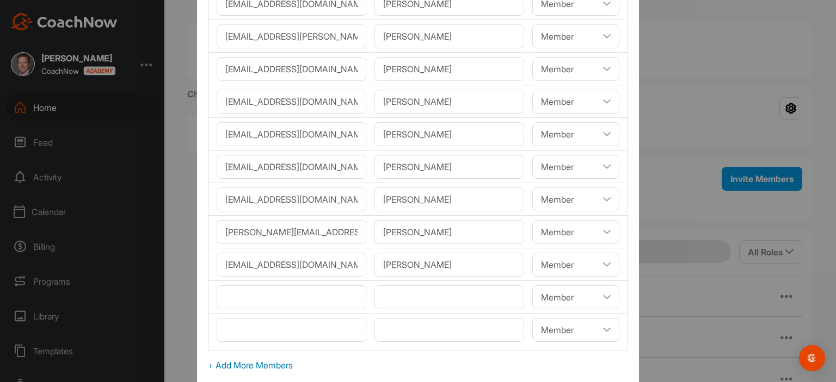
click at [248, 360] on span "+ Add More Members" at bounding box center [418, 365] width 420 height 13
select select"] "player"
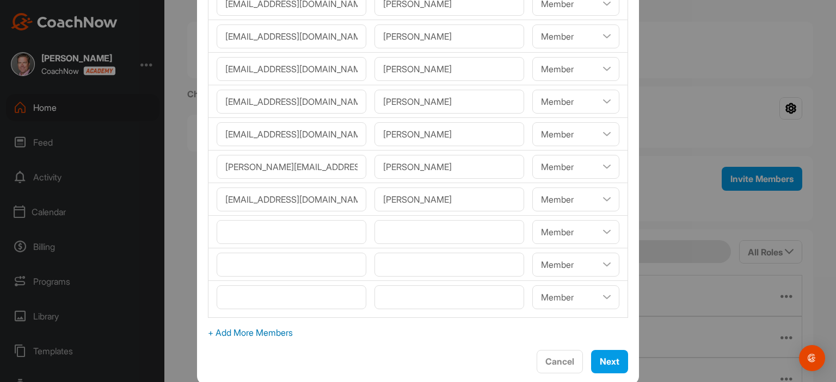
click at [260, 331] on span "+ Add More Members" at bounding box center [418, 332] width 420 height 13
select select"] "player"
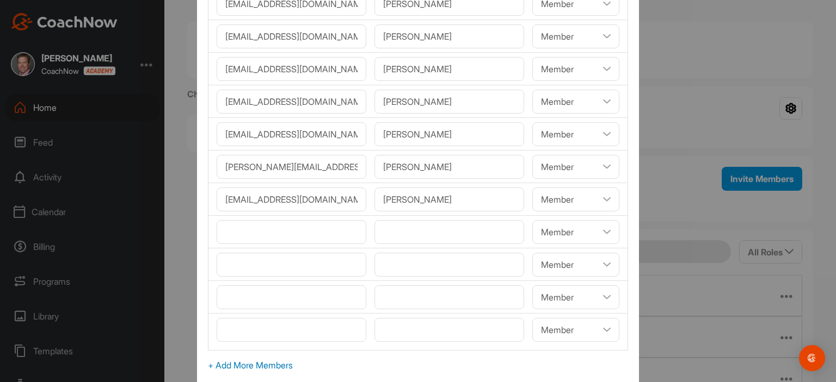
scroll to position [353, 0]
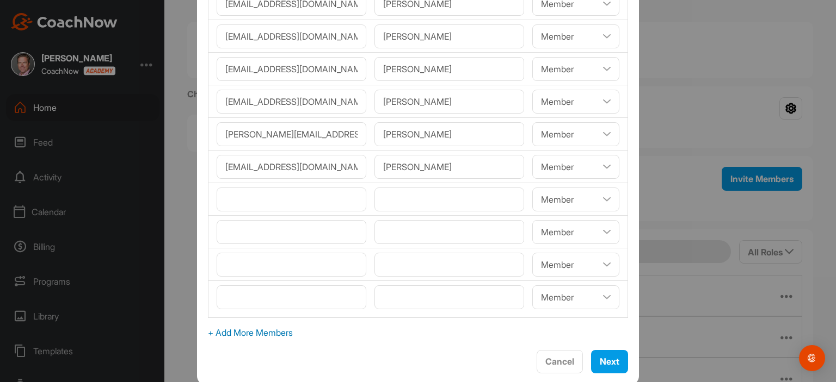
click at [273, 326] on span "+ Add More Members" at bounding box center [418, 332] width 420 height 13
select select"] "player"
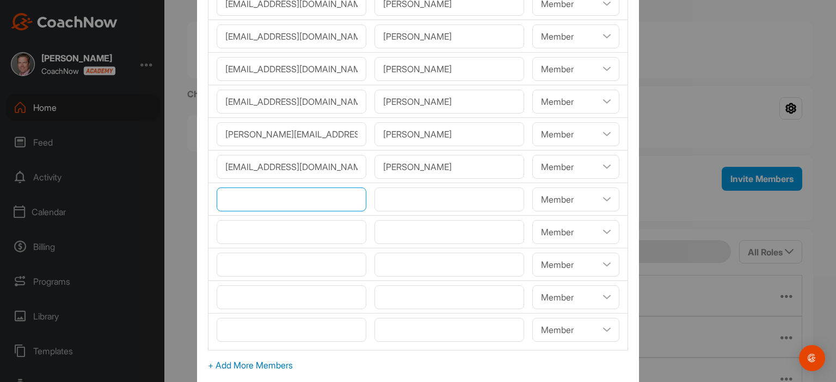
click at [252, 190] on input"] "email" at bounding box center [292, 200] width 150 height 24
paste input"] "[EMAIL_ADDRESS][DOMAIN_NAME]"
type input"] "[EMAIL_ADDRESS][DOMAIN_NAME]"
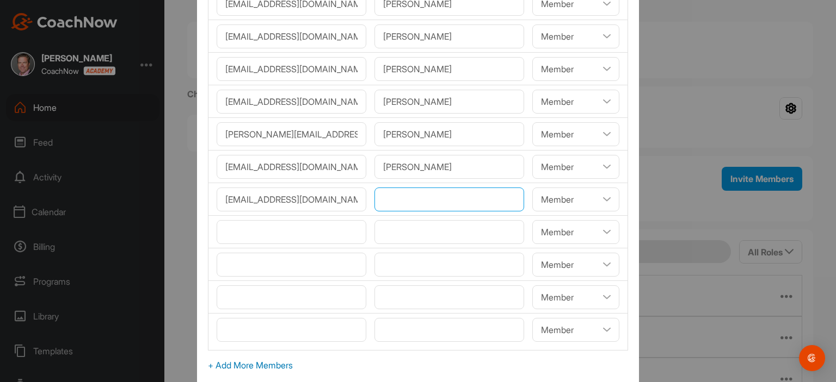
click at [400, 201] on input"] "text" at bounding box center [449, 200] width 150 height 24
paste input"] "[PERSON_NAME]"
type input"] "[PERSON_NAME]"
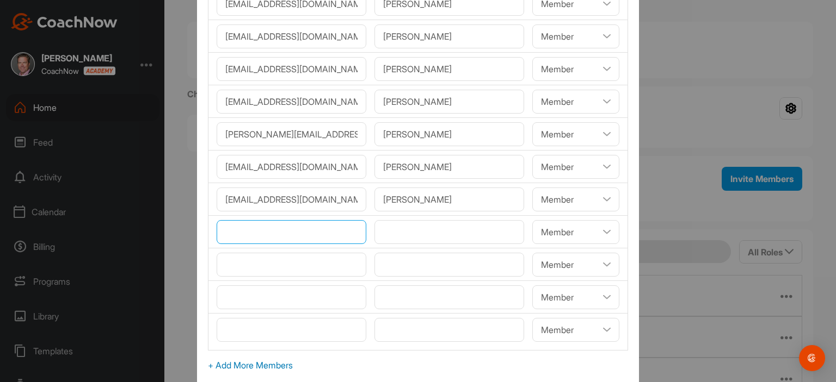
click at [301, 231] on input"] "email" at bounding box center [292, 232] width 150 height 24
paste input"] "[EMAIL_ADDRESS][DOMAIN_NAME]"
type input"] "[EMAIL_ADDRESS][DOMAIN_NAME]"
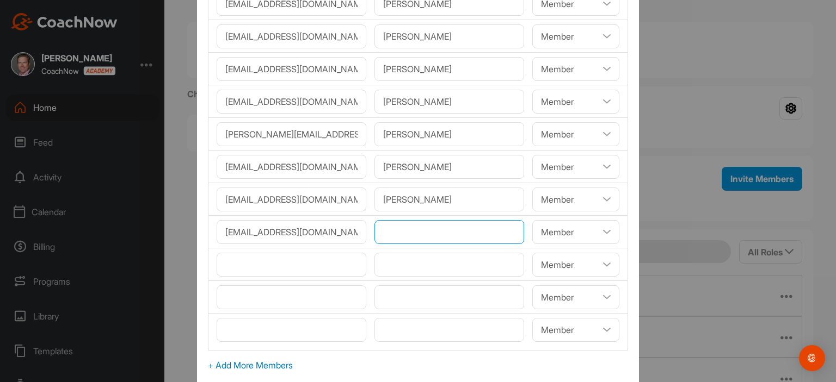
click at [406, 231] on input"] "text" at bounding box center [449, 232] width 150 height 24
paste input"] "[PERSON_NAME]"
type input"] "[PERSON_NAME]"
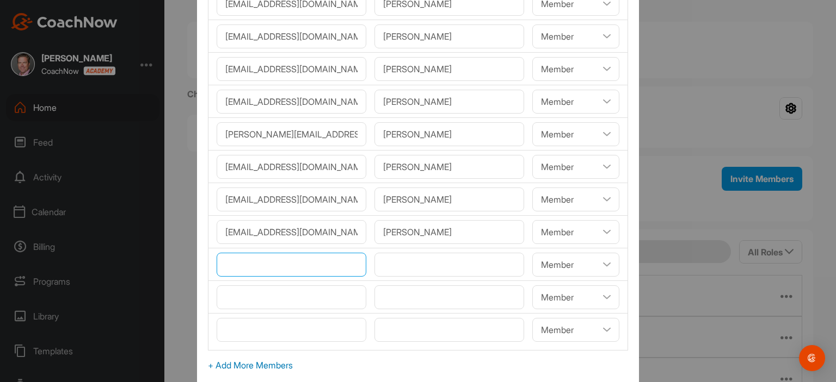
click at [270, 259] on input"] "email" at bounding box center [292, 265] width 150 height 24
paste input"] "[EMAIL_ADDRESS][DOMAIN_NAME]"
type input"] "[EMAIL_ADDRESS][DOMAIN_NAME]"
click at [396, 267] on input"] "text" at bounding box center [449, 265] width 150 height 24
paste input"] "[PERSON_NAME]"
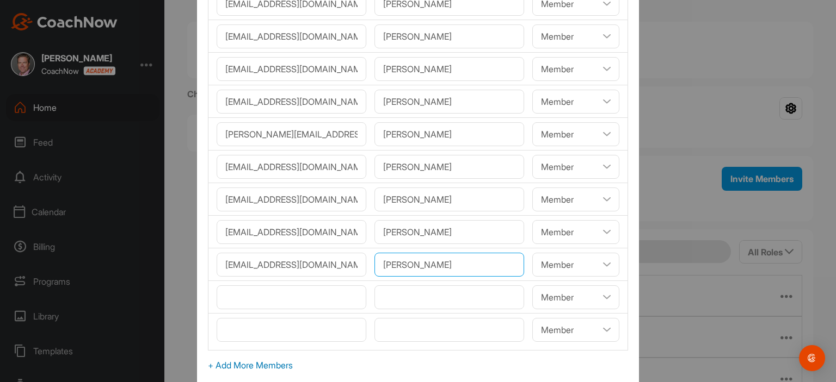
type input"] "[PERSON_NAME]"
click at [313, 295] on input"] "email" at bounding box center [292, 298] width 150 height 24
paste input"] "[EMAIL_ADDRESS][DOMAIN_NAME]"
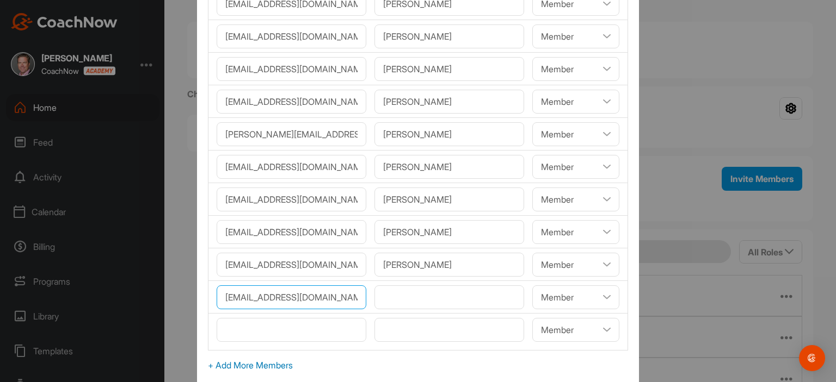
type input"] "[EMAIL_ADDRESS][DOMAIN_NAME]"
click at [397, 294] on input"] "text" at bounding box center [449, 298] width 150 height 24
paste input"] "[PERSON_NAME]"
type input"] "[PERSON_NAME]"
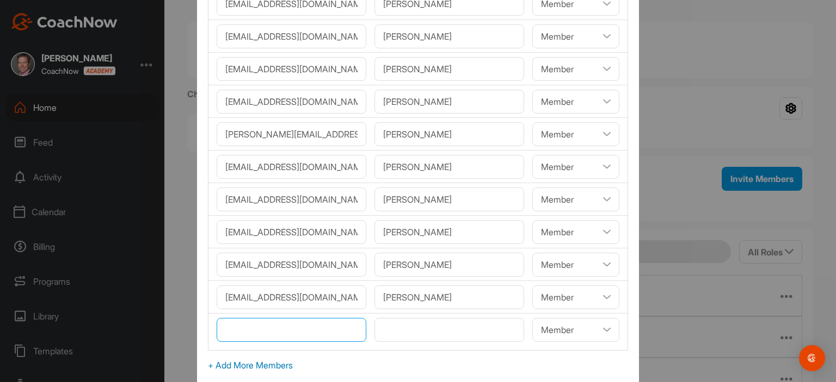
click at [262, 330] on input"] "email" at bounding box center [292, 330] width 150 height 24
paste input"] "[EMAIL_ADDRESS][DOMAIN_NAME]"
type input"] "[EMAIL_ADDRESS][DOMAIN_NAME]"
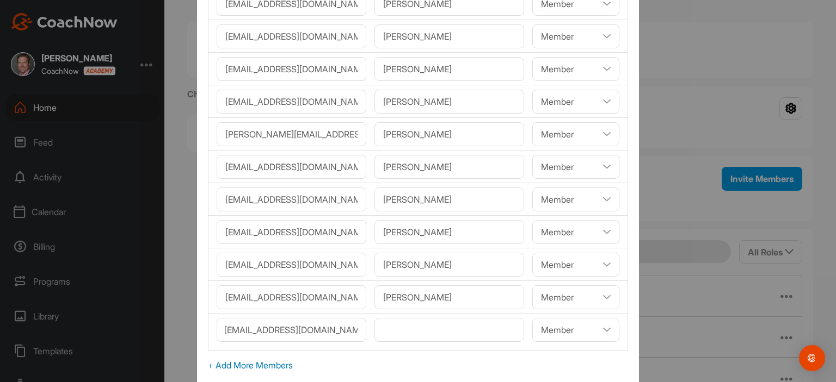
click at [269, 361] on span "+ Add More Members" at bounding box center [418, 365] width 420 height 13
select select"] "player"
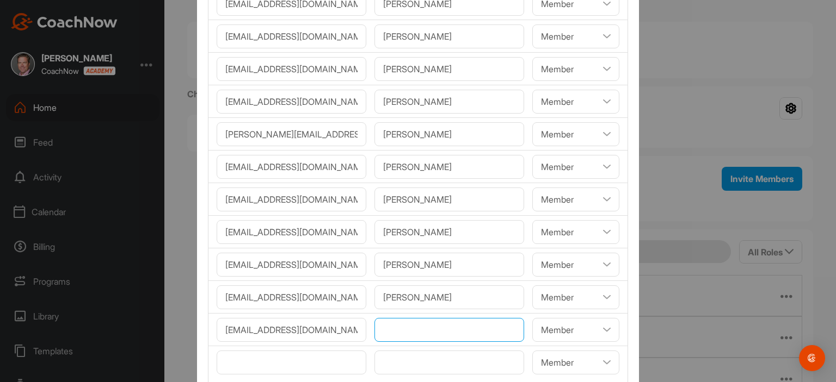
click at [398, 335] on input"] "text" at bounding box center [449, 330] width 150 height 24
paste input"] "[PERSON_NAME]"
type input"] "[PERSON_NAME]"
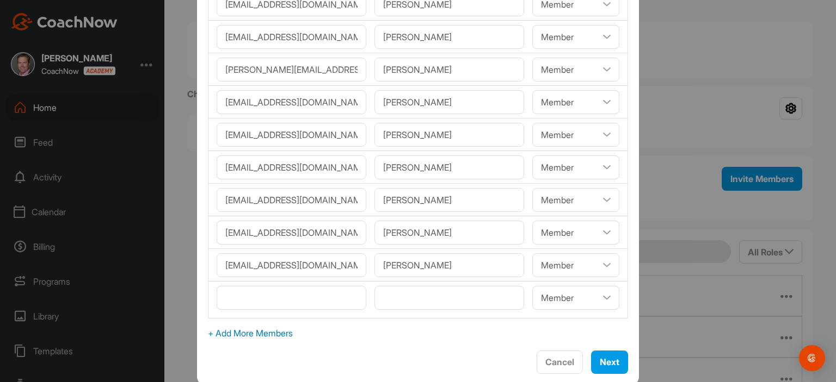
click at [236, 331] on span "+ Add More Members" at bounding box center [418, 333] width 420 height 13
select select"] "player"
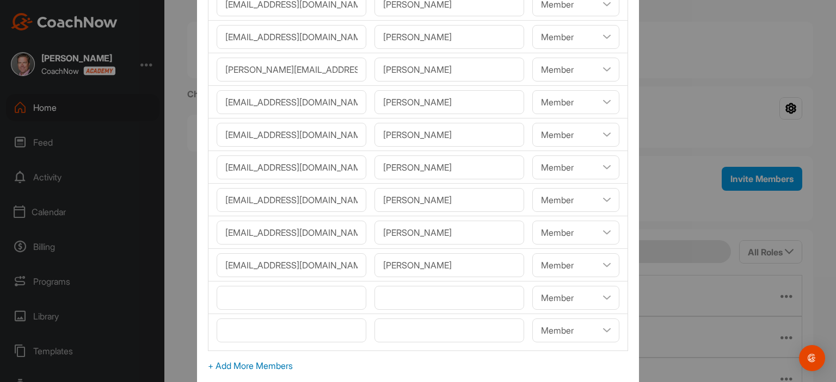
click at [244, 364] on span "+ Add More Members" at bounding box center [418, 366] width 420 height 13
select select"] "player"
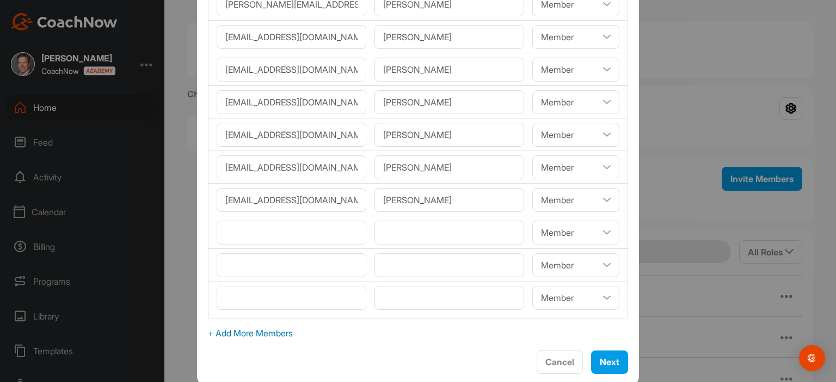
click at [262, 329] on span "+ Add More Members" at bounding box center [418, 333] width 420 height 13
select select"] "player"
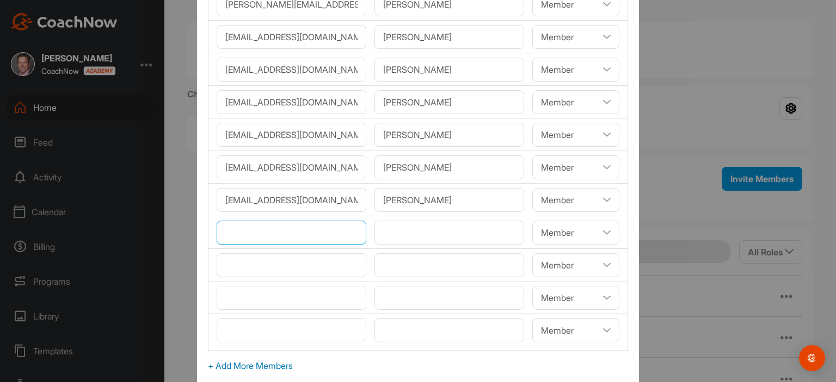
click at [275, 236] on input"] "email" at bounding box center [292, 233] width 150 height 24
paste input"] "[EMAIL_ADDRESS][DOMAIN_NAME]"
type input"] "[EMAIL_ADDRESS][DOMAIN_NAME]"
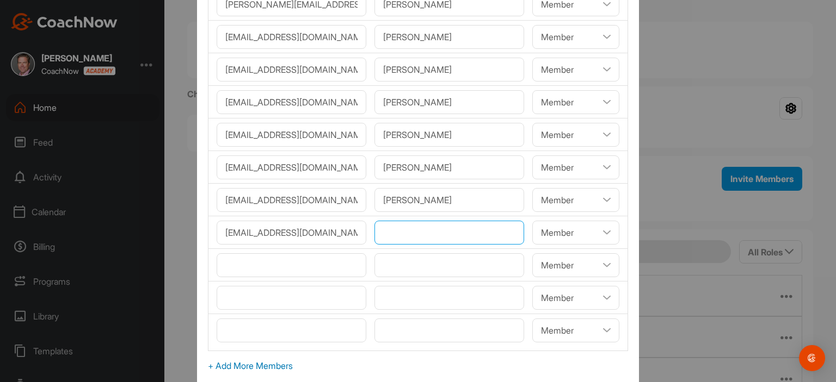
click at [381, 226] on input"] "text" at bounding box center [449, 233] width 150 height 24
paste input"] "[PERSON_NAME]"
type input"] "[PERSON_NAME]"
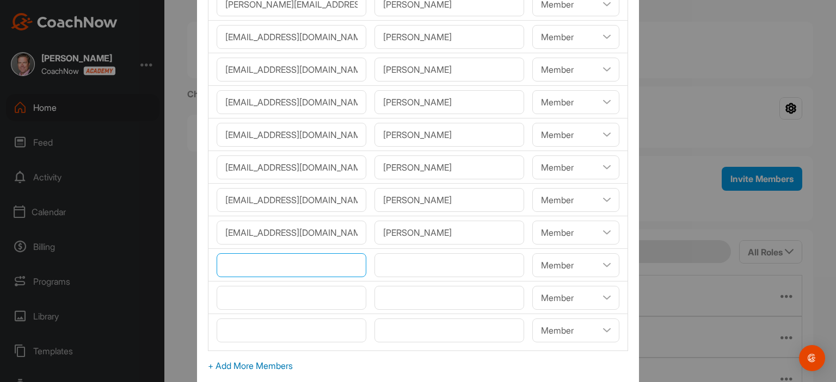
click at [335, 256] on input"] "email" at bounding box center [292, 266] width 150 height 24
click at [273, 268] on input"] "email" at bounding box center [292, 266] width 150 height 24
paste input"] "[EMAIL_ADDRESS][DOMAIN_NAME]"
type input"] "[EMAIL_ADDRESS][DOMAIN_NAME]"
click at [407, 261] on input"] "text" at bounding box center [449, 266] width 150 height 24
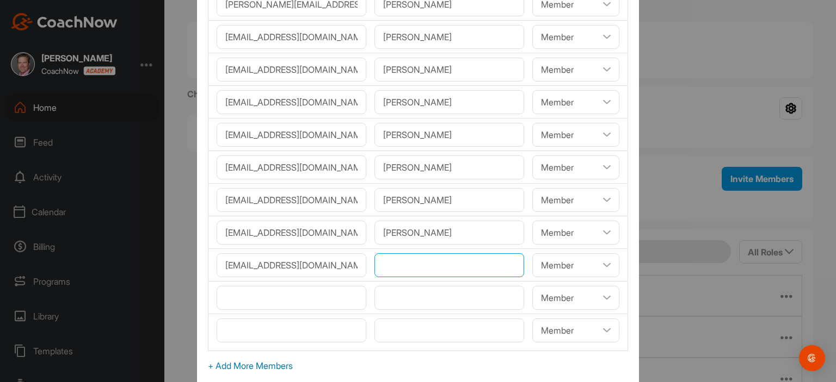
paste input"] "[PERSON_NAME]"
type input"] "[PERSON_NAME]"
click at [300, 298] on input"] "email" at bounding box center [292, 298] width 150 height 24
click at [395, 301] on input"] "text" at bounding box center [449, 298] width 150 height 24
paste input"] "[PERSON_NAME] [PERSON_NAME]"
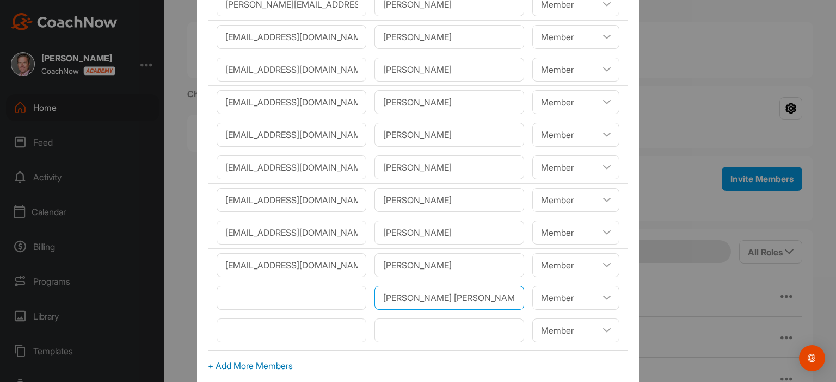
drag, startPoint x: 430, startPoint y: 294, endPoint x: 485, endPoint y: 299, distance: 55.1
click at [485, 299] on input"] "[PERSON_NAME] [PERSON_NAME]" at bounding box center [449, 298] width 150 height 24
type input"] "[PERSON_NAME] [PERSON_NAME]"
click at [388, 323] on input"] "text" at bounding box center [449, 331] width 150 height 24
paste input"] "[PERSON_NAME]"
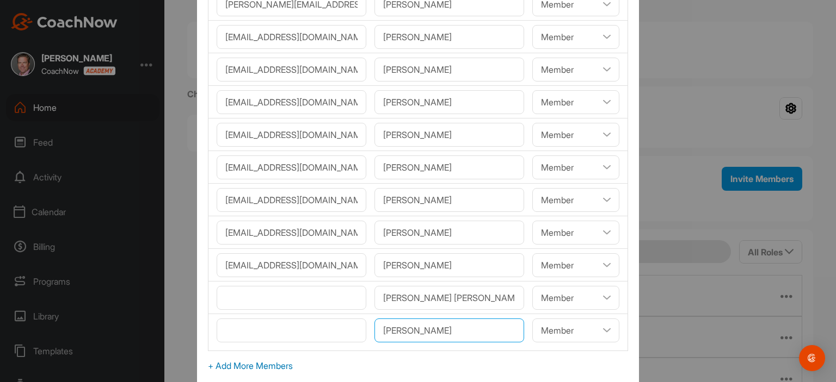
type input"] "[PERSON_NAME]"
drag, startPoint x: 482, startPoint y: 294, endPoint x: 430, endPoint y: 293, distance: 51.7
click at [430, 293] on input"] "[PERSON_NAME] [PERSON_NAME]" at bounding box center [449, 298] width 150 height 24
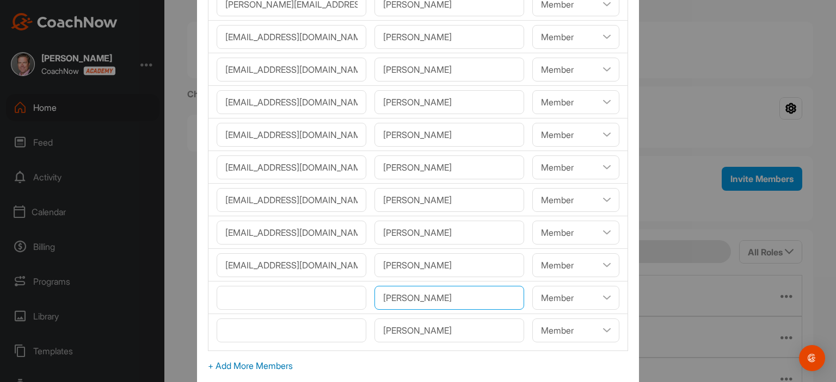
type input"] "[PERSON_NAME]"
click at [563, 296] on select"] "Coach/Admin Member Viewer" at bounding box center [575, 298] width 87 height 24
select select"] "coach"
click at [532, 286] on select"] "Coach/Admin Member Viewer" at bounding box center [575, 298] width 87 height 24
click at [586, 327] on select"] "Coach/Admin Member Viewer" at bounding box center [575, 331] width 87 height 24
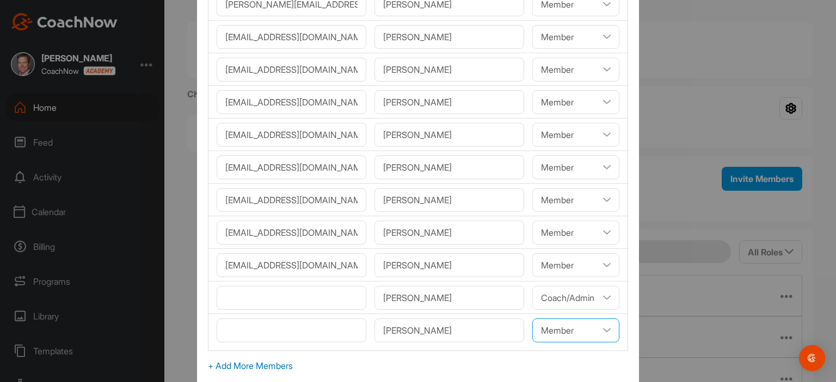
select select"] "coach"
click at [532, 319] on select"] "Coach/Admin Member Viewer" at bounding box center [575, 331] width 87 height 24
click at [248, 299] on input"] "email" at bounding box center [292, 298] width 150 height 24
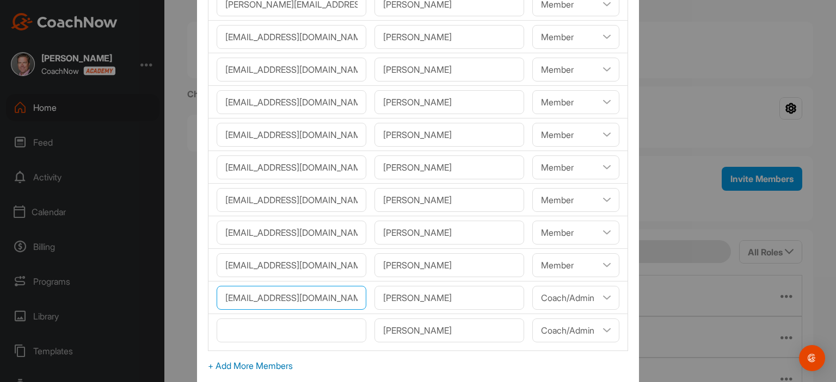
type input"] "[EMAIL_ADDRESS][DOMAIN_NAME]"
click at [239, 324] on input"] "email" at bounding box center [292, 331] width 150 height 24
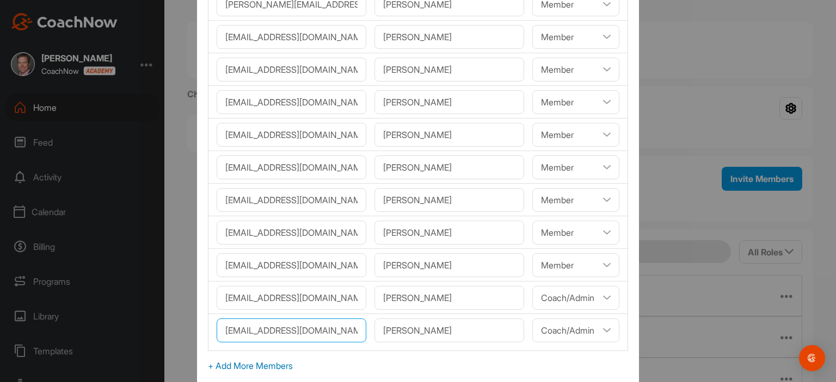
scroll to position [515, 0]
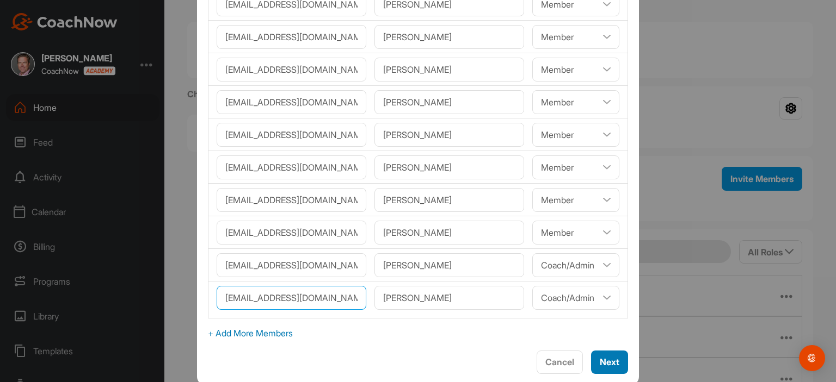
type input"] "[EMAIL_ADDRESS][DOMAIN_NAME]"
click at [601, 360] on span "Next" at bounding box center [609, 362] width 20 height 11
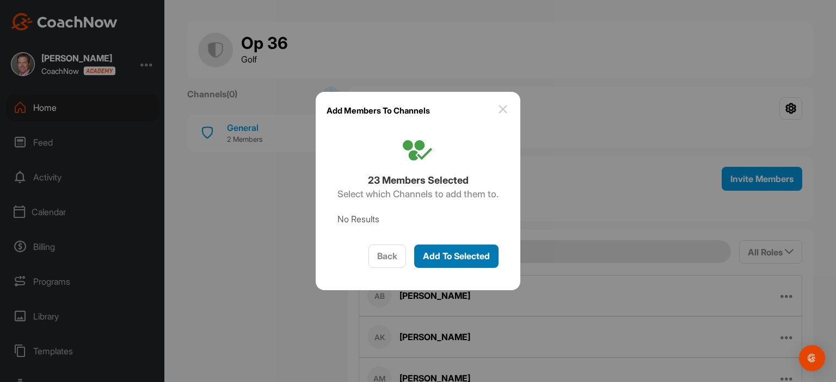
click at [479, 255] on span "Add To Selected" at bounding box center [456, 256] width 67 height 11
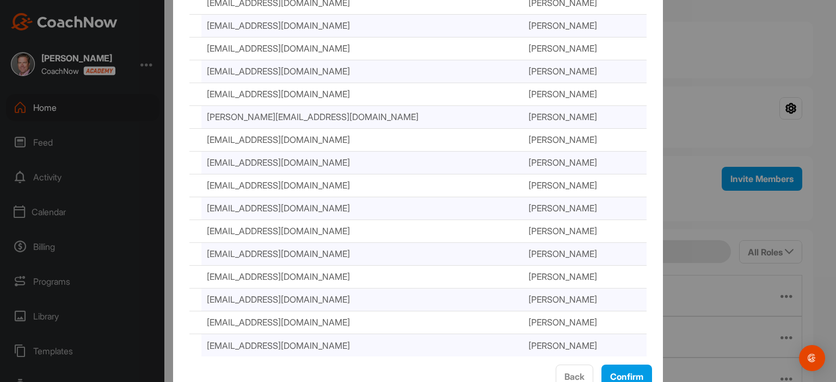
scroll to position [323, 0]
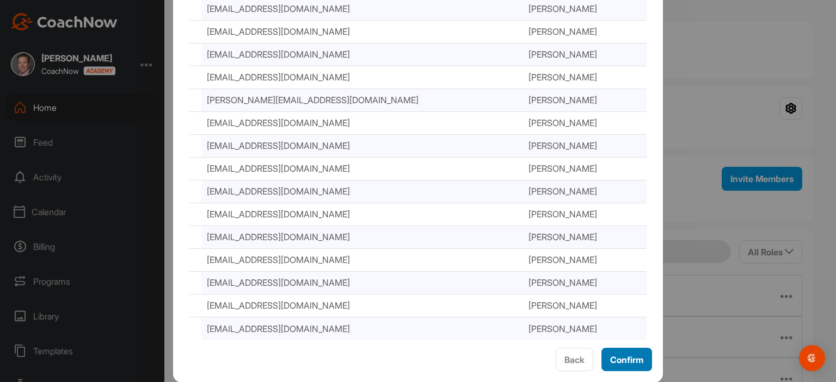
click at [638, 361] on span "Confirm" at bounding box center [626, 360] width 33 height 11
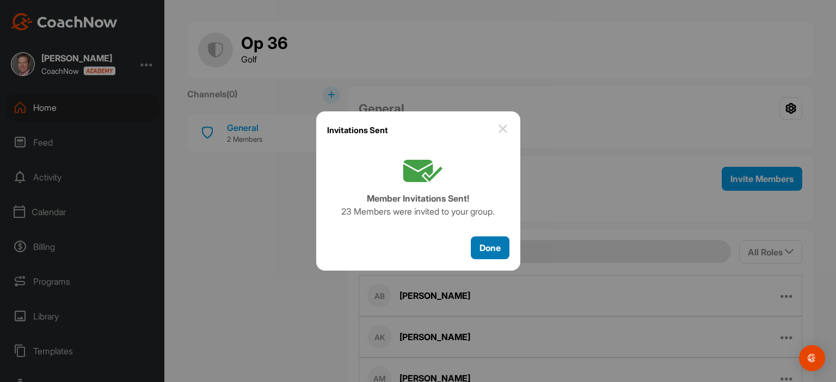
click at [493, 249] on span "Done" at bounding box center [489, 248] width 21 height 11
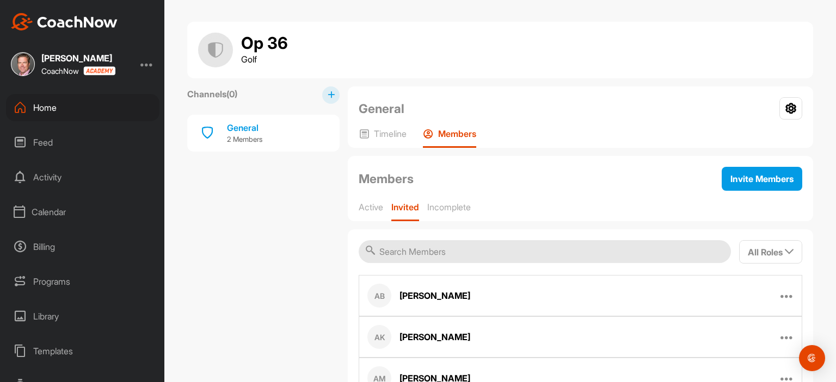
click at [460, 253] on input "text" at bounding box center [545, 251] width 372 height 23
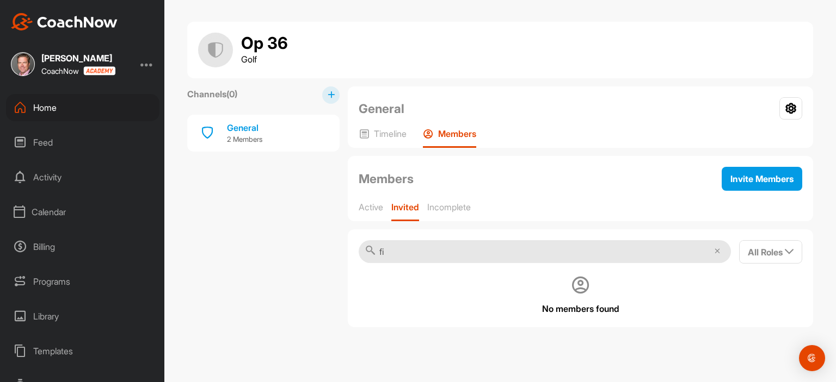
type input "f"
type input "m"
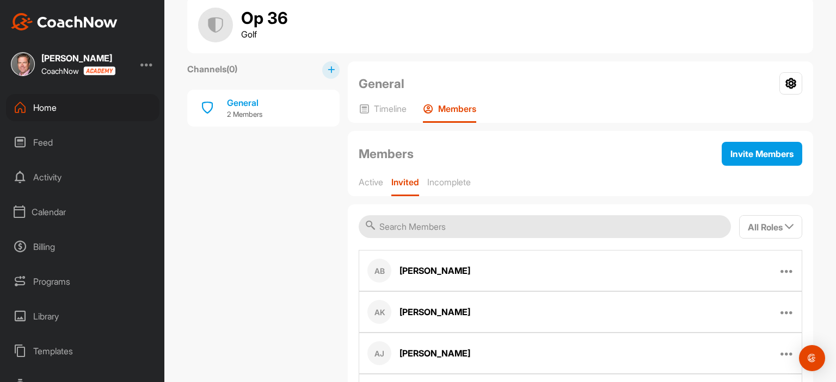
scroll to position [0, 0]
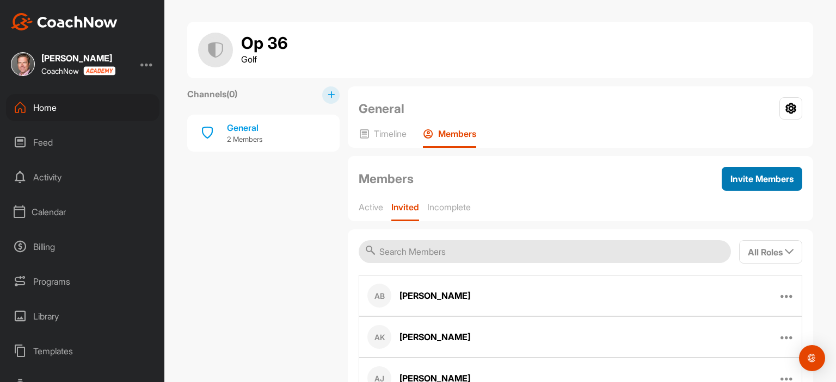
click at [744, 178] on span "Invite Members" at bounding box center [761, 179] width 63 height 11
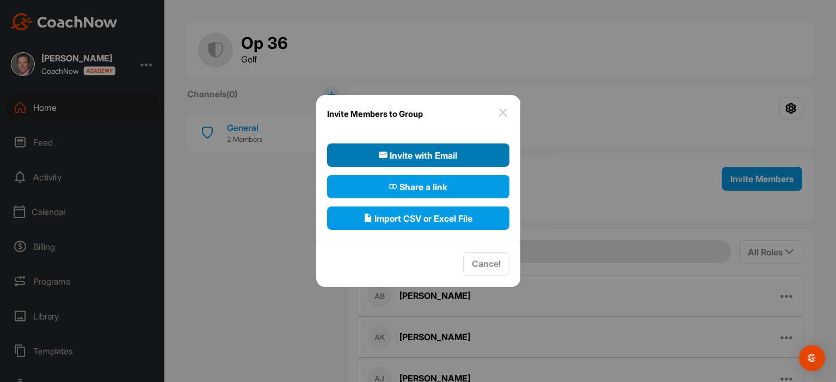
click at [408, 150] on span "Invite with Email" at bounding box center [418, 155] width 78 height 13
select select"] "player"
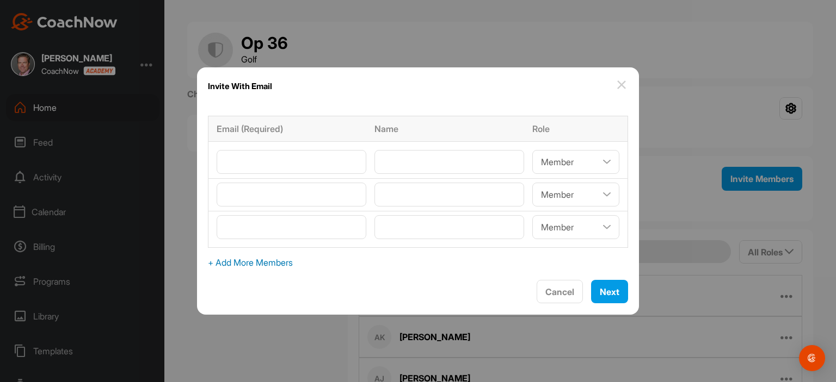
click at [291, 262] on span "+ Add More Members" at bounding box center [418, 262] width 420 height 13
select select"] "player"
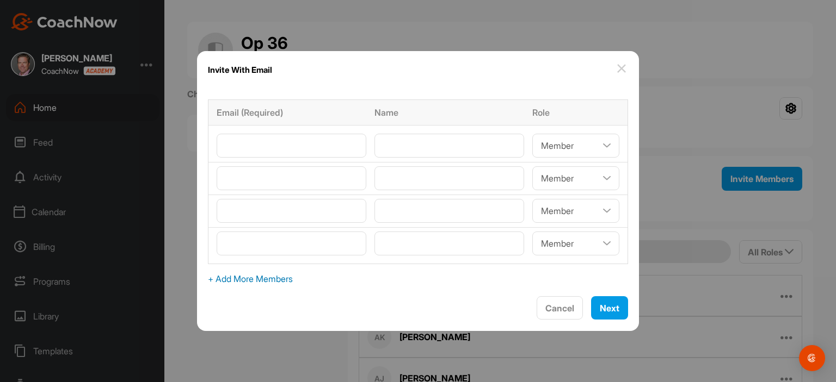
click at [289, 280] on span "+ Add More Members" at bounding box center [418, 279] width 420 height 13
select select"] "player"
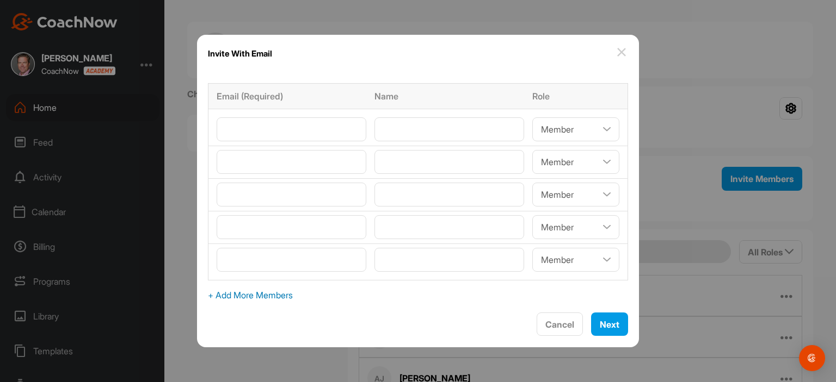
click at [289, 296] on span "+ Add More Members" at bounding box center [418, 295] width 420 height 13
select select"] "player"
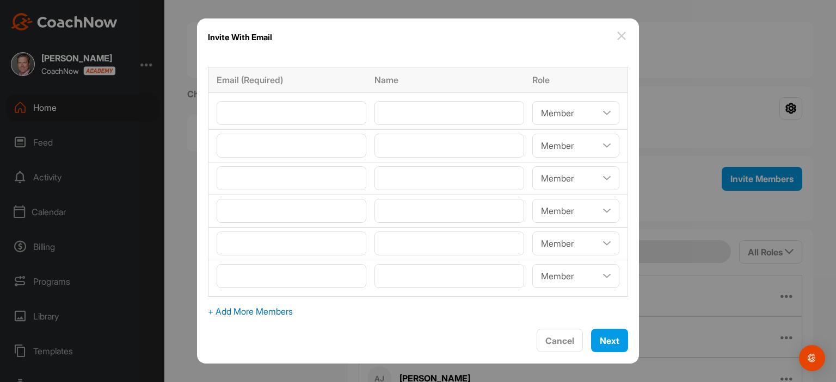
click at [288, 313] on span "+ Add More Members" at bounding box center [418, 311] width 420 height 13
select select"] "player"
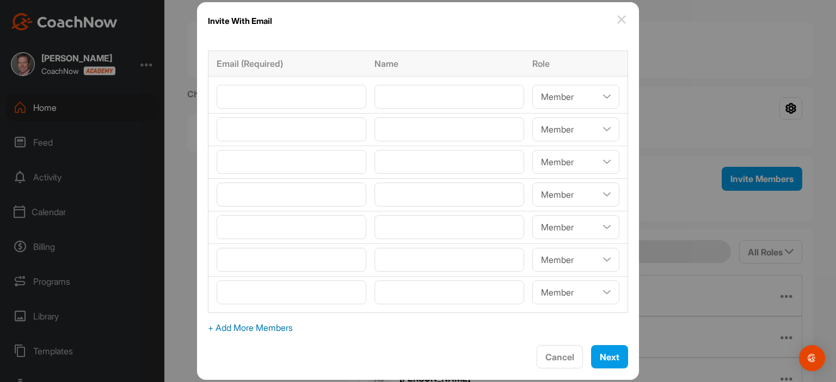
click at [289, 327] on span "+ Add More Members" at bounding box center [418, 328] width 420 height 13
select select"] "player"
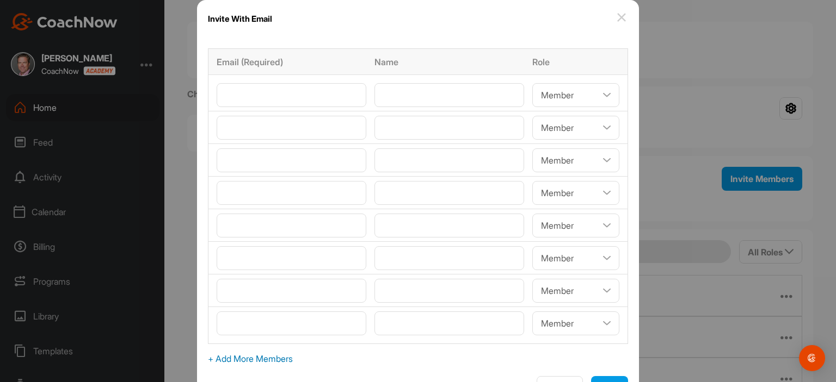
click at [295, 360] on span "+ Add More Members" at bounding box center [418, 359] width 420 height 13
select select"] "player"
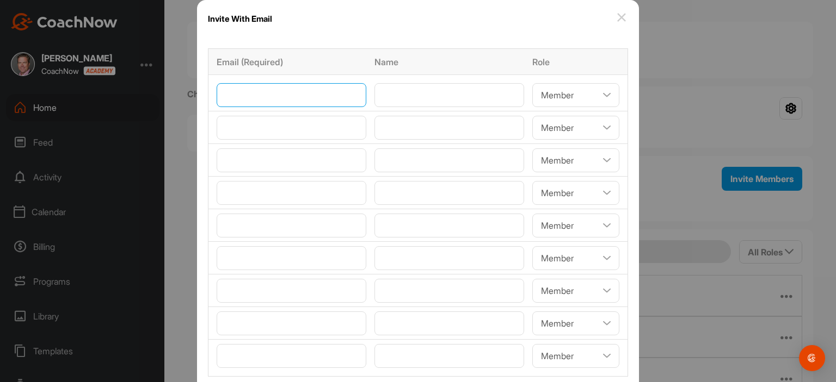
click at [247, 94] on input"] "email" at bounding box center [292, 95] width 150 height 24
paste input"] "[EMAIL_ADDRESS][DOMAIN_NAME]"
type input"] "[EMAIL_ADDRESS][DOMAIN_NAME]"
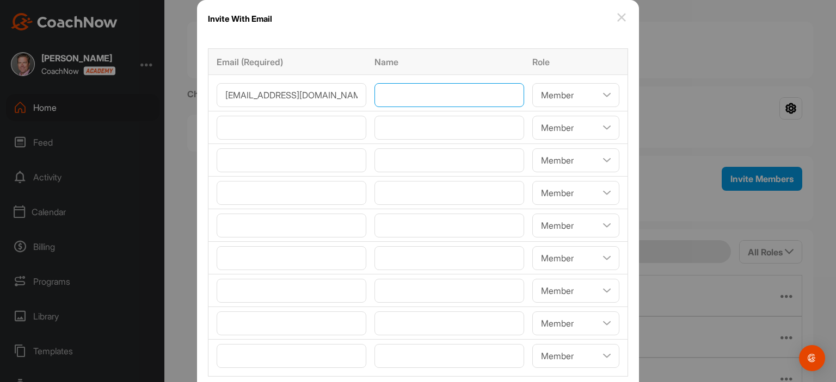
click at [389, 97] on input"] "text" at bounding box center [449, 95] width 150 height 24
paste input"] "[PERSON_NAME]"
type input"] "[PERSON_NAME]"
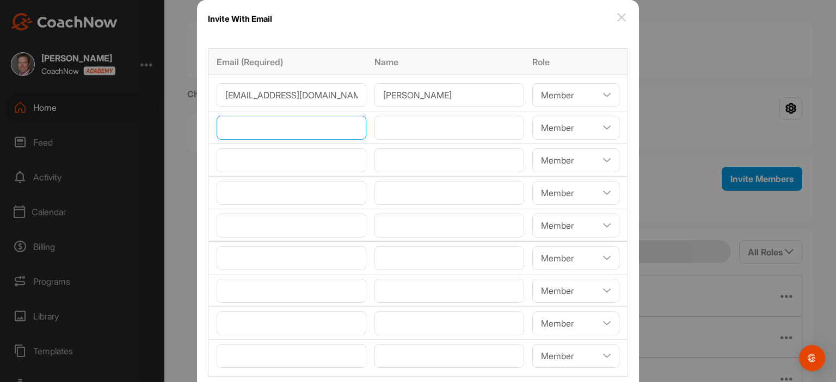
click at [254, 129] on input"] "email" at bounding box center [292, 128] width 150 height 24
paste input"] "[EMAIL_ADDRESS][DOMAIN_NAME]"
type input"] "[EMAIL_ADDRESS][DOMAIN_NAME]"
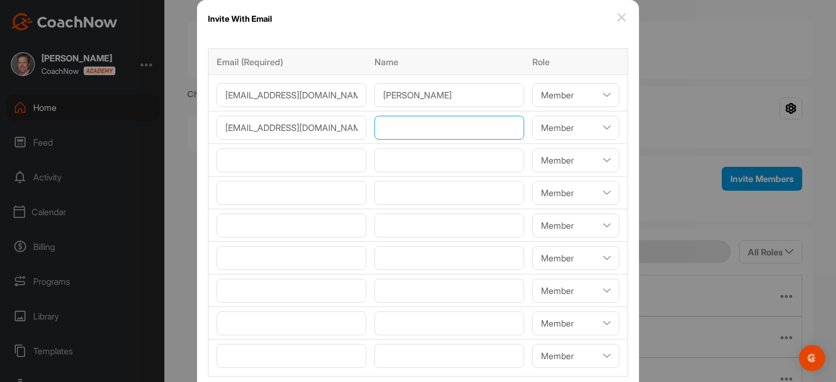
click at [402, 129] on input"] "text" at bounding box center [449, 128] width 150 height 24
paste
type input"] "[PERSON_NAME]"
click at [317, 157] on input"] "email" at bounding box center [292, 161] width 150 height 24
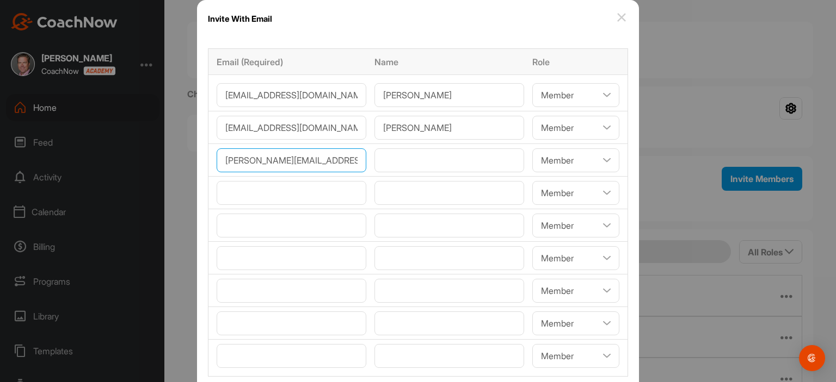
type input"] "[PERSON_NAME][EMAIL_ADDRESS][DOMAIN_NAME]"
click at [398, 163] on input"] "text" at bounding box center [449, 161] width 150 height 24
type input"] "[PERSON_NAME]"
click at [278, 197] on input"] "email" at bounding box center [292, 193] width 150 height 24
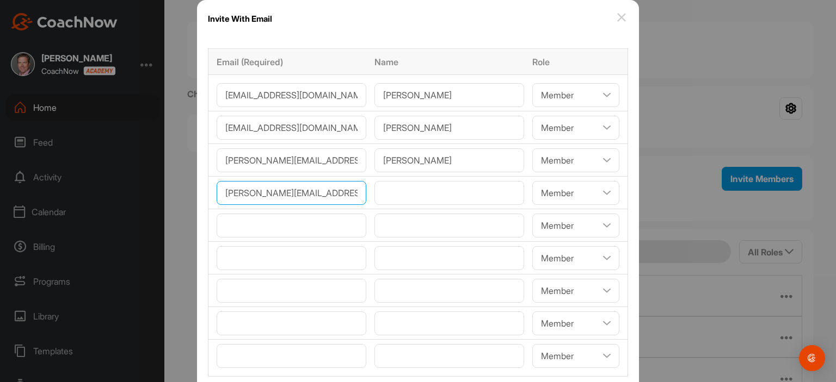
type input"] "[PERSON_NAME][EMAIL_ADDRESS][PERSON_NAME][DOMAIN_NAME]"
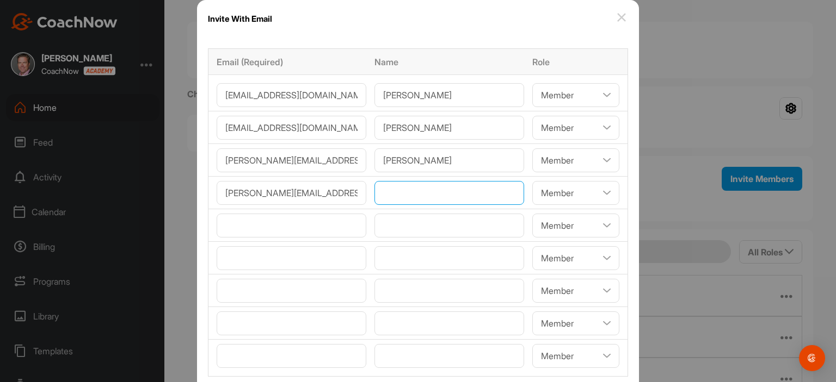
click at [401, 191] on input"] "text" at bounding box center [449, 193] width 150 height 24
type input"] "[PERSON_NAME]"
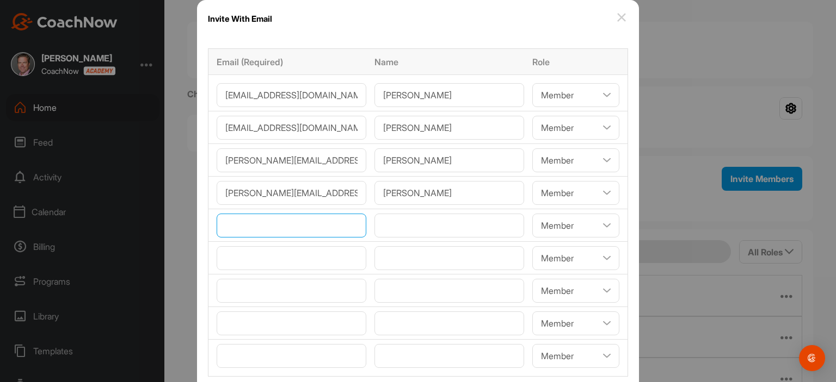
click at [324, 225] on input"] "email" at bounding box center [292, 226] width 150 height 24
type input"] "[EMAIL_ADDRESS][DOMAIN_NAME]"
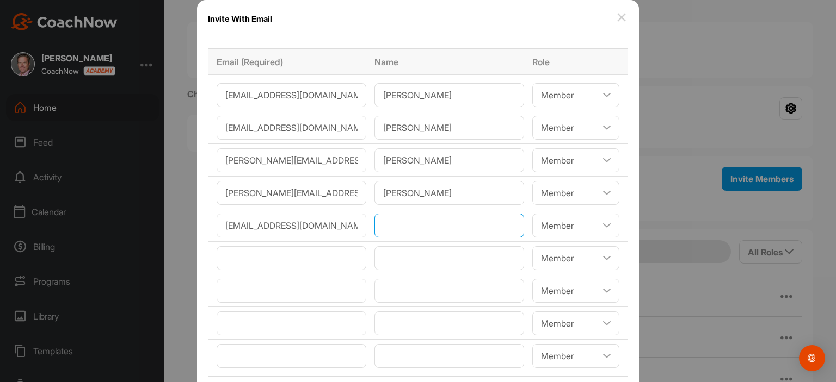
click at [395, 225] on input"] "text" at bounding box center [449, 226] width 150 height 24
type input"] "[PERSON_NAME]"
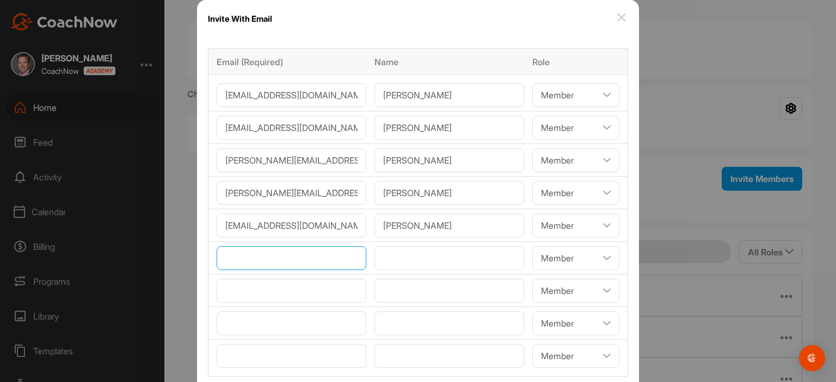
click at [319, 260] on input"] "email" at bounding box center [292, 258] width 150 height 24
type input"] "[EMAIL_ADDRESS][DOMAIN_NAME]"
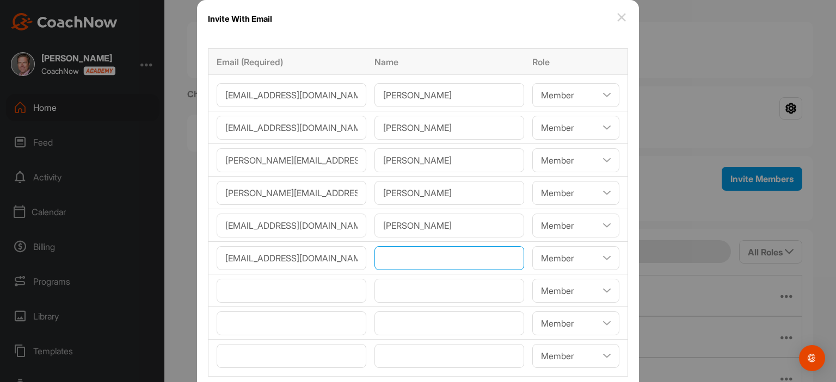
click at [393, 261] on input"] "text" at bounding box center [449, 258] width 150 height 24
type input"] "[PERSON_NAME]"
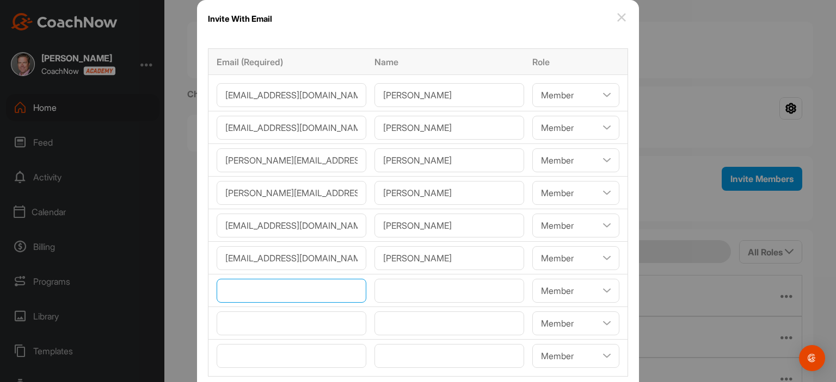
click at [325, 293] on input"] "email" at bounding box center [292, 291] width 150 height 24
type input"] "[EMAIL_ADDRESS][DOMAIN_NAME]"
click at [427, 292] on input"] "text" at bounding box center [449, 291] width 150 height 24
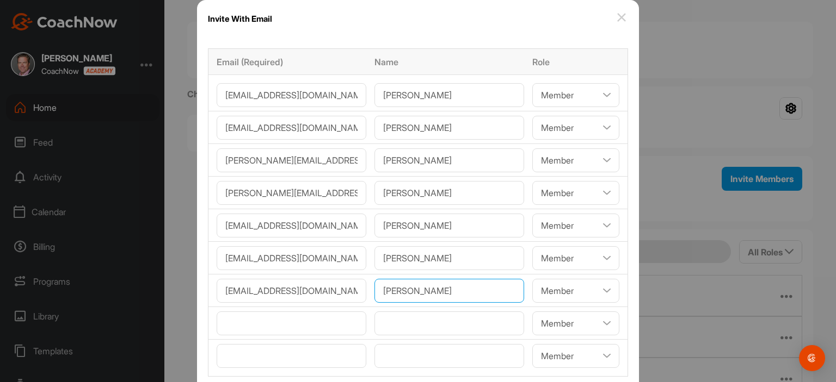
type input"] "[PERSON_NAME]"
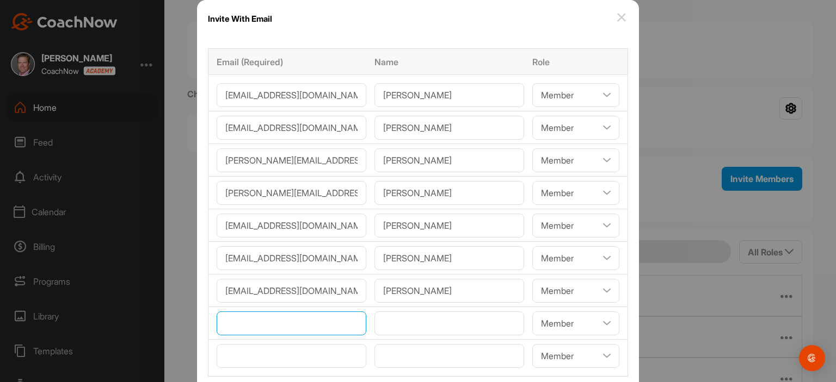
click at [338, 313] on input"] "email" at bounding box center [292, 324] width 150 height 24
type input"] "[EMAIL_ADDRESS][DOMAIN_NAME]"
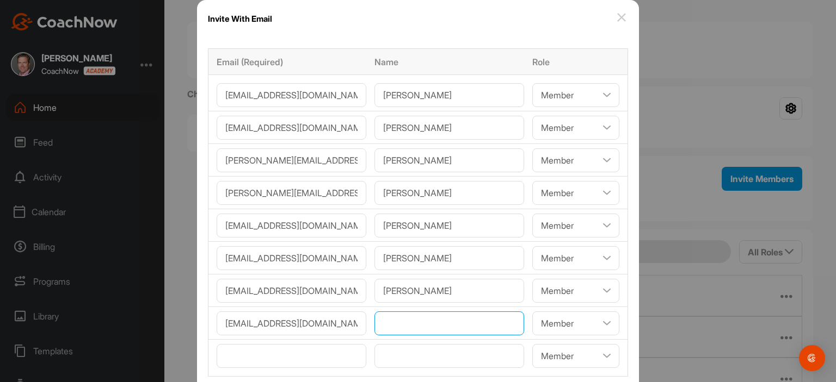
click at [380, 318] on input"] "text" at bounding box center [449, 324] width 150 height 24
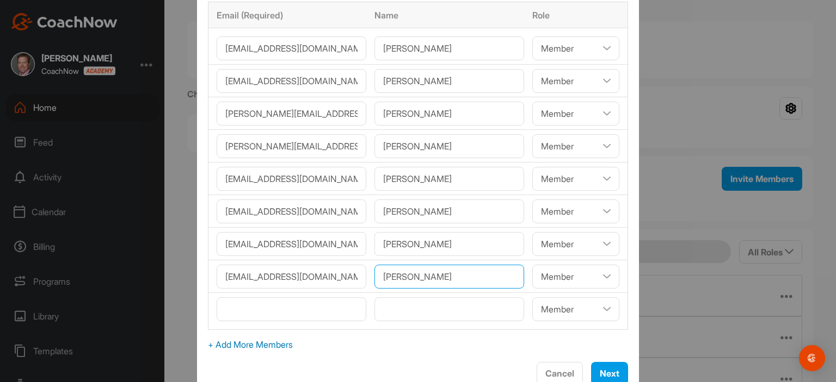
scroll to position [60, 0]
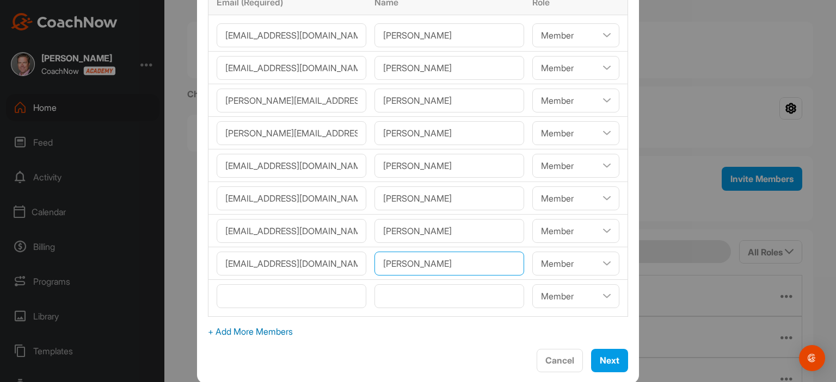
type input"] "[PERSON_NAME]"
click at [279, 329] on span "+ Add More Members" at bounding box center [418, 331] width 420 height 13
select select"] "player"
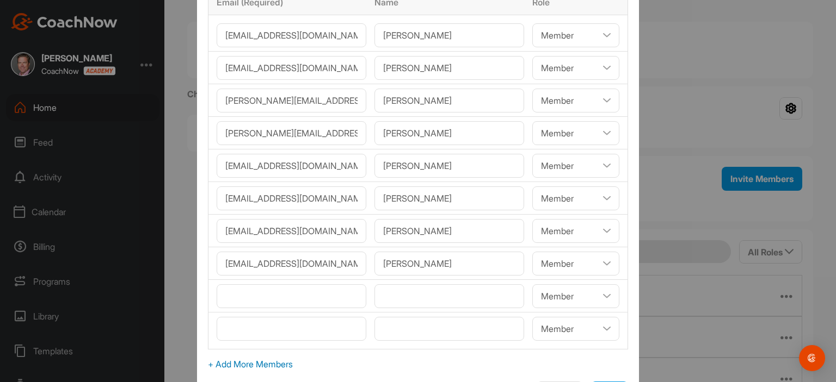
click at [279, 361] on span "+ Add More Members" at bounding box center [418, 364] width 420 height 13
select select"] "player"
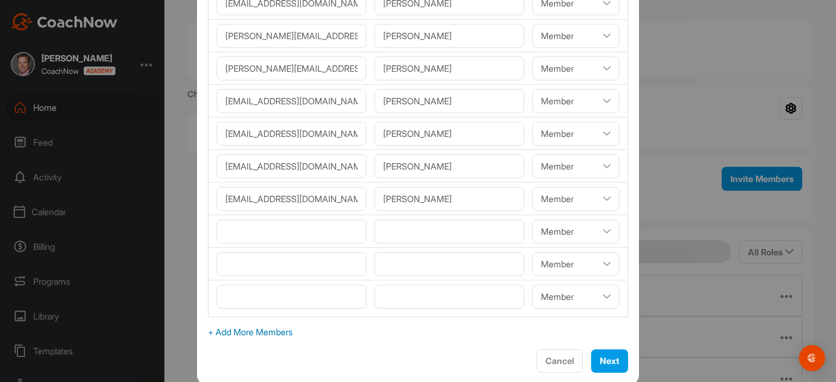
click at [278, 329] on span "+ Add More Members" at bounding box center [418, 332] width 420 height 13
select select"] "player"
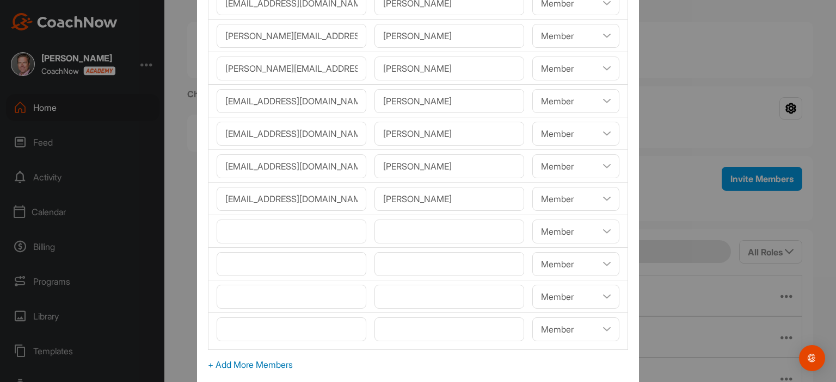
click at [276, 364] on span "+ Add More Members" at bounding box center [418, 365] width 420 height 13
select select"] "player"
click at [240, 239] on input"] "email" at bounding box center [292, 232] width 150 height 24
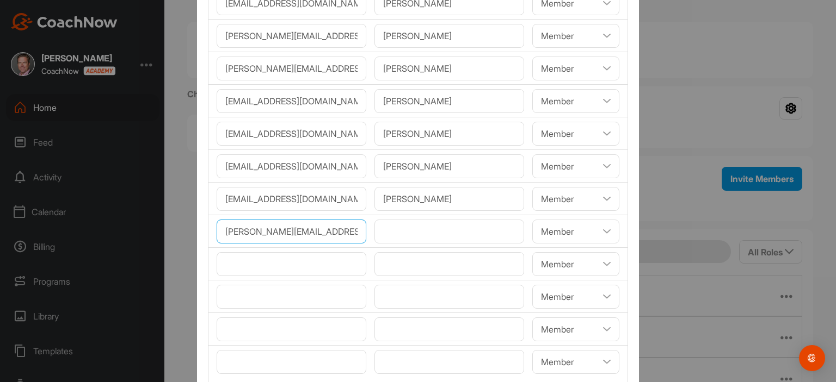
type input"] "[PERSON_NAME][EMAIL_ADDRESS][DOMAIN_NAME]"
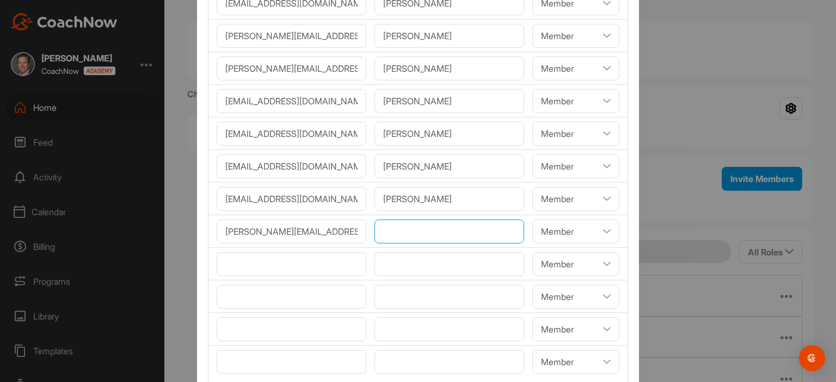
click at [398, 225] on input"] "text" at bounding box center [449, 232] width 150 height 24
type input"] "[PERSON_NAME]"
click at [293, 264] on input"] "email" at bounding box center [292, 264] width 150 height 24
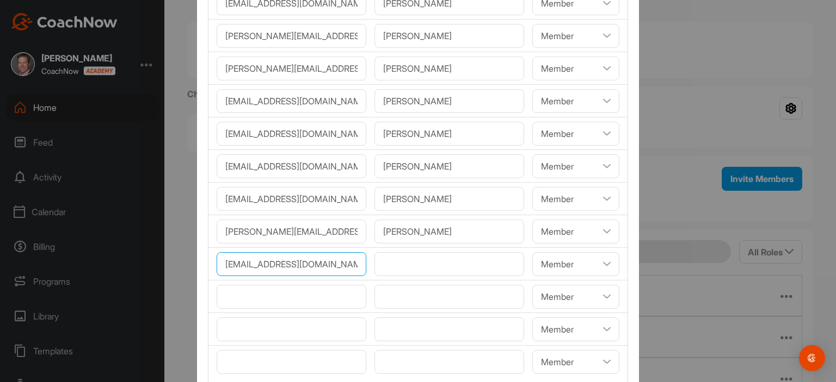
type input"] "[EMAIL_ADDRESS][DOMAIN_NAME]"
click at [400, 259] on input"] "text" at bounding box center [449, 264] width 150 height 24
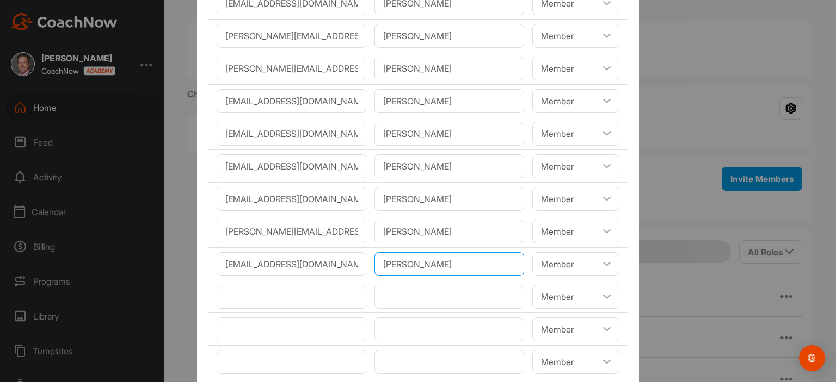
type input"] "[PERSON_NAME]"
click at [317, 288] on input"] "email" at bounding box center [292, 297] width 150 height 24
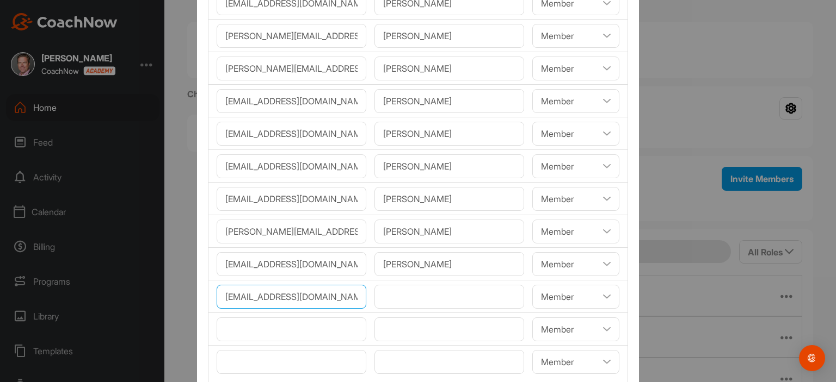
type input"] "[EMAIL_ADDRESS][DOMAIN_NAME]"
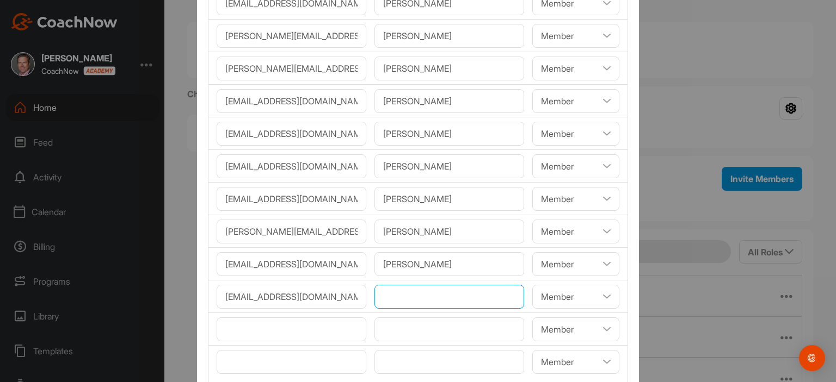
click at [408, 296] on input"] "text" at bounding box center [449, 297] width 150 height 24
type input"] "[PERSON_NAME]"
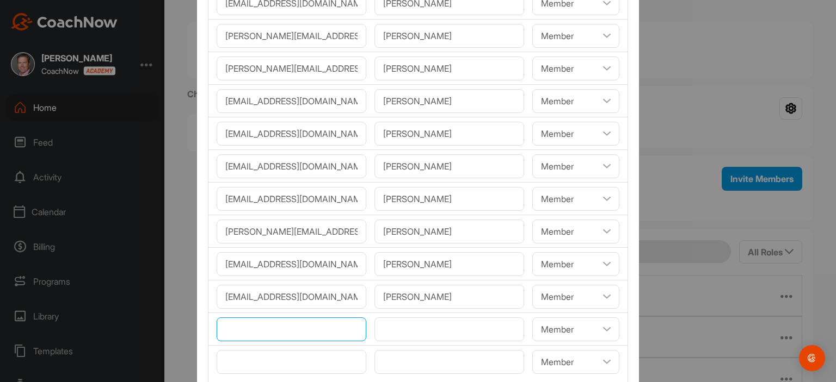
click at [342, 333] on input"] "email" at bounding box center [292, 330] width 150 height 24
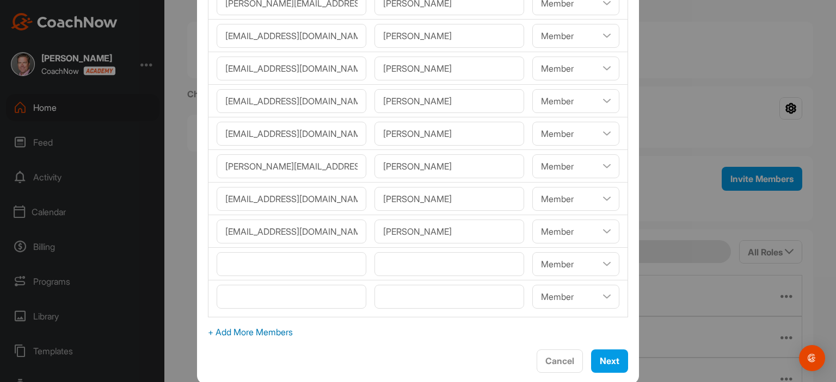
click at [254, 330] on span "+ Add More Members" at bounding box center [418, 332] width 420 height 13
select select"] "player"
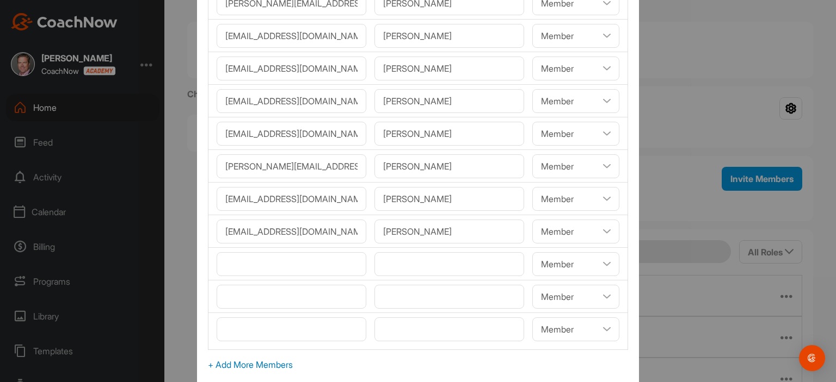
click at [258, 362] on span "+ Add More Members" at bounding box center [418, 365] width 420 height 13
select select"] "player"
click at [244, 261] on input"] "email" at bounding box center [292, 264] width 150 height 24
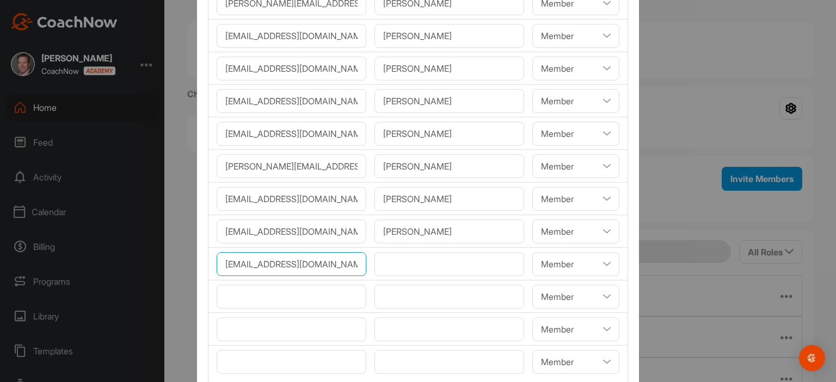
scroll to position [0, 3]
type input"] "[EMAIL_ADDRESS][DOMAIN_NAME]"
click at [406, 265] on input"] "text" at bounding box center [449, 264] width 150 height 24
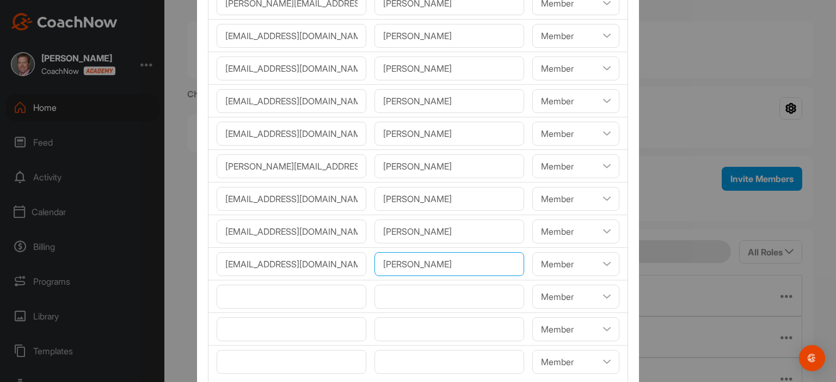
type input"] "[PERSON_NAME]"
click at [307, 294] on input"] "email" at bounding box center [292, 297] width 150 height 24
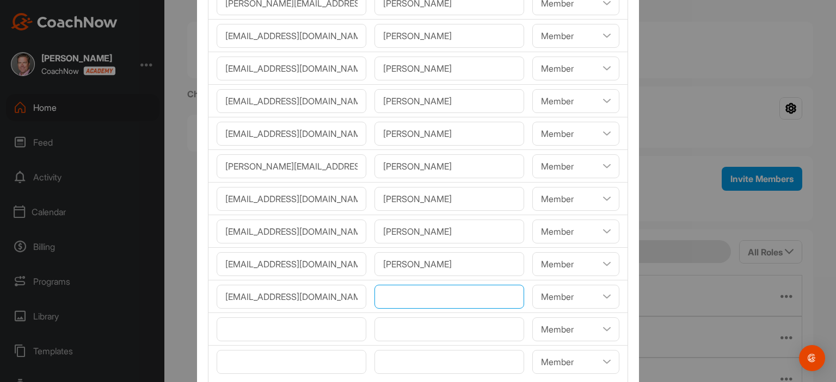
click at [410, 296] on input"] "text" at bounding box center [449, 297] width 150 height 24
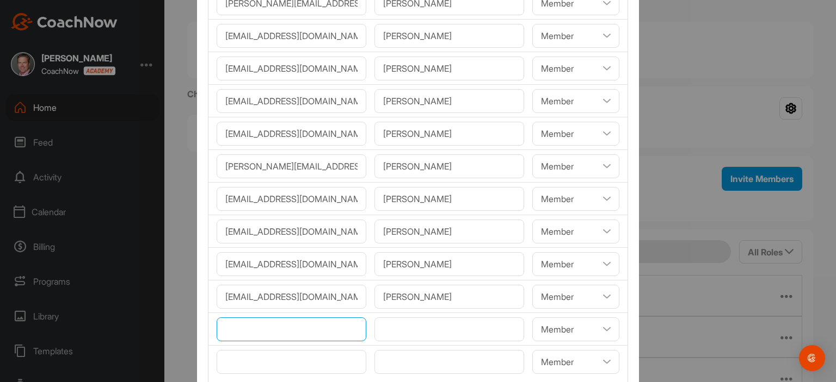
click at [296, 325] on input"] "email" at bounding box center [292, 330] width 150 height 24
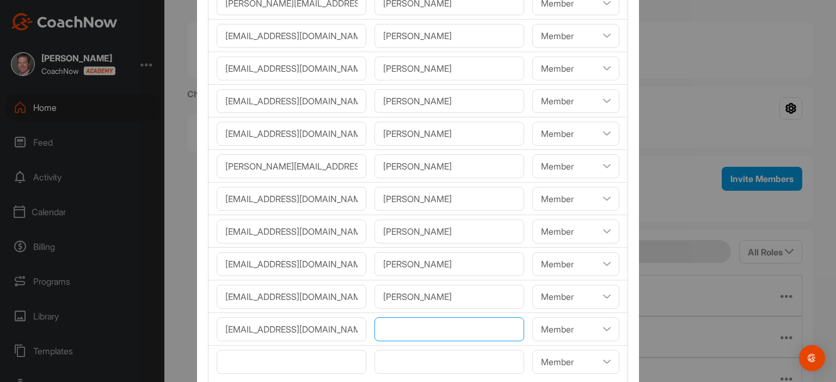
click at [413, 330] on input"] "text" at bounding box center [449, 330] width 150 height 24
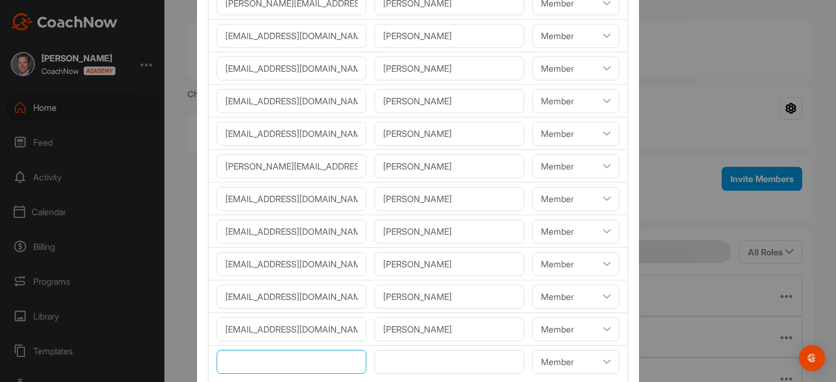
click at [331, 363] on input"] "email" at bounding box center [292, 362] width 150 height 24
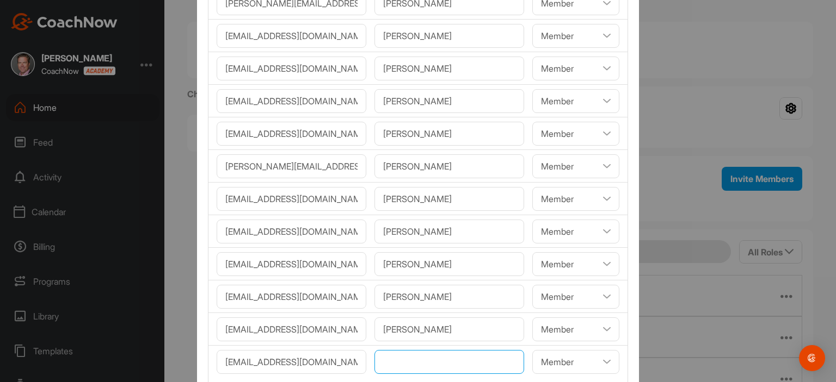
click at [404, 361] on input"] "text" at bounding box center [449, 362] width 150 height 24
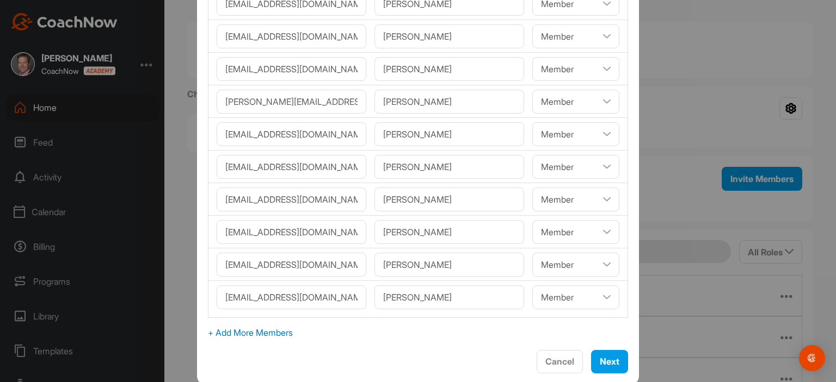
click at [295, 331] on span "+ Add More Members" at bounding box center [418, 332] width 420 height 13
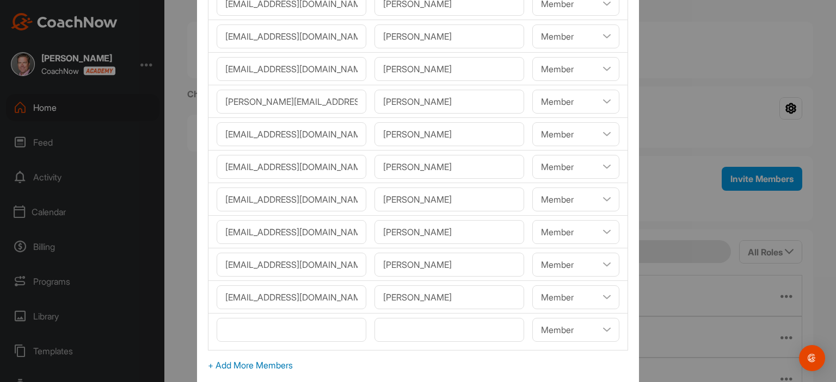
click at [283, 362] on span "+ Add More Members" at bounding box center [418, 365] width 420 height 13
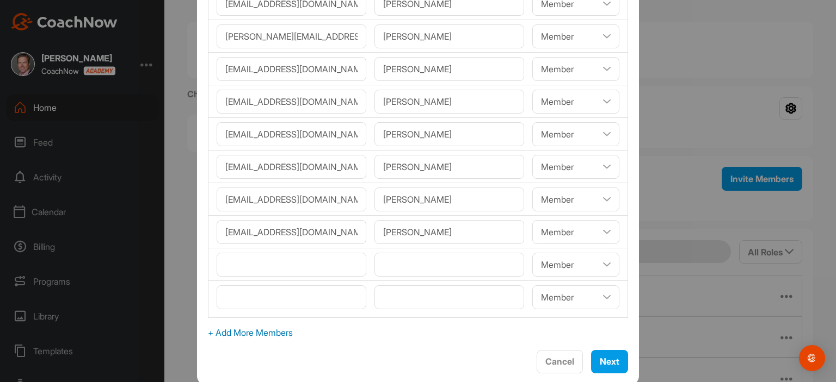
click at [266, 327] on span "+ Add More Members" at bounding box center [418, 332] width 420 height 13
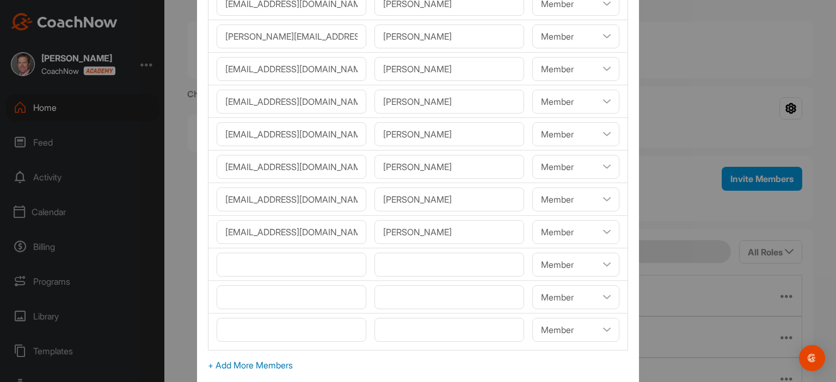
click at [270, 365] on span "+ Add More Members" at bounding box center [418, 365] width 420 height 13
click at [251, 261] on input"] "email" at bounding box center [292, 265] width 150 height 24
click at [408, 262] on input"] "text" at bounding box center [449, 265] width 150 height 24
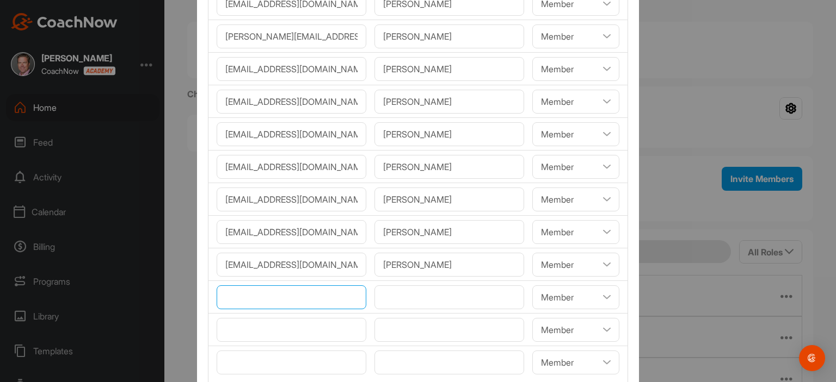
click at [310, 296] on input"] "email" at bounding box center [292, 298] width 150 height 24
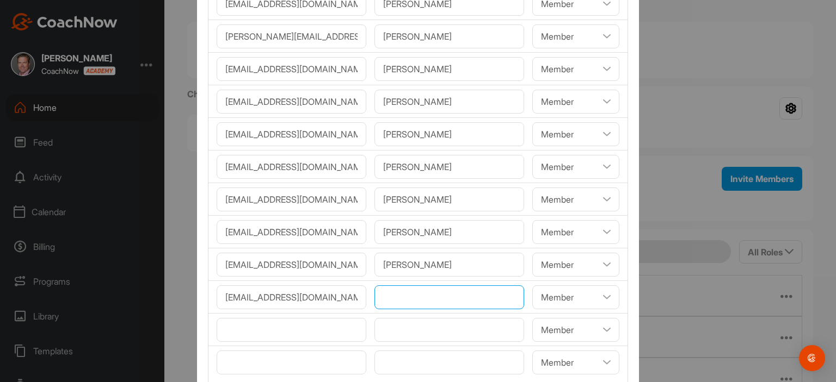
click at [394, 294] on input"] "text" at bounding box center [449, 298] width 150 height 24
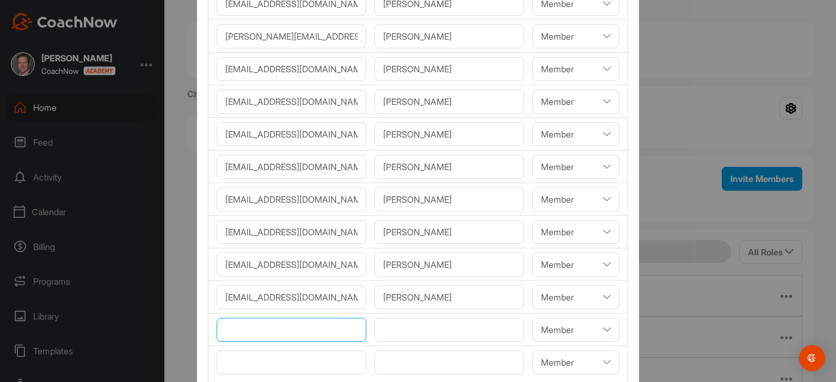
click at [316, 330] on input"] "email" at bounding box center [292, 330] width 150 height 24
click at [279, 333] on input"] "email" at bounding box center [292, 330] width 150 height 24
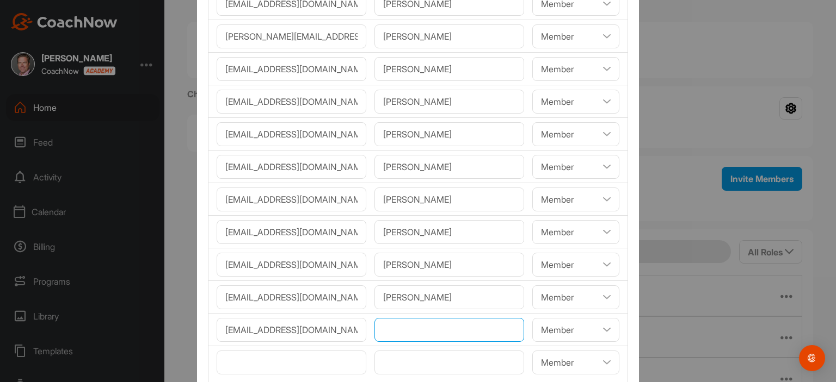
click at [381, 328] on input"] "text" at bounding box center [449, 330] width 150 height 24
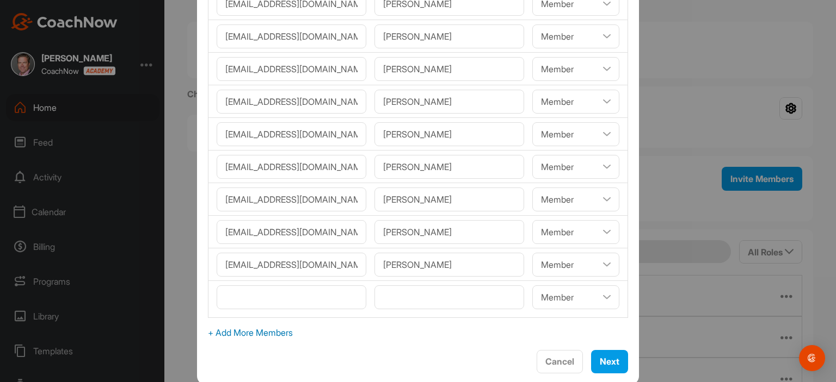
click at [252, 331] on span "+ Add More Members" at bounding box center [418, 332] width 420 height 13
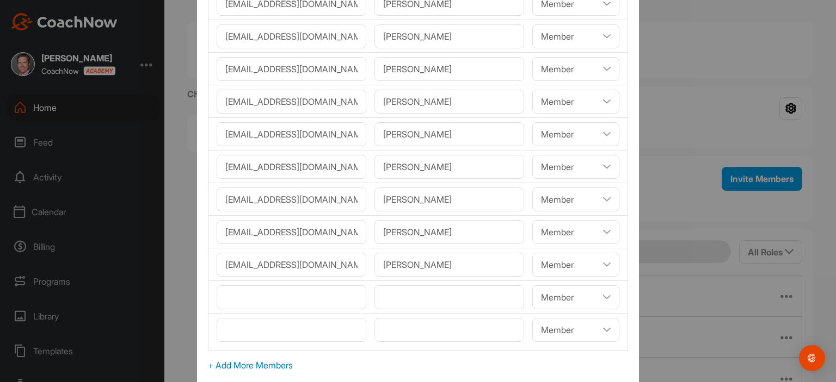
click at [266, 364] on span "+ Add More Members" at bounding box center [418, 365] width 420 height 13
click at [230, 296] on input"] "email" at bounding box center [292, 298] width 150 height 24
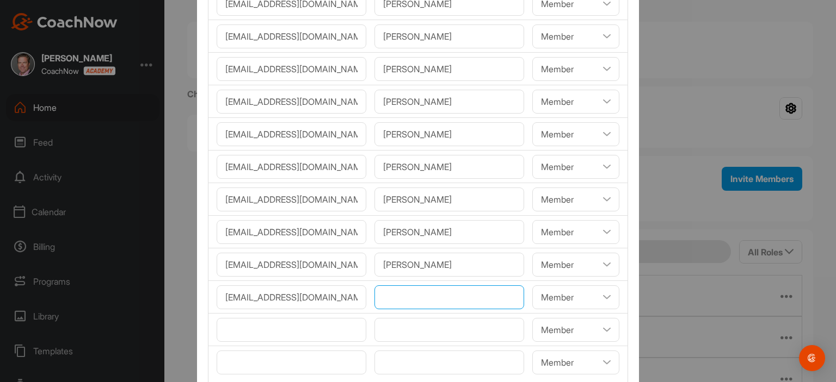
click at [385, 292] on input"] "text" at bounding box center [449, 298] width 150 height 24
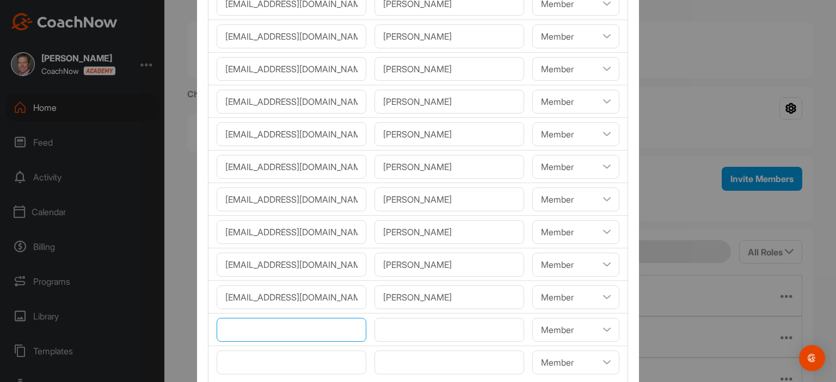
click at [293, 324] on input"] "email" at bounding box center [292, 330] width 150 height 24
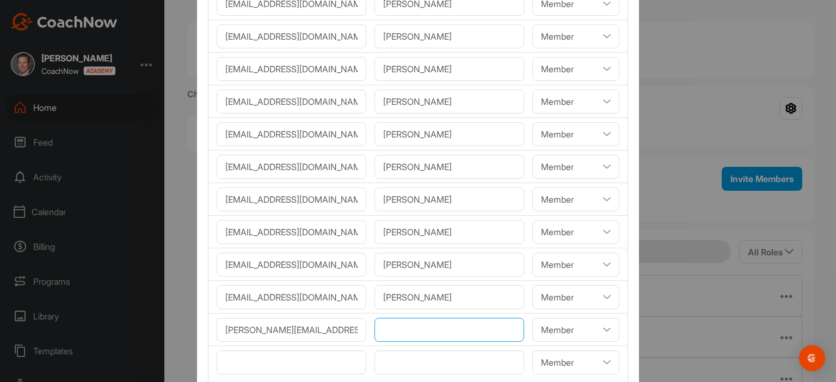
click at [399, 332] on input"] "text" at bounding box center [449, 330] width 150 height 24
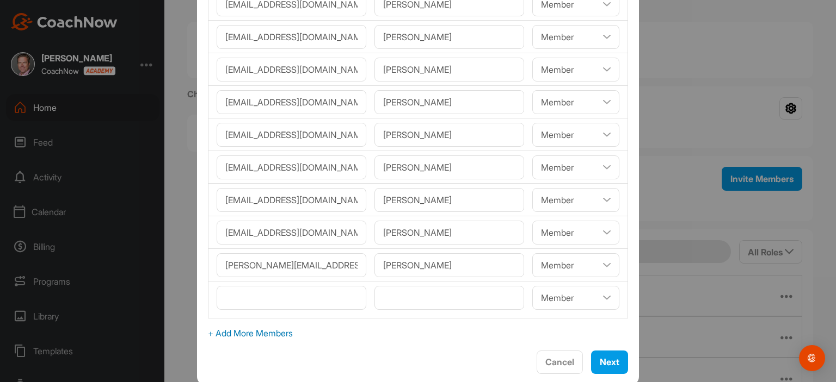
click at [265, 329] on span "+ Add More Members" at bounding box center [418, 333] width 420 height 13
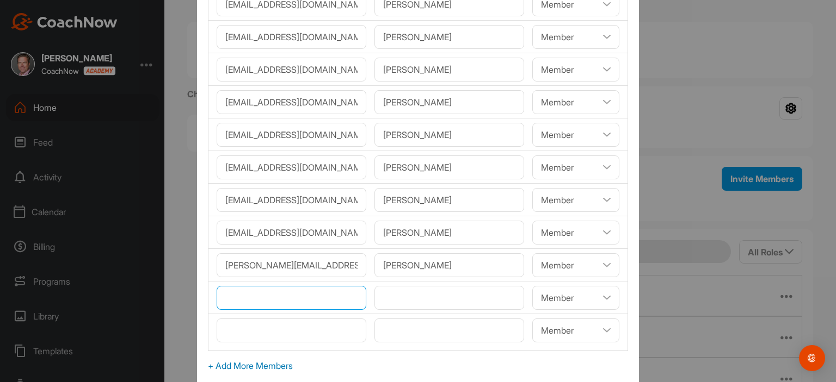
click at [258, 298] on input"] "email" at bounding box center [292, 298] width 150 height 24
click at [392, 295] on input"] "text" at bounding box center [449, 298] width 150 height 24
click at [257, 361] on span "+ Add More Members" at bounding box center [418, 366] width 420 height 13
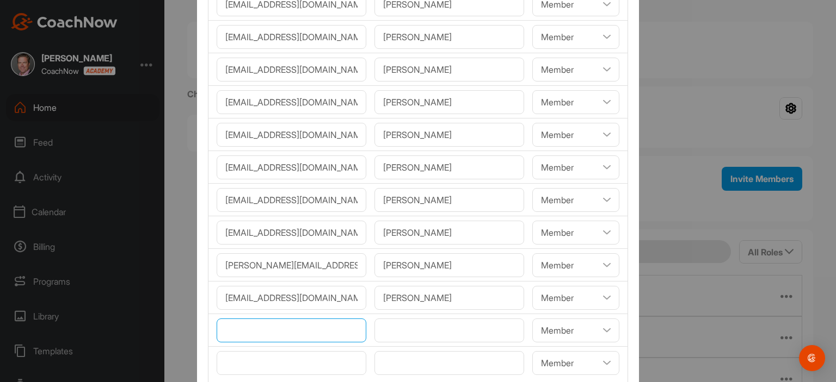
click at [255, 331] on input"] "email" at bounding box center [292, 331] width 150 height 24
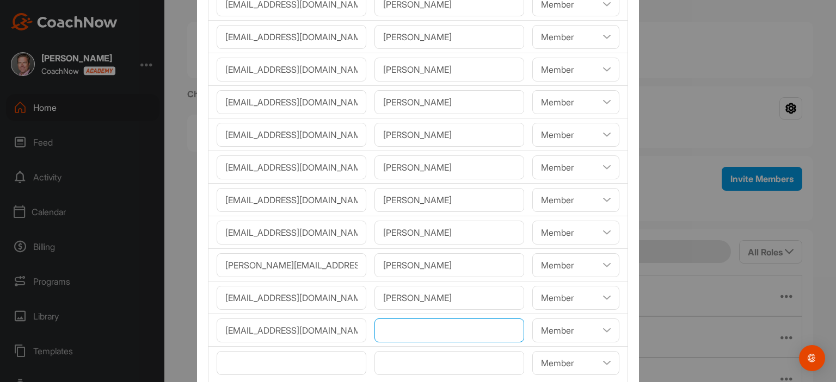
click at [404, 330] on input"] "text" at bounding box center [449, 331] width 150 height 24
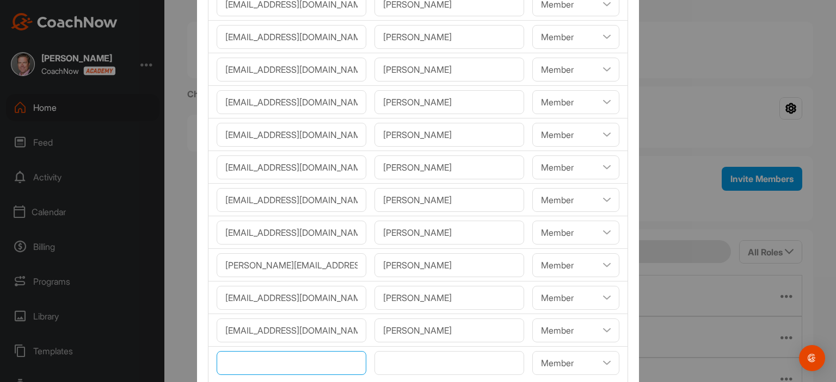
click at [294, 364] on input"] "email" at bounding box center [292, 363] width 150 height 24
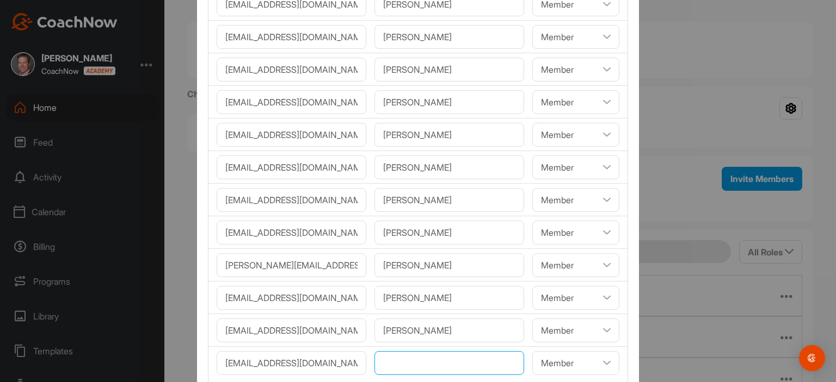
click at [392, 356] on input"] "text" at bounding box center [449, 363] width 150 height 24
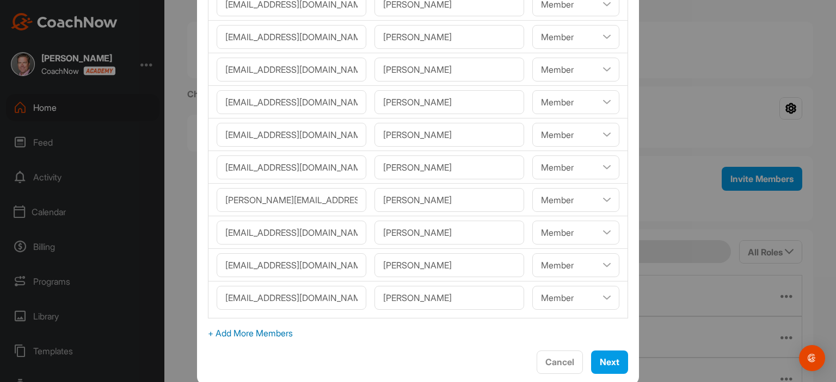
click at [297, 331] on span "+ Add More Members" at bounding box center [418, 333] width 420 height 13
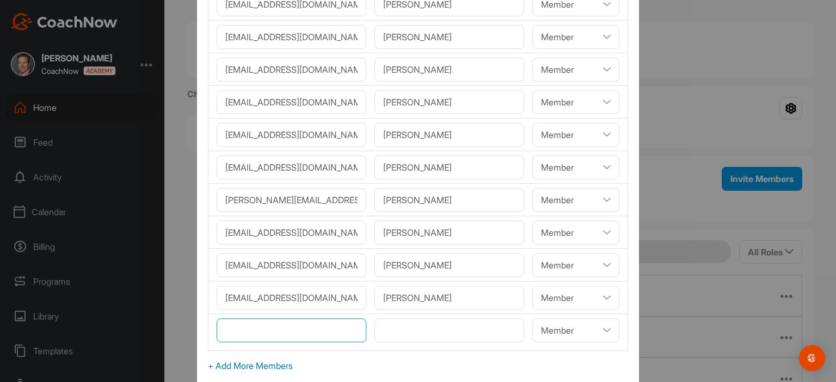
click at [271, 329] on input"] "email" at bounding box center [292, 331] width 150 height 24
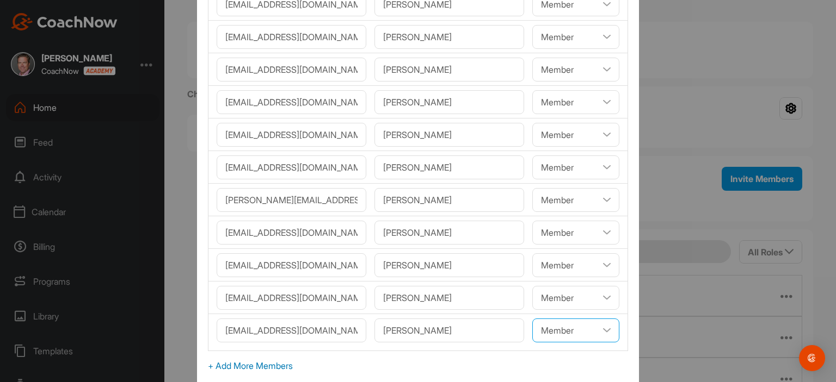
click at [594, 329] on select"] "Coach/Admin Member Viewer" at bounding box center [575, 331] width 87 height 24
click at [532, 319] on select"] "Coach/Admin Member Viewer" at bounding box center [575, 331] width 87 height 24
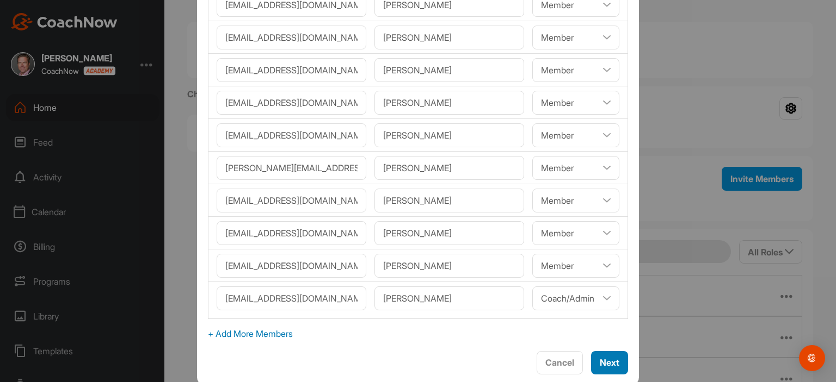
click at [599, 364] on span "Next" at bounding box center [609, 362] width 20 height 11
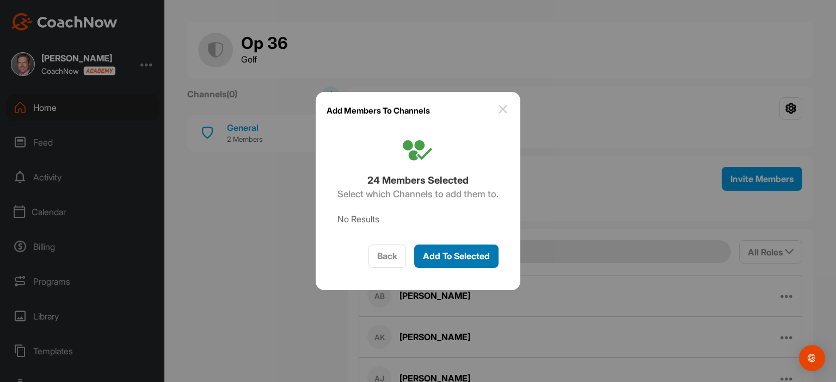
click at [454, 257] on span "Add To Selected" at bounding box center [456, 256] width 67 height 11
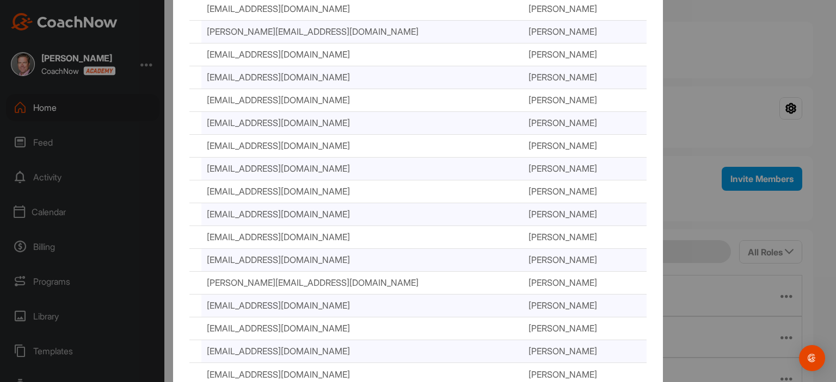
scroll to position [346, 0]
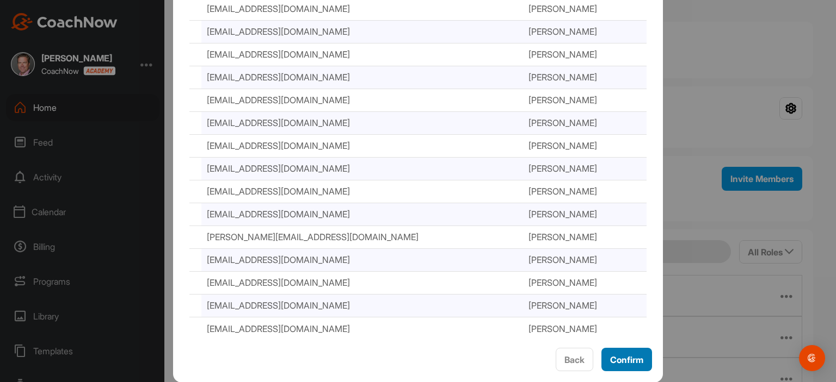
click at [622, 366] on div "Confirm" at bounding box center [626, 360] width 33 height 13
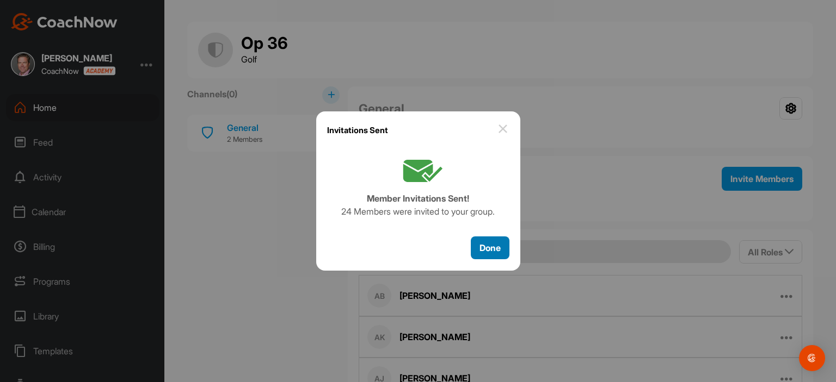
click at [491, 246] on span "Done" at bounding box center [489, 248] width 21 height 11
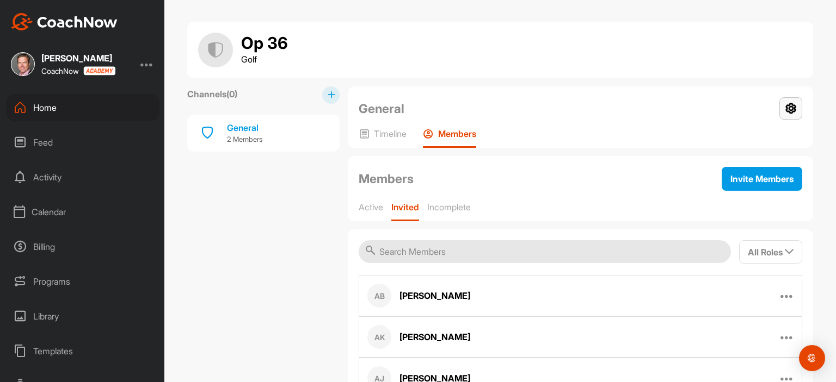
click at [789, 106] on icon at bounding box center [790, 108] width 23 height 22
click at [757, 138] on li "Group Settings" at bounding box center [758, 139] width 89 height 35
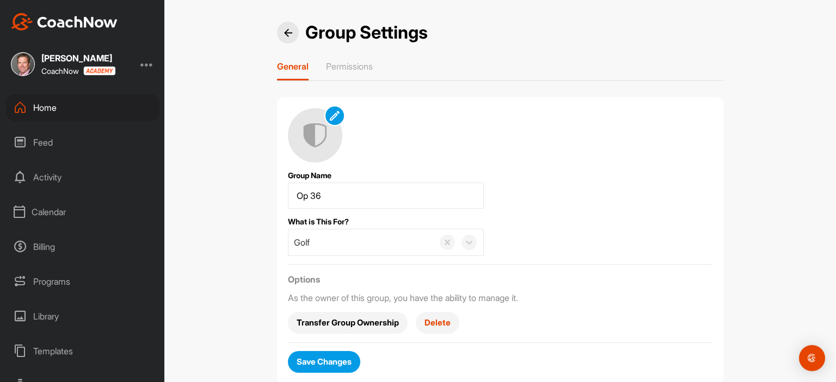
scroll to position [26, 0]
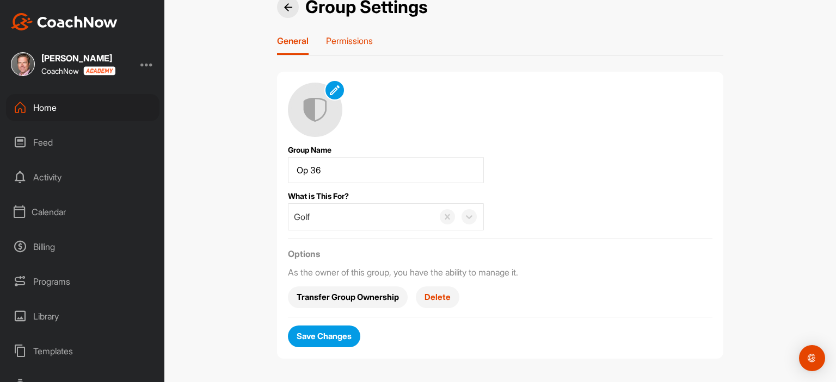
click at [353, 41] on p "Permissions" at bounding box center [349, 40] width 47 height 11
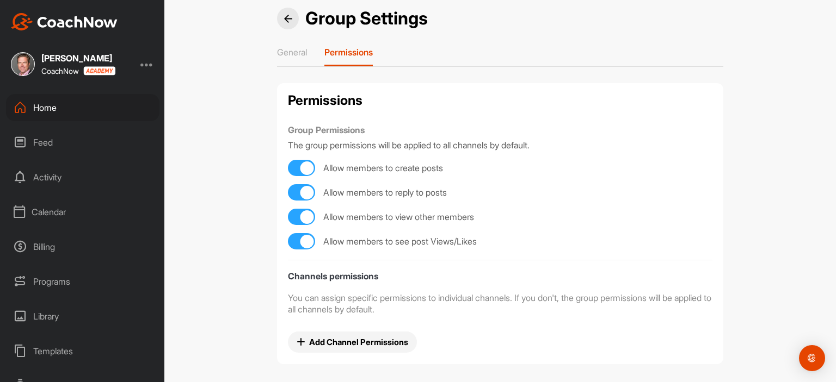
scroll to position [13, 0]
click at [287, 48] on p "General" at bounding box center [292, 53] width 30 height 11
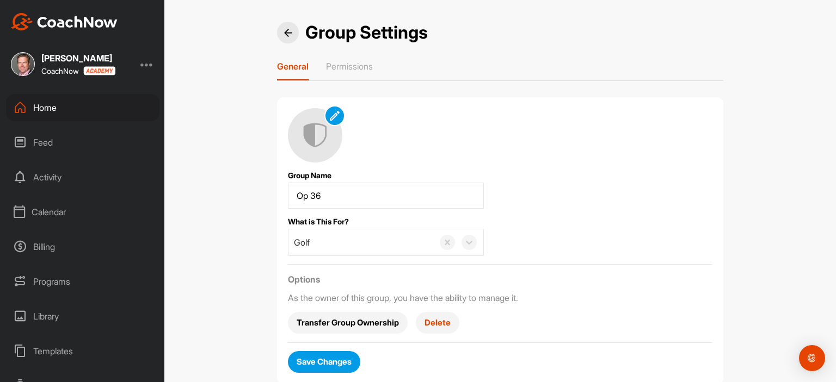
click at [284, 34] on img at bounding box center [288, 33] width 8 height 8
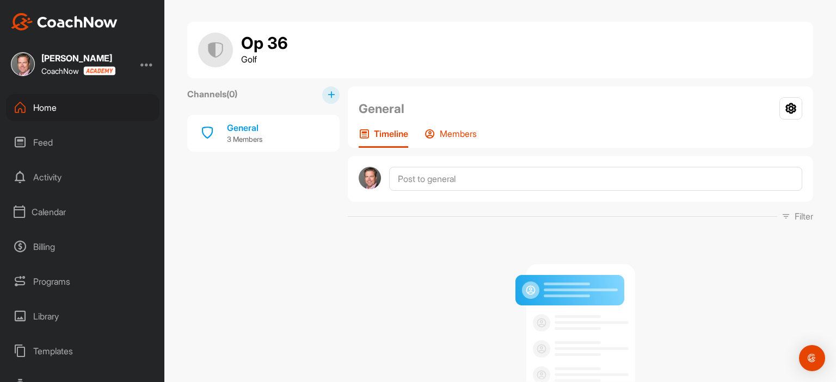
click at [455, 129] on p "Members" at bounding box center [458, 133] width 37 height 11
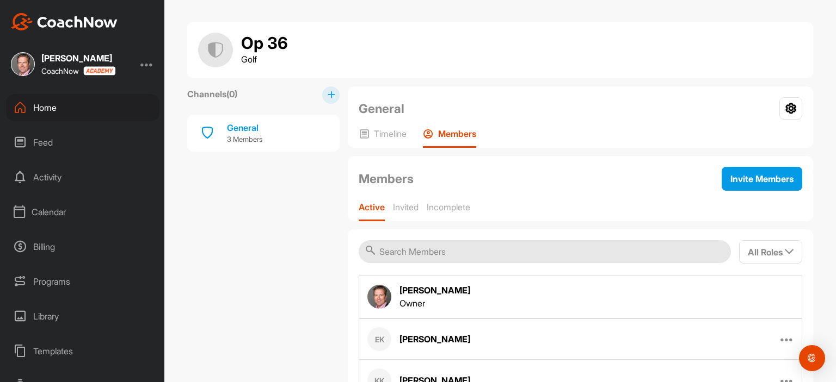
click at [48, 213] on div "Calendar" at bounding box center [82, 212] width 153 height 27
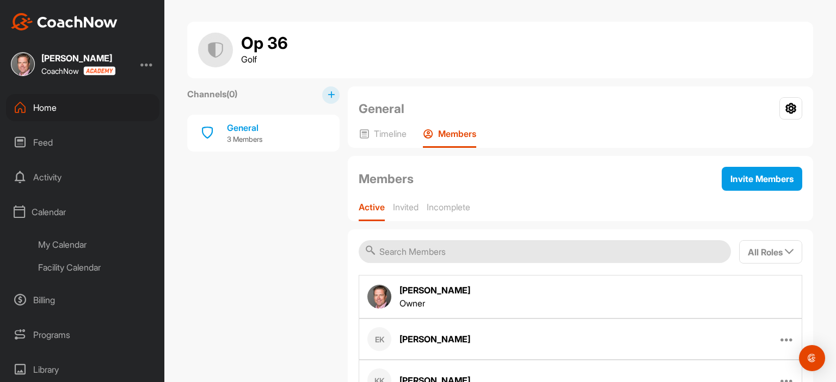
click at [69, 267] on div "Facility Calendar" at bounding box center [94, 267] width 129 height 23
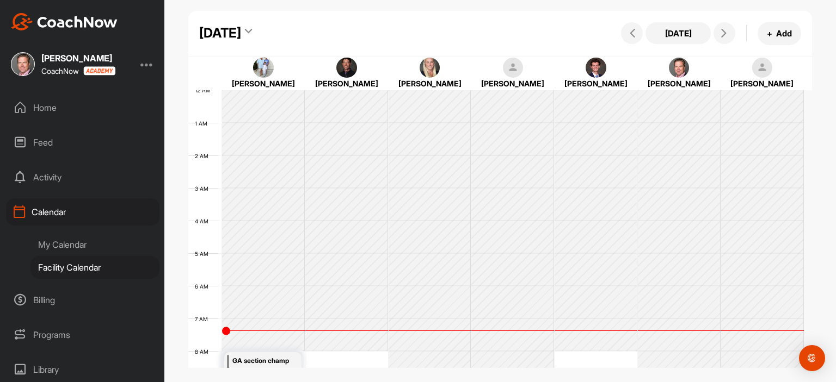
scroll to position [189, 0]
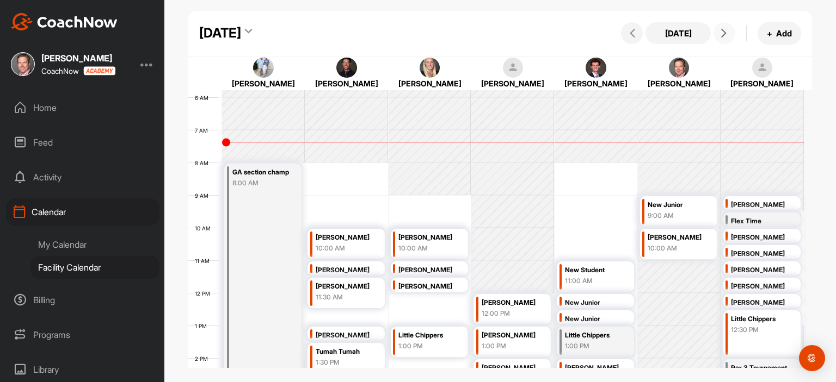
click at [723, 28] on button at bounding box center [724, 33] width 22 height 22
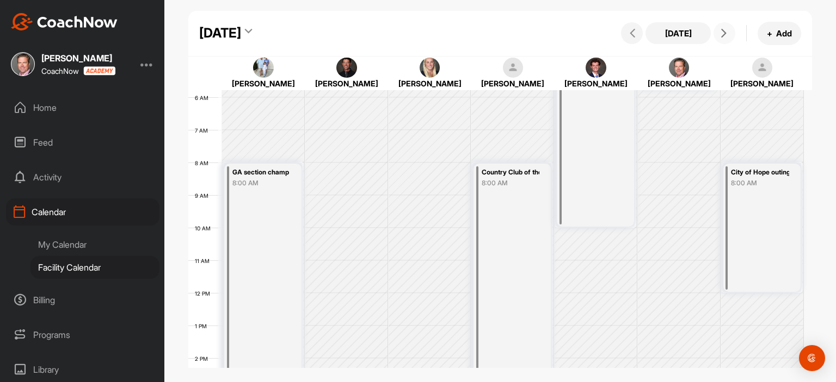
click at [723, 34] on icon at bounding box center [723, 33] width 9 height 9
